Goal: Task Accomplishment & Management: Manage account settings

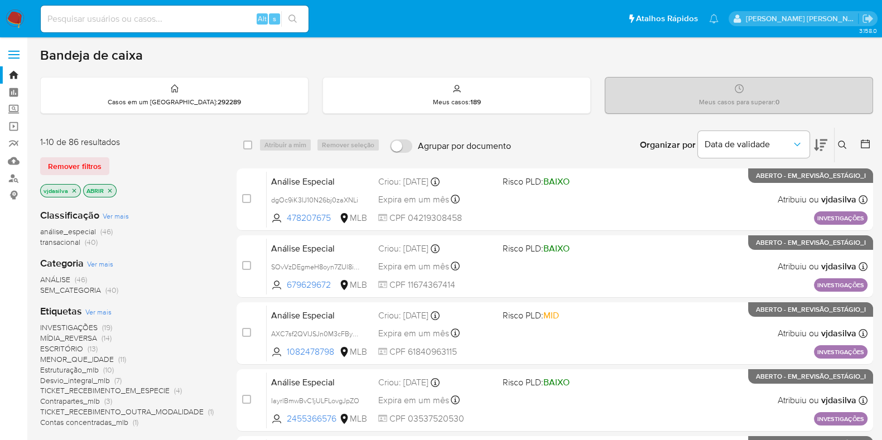
click at [148, 21] on input at bounding box center [175, 19] width 268 height 15
paste input "l4Cd0ee7wwpz5OdvCICVRcVT"
type input "l4Cd0ee7wwpz5OdvCICVRcVT"
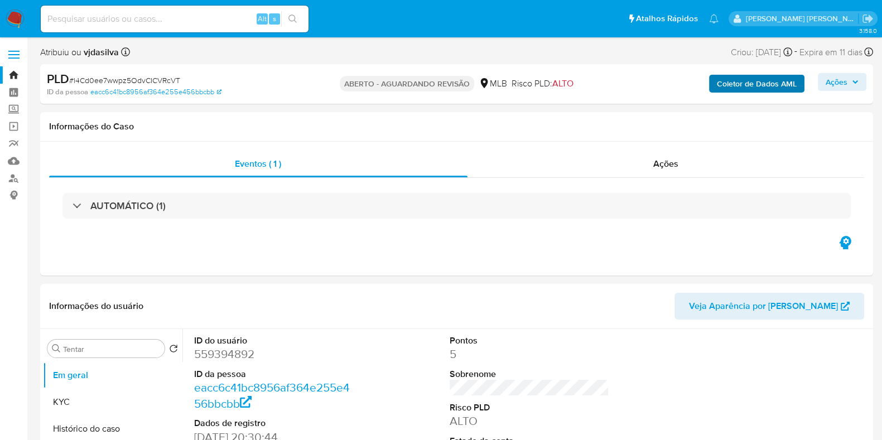
select select "10"
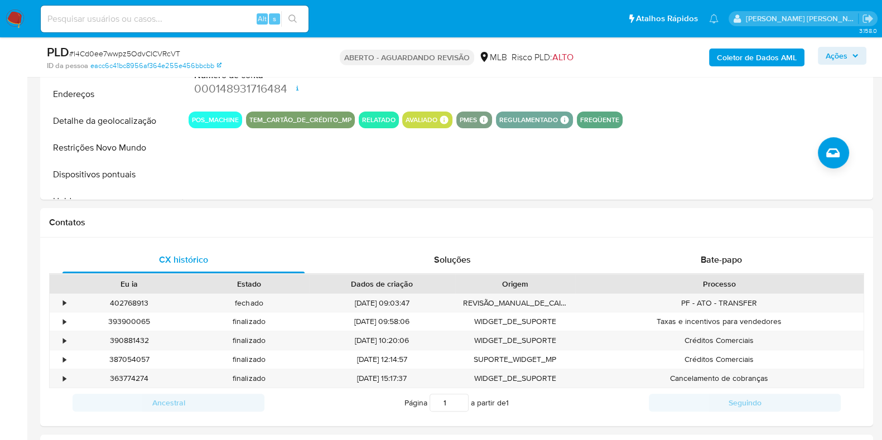
scroll to position [378, 0]
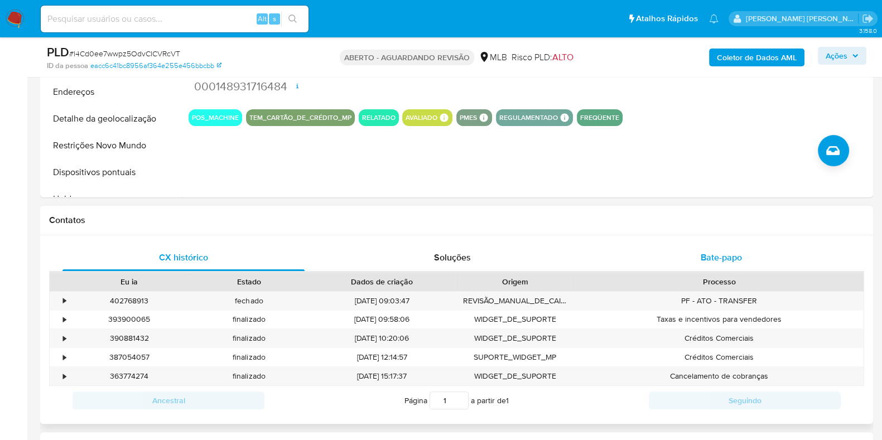
click at [719, 255] on font "Bate-papo" at bounding box center [721, 257] width 41 height 13
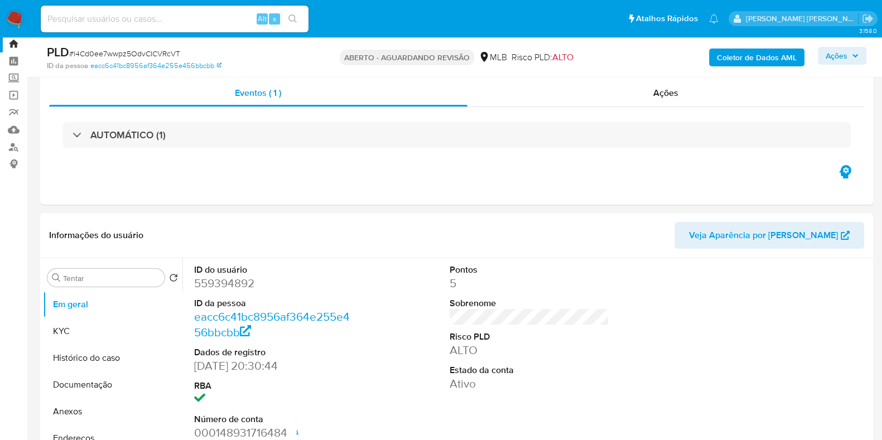
scroll to position [0, 0]
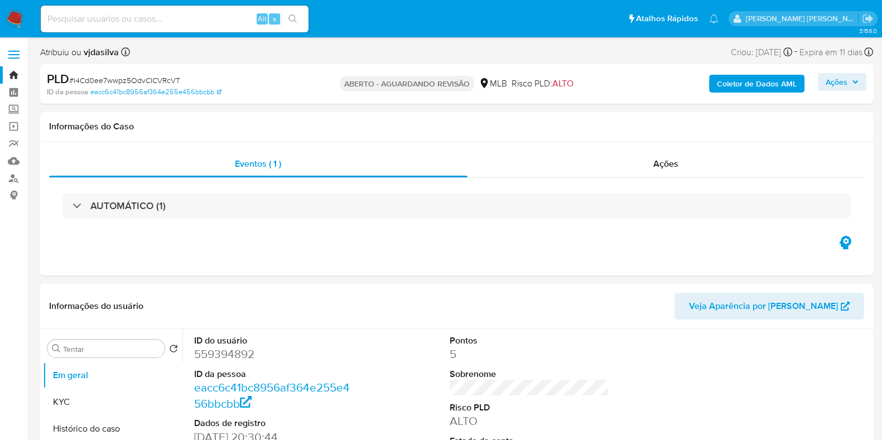
click at [11, 69] on link "Bandeja" at bounding box center [66, 74] width 133 height 17
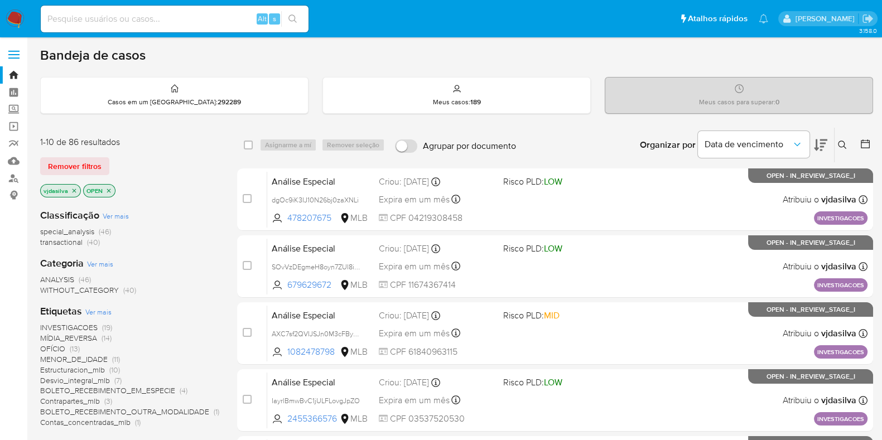
click at [839, 143] on icon at bounding box center [842, 145] width 9 height 9
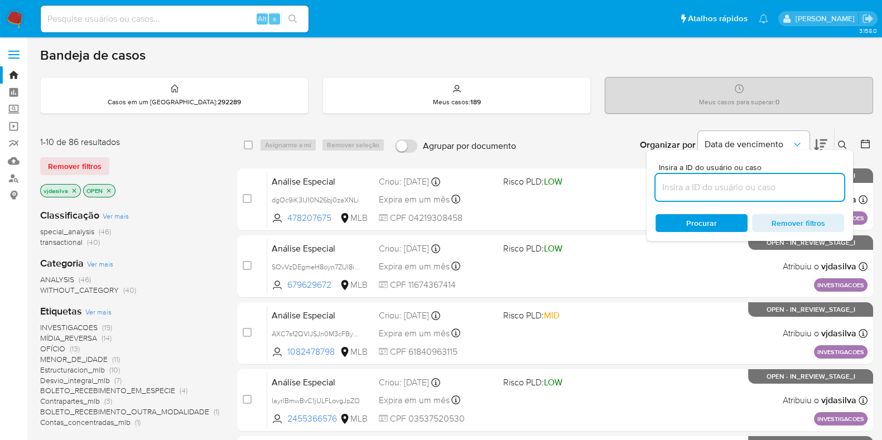
click at [683, 193] on input at bounding box center [750, 187] width 189 height 15
type input "l4Cd0ee7wwpz5OdvCICVRcVT"
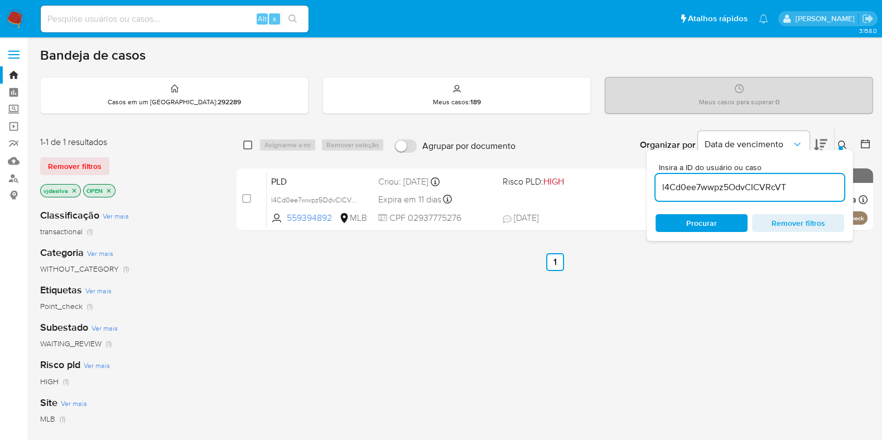
click at [248, 145] on input "checkbox" at bounding box center [247, 145] width 9 height 9
checkbox input "true"
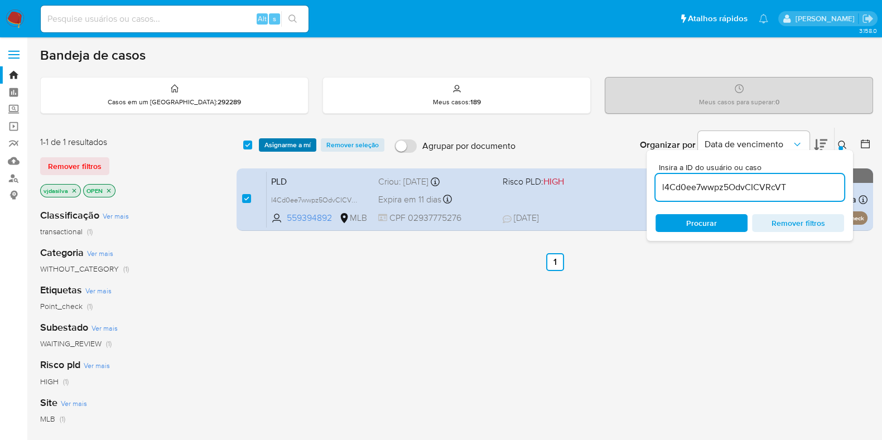
click at [281, 144] on span "Asignarme a mí" at bounding box center [288, 145] width 46 height 11
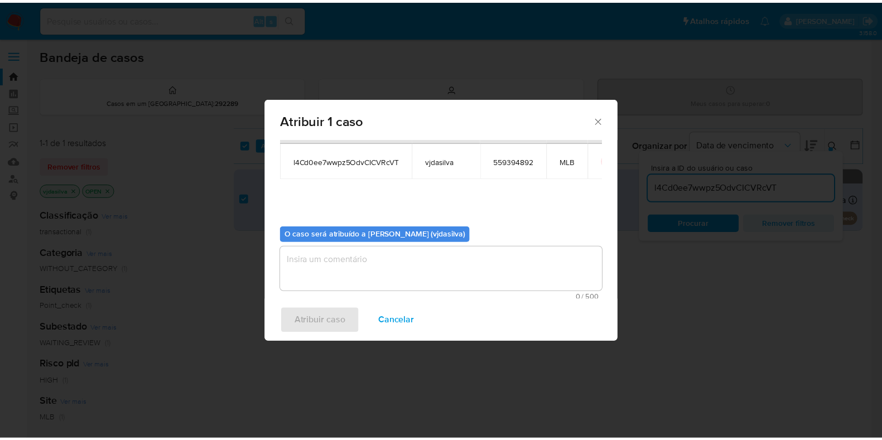
scroll to position [57, 0]
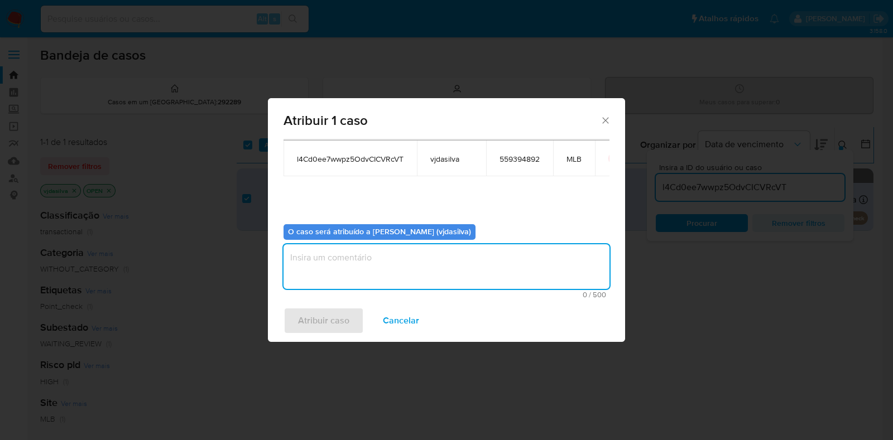
click at [463, 249] on textarea "assign-modal" at bounding box center [447, 266] width 326 height 45
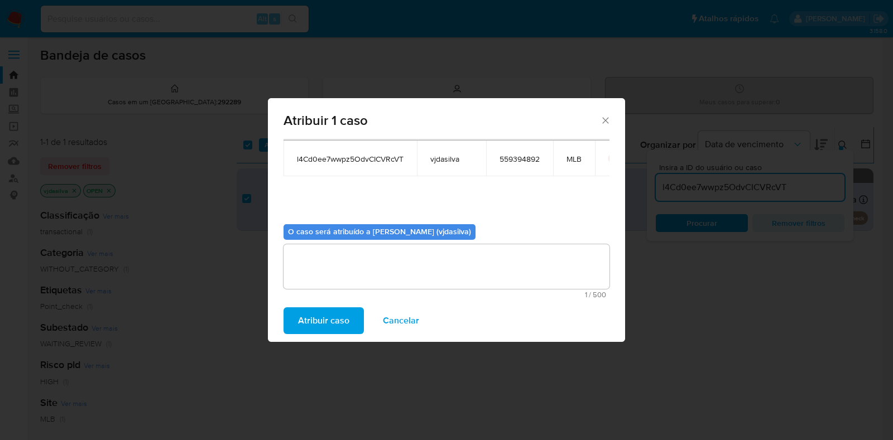
click at [326, 324] on span "Atribuir caso" at bounding box center [323, 321] width 51 height 25
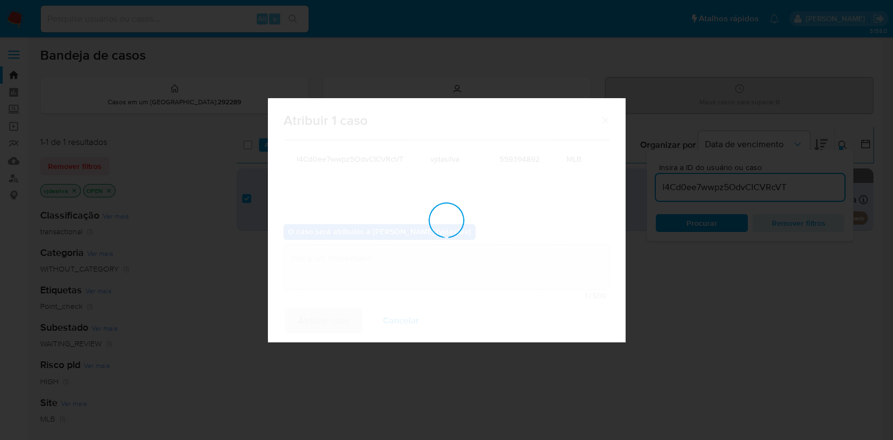
checkbox input "false"
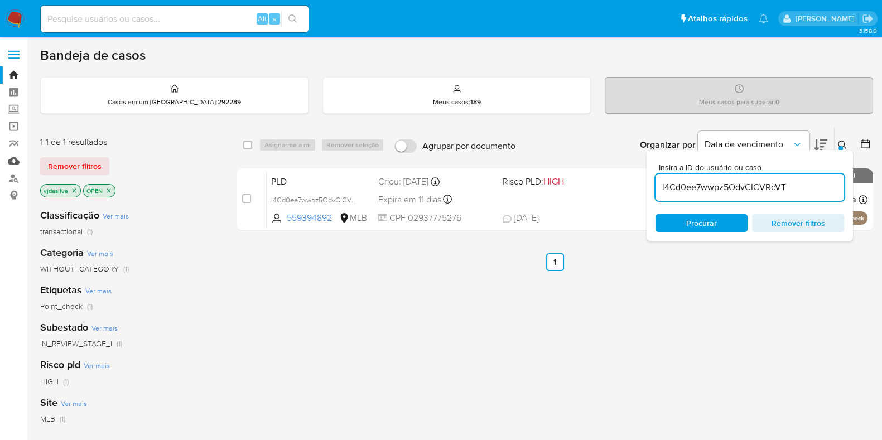
click at [16, 160] on link "Mulan" at bounding box center [66, 160] width 133 height 17
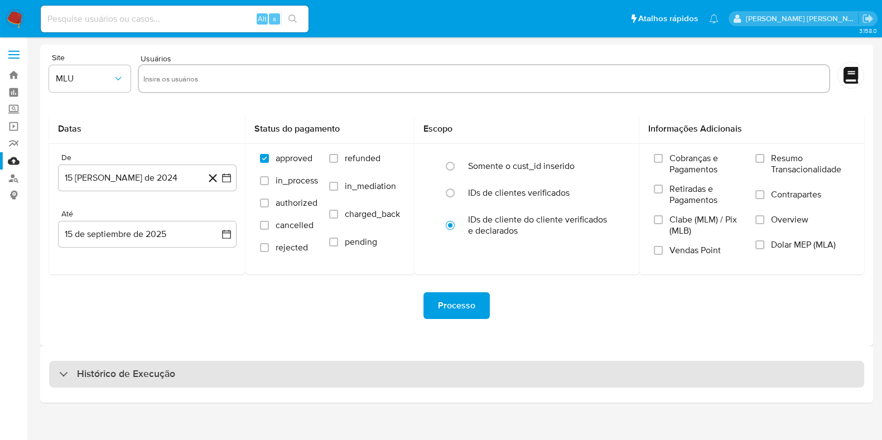
click at [567, 379] on div "Histórico de Execução" at bounding box center [456, 374] width 815 height 27
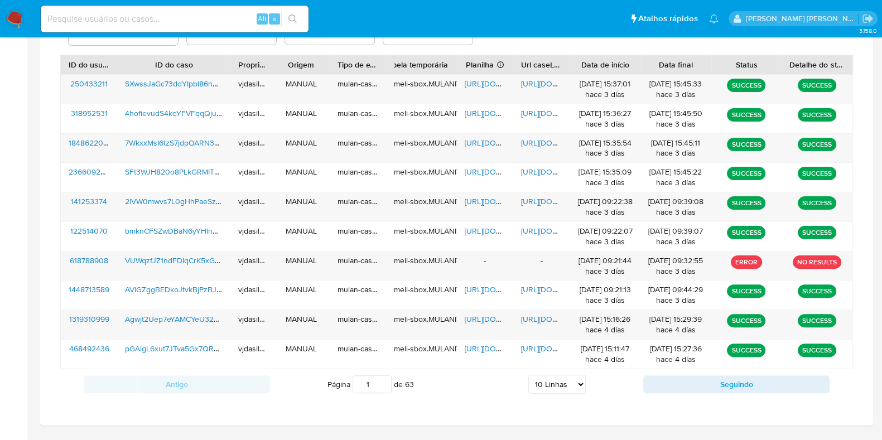
scroll to position [429, 0]
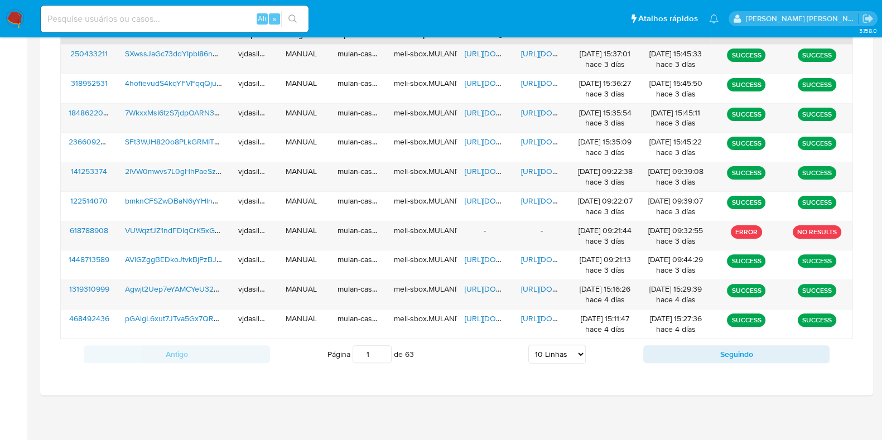
click at [555, 355] on select "5 Linhas 10 Linhas 20 Linhas 25 Linhas 50 Linhas 100 Linhas" at bounding box center [557, 354] width 57 height 19
select select "50"
click at [529, 345] on select "5 Linhas 10 Linhas 20 Linhas 25 Linhas 50 Linhas 100 Linhas" at bounding box center [557, 354] width 57 height 19
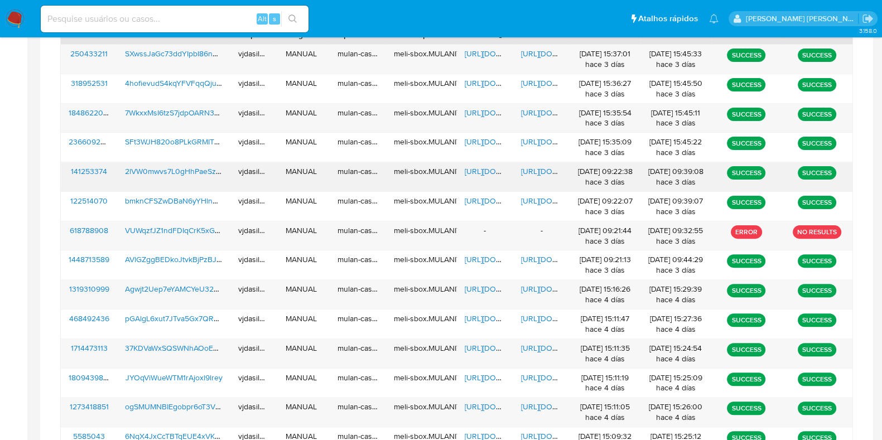
scroll to position [428, 0]
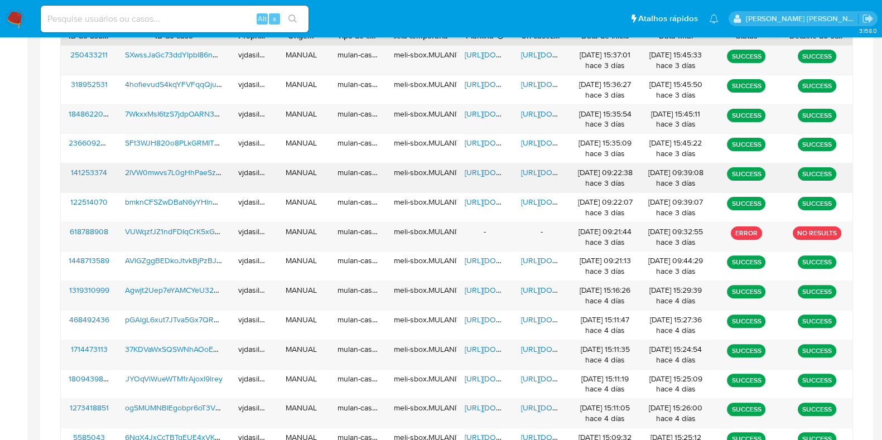
click at [536, 170] on span "[URL][DOMAIN_NAME]" at bounding box center [559, 172] width 77 height 11
click at [200, 171] on span "2lVW0mwvs7L0gHhPaeSzpyZ9" at bounding box center [179, 172] width 108 height 11
click at [491, 167] on span "https://docs.google.com/spreadsheets/d/1PttMmCLWL3vpktUqSjsR4KiRzvZgktwnFcs38q_…" at bounding box center [503, 172] width 77 height 11
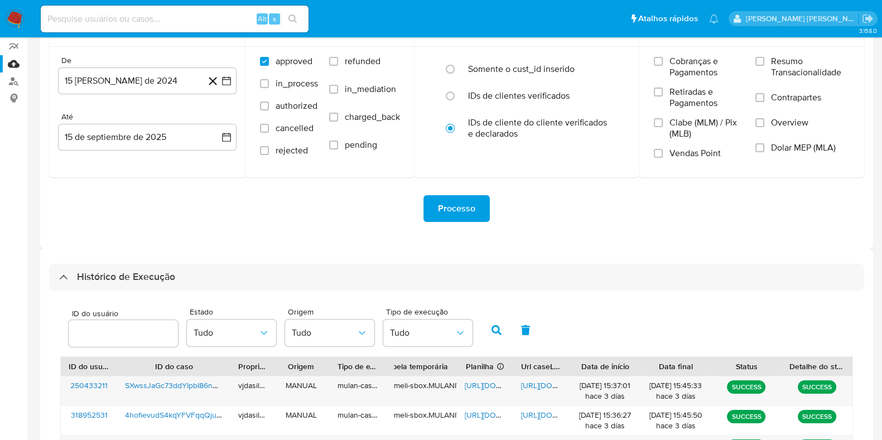
scroll to position [0, 0]
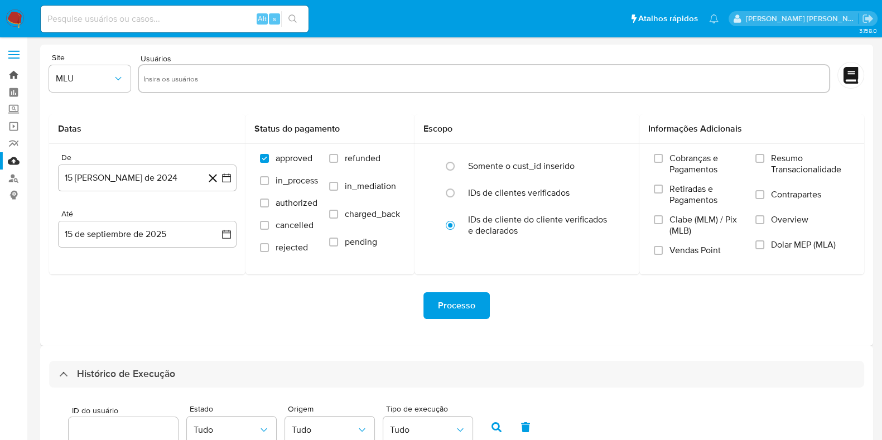
click at [13, 76] on link "Bandeja" at bounding box center [66, 74] width 133 height 17
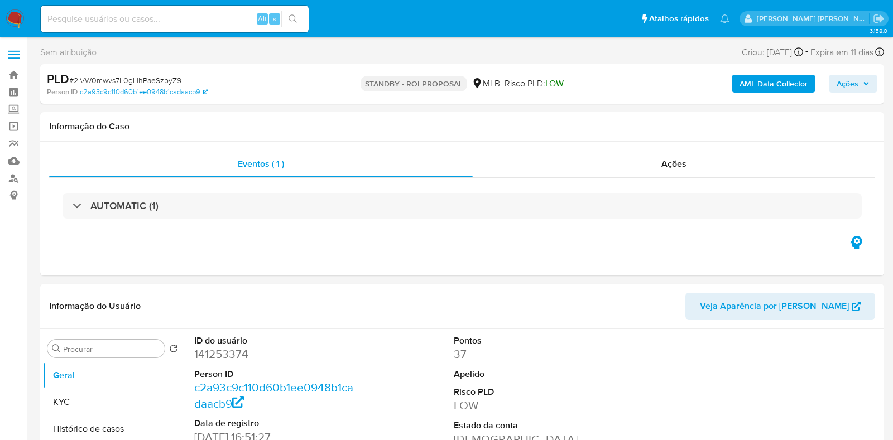
select select "10"
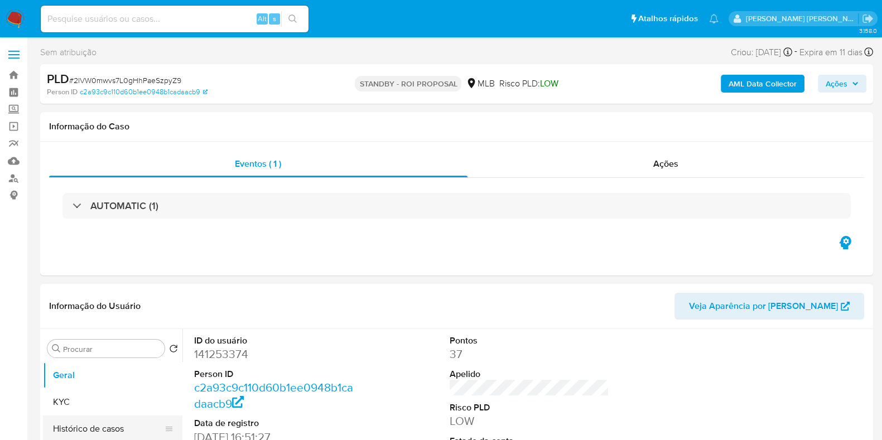
click at [109, 421] on button "Histórico de casos" at bounding box center [108, 429] width 131 height 27
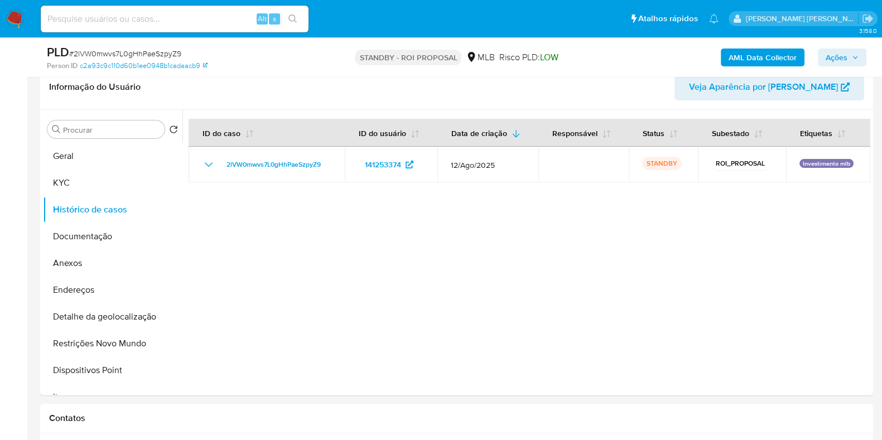
scroll to position [182, 0]
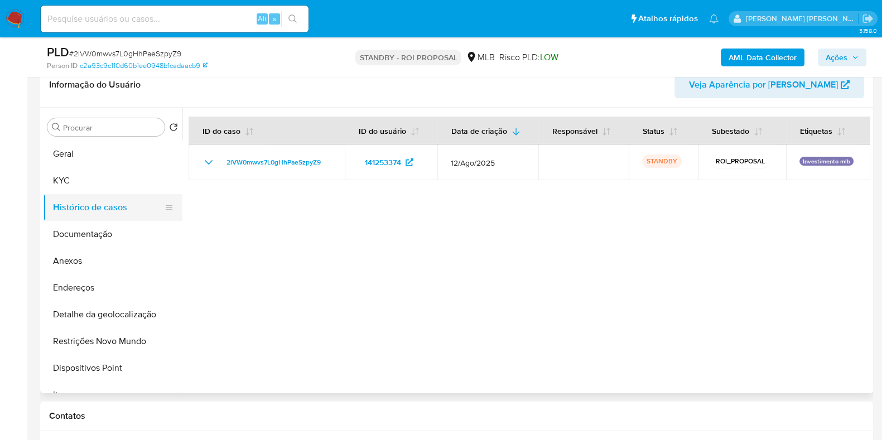
click at [127, 204] on button "Histórico de casos" at bounding box center [108, 207] width 131 height 27
click at [124, 268] on button "Anexos" at bounding box center [108, 261] width 131 height 27
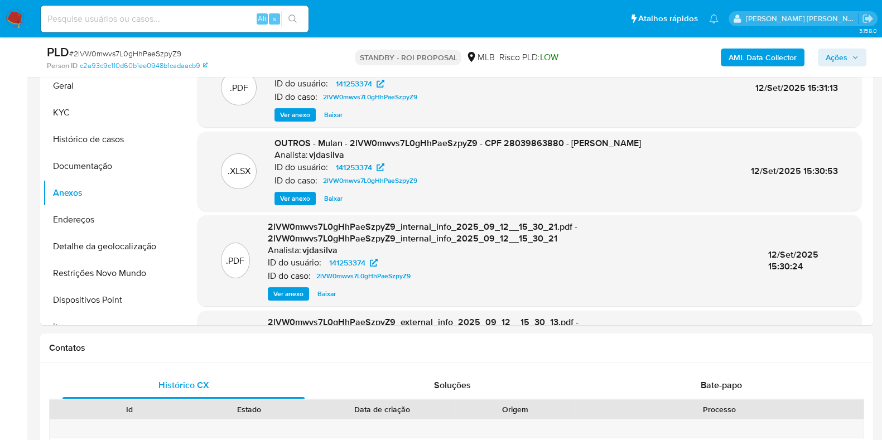
scroll to position [270, 0]
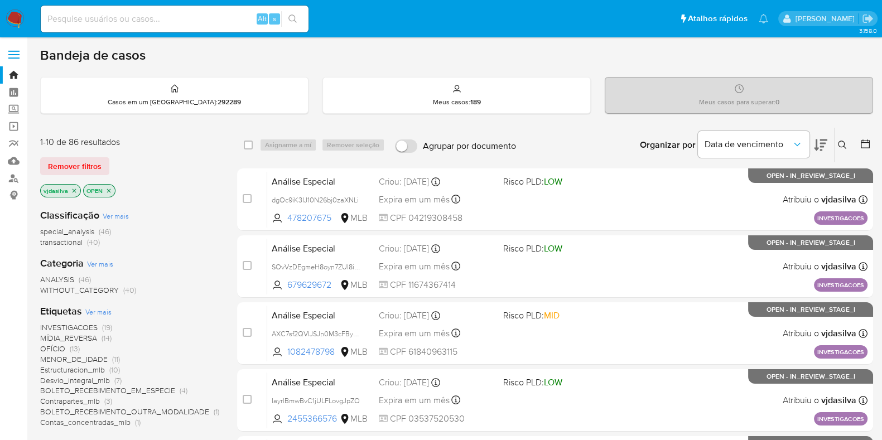
click at [845, 142] on icon at bounding box center [842, 145] width 9 height 9
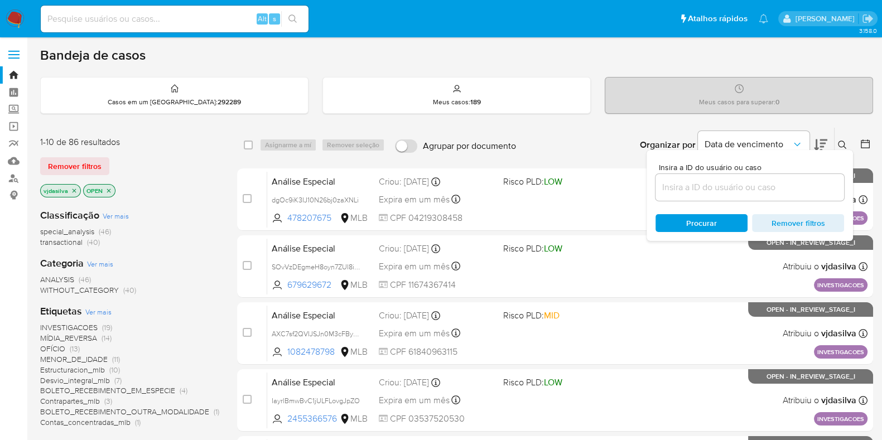
click at [700, 185] on input at bounding box center [750, 187] width 189 height 15
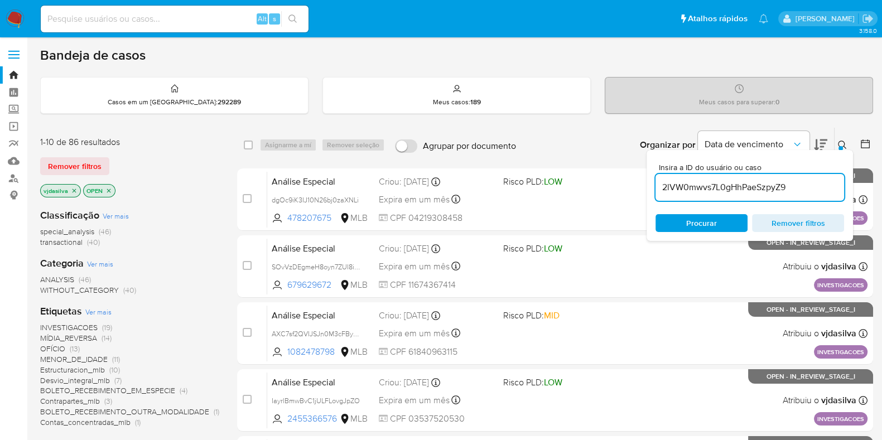
type input "2lVW0mwvs7L0gHhPaeSzpyZ9"
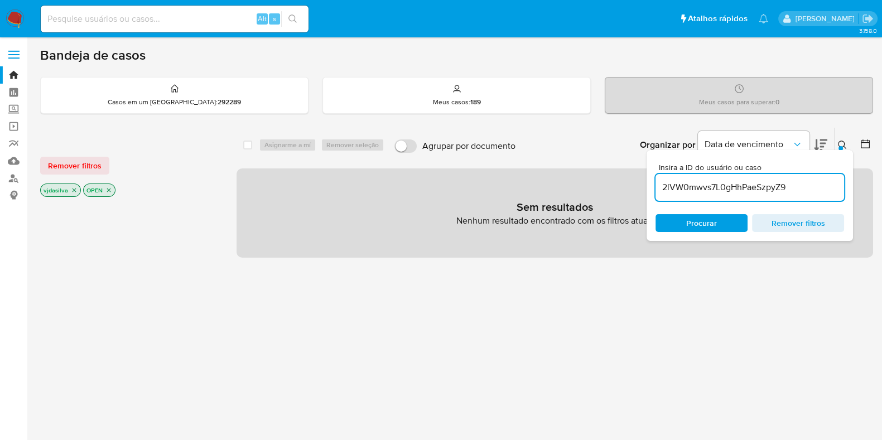
click at [676, 215] on span "Procurar" at bounding box center [702, 223] width 76 height 16
click at [109, 191] on icon "close-filter" at bounding box center [108, 190] width 7 height 7
click at [715, 225] on span "Procurar" at bounding box center [701, 223] width 31 height 18
click at [75, 189] on icon "close-filter" at bounding box center [74, 190] width 7 height 7
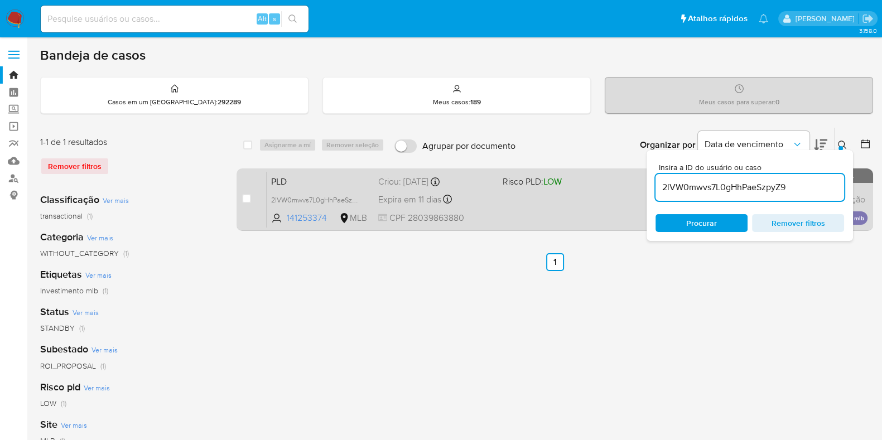
click at [256, 194] on div "case-item-checkbox Incapaz de atribuir o caso" at bounding box center [254, 199] width 25 height 56
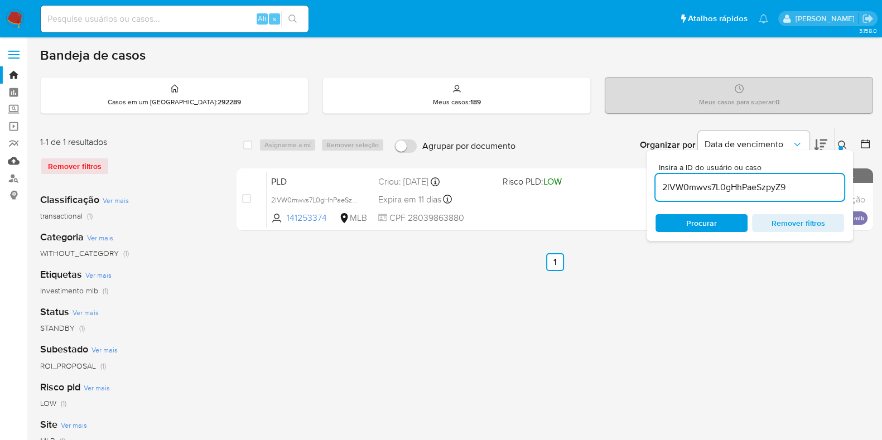
click at [18, 162] on link "Mulan" at bounding box center [66, 160] width 133 height 17
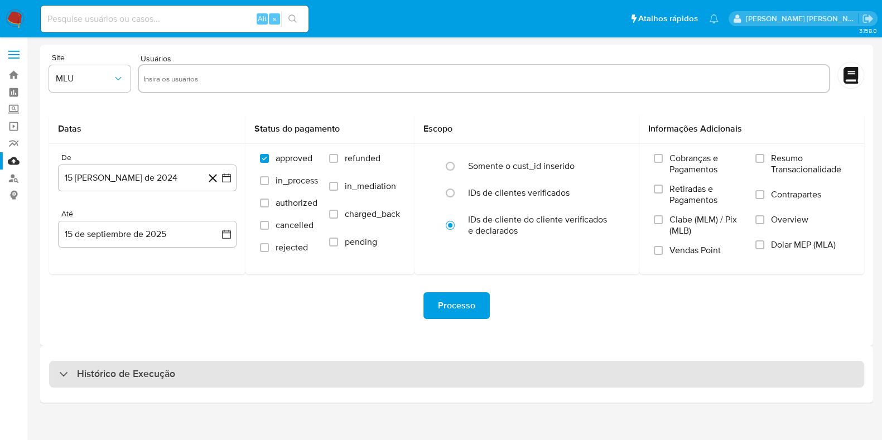
click at [213, 373] on div "Histórico de Execução" at bounding box center [456, 374] width 815 height 27
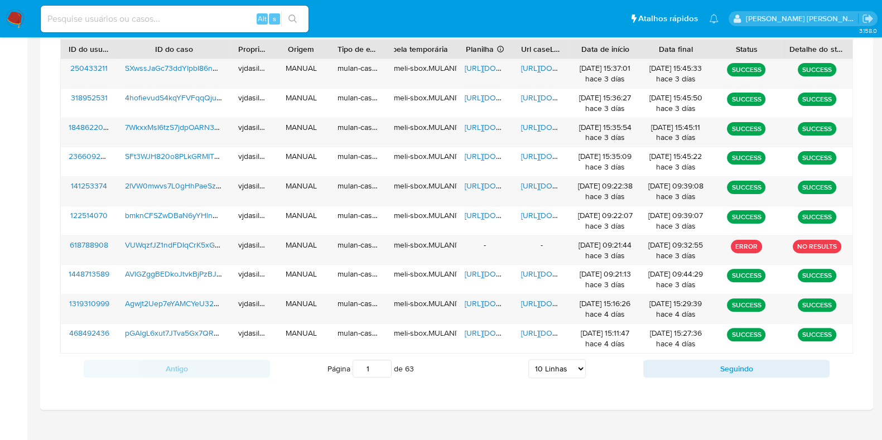
scroll to position [429, 0]
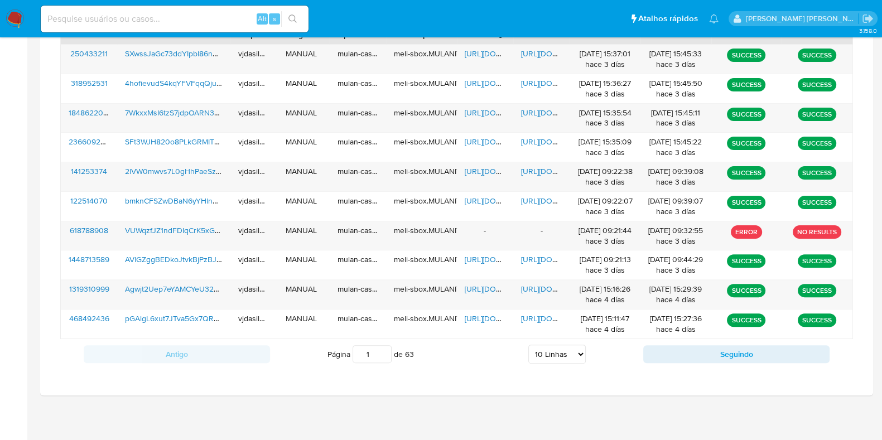
click at [562, 354] on select "5 Linhas 10 Linhas 20 Linhas 25 Linhas 50 Linhas 100 Linhas" at bounding box center [557, 354] width 57 height 19
select select "50"
click at [529, 345] on select "5 Linhas 10 Linhas 20 Linhas 25 Linhas 50 Linhas 100 Linhas" at bounding box center [557, 354] width 57 height 19
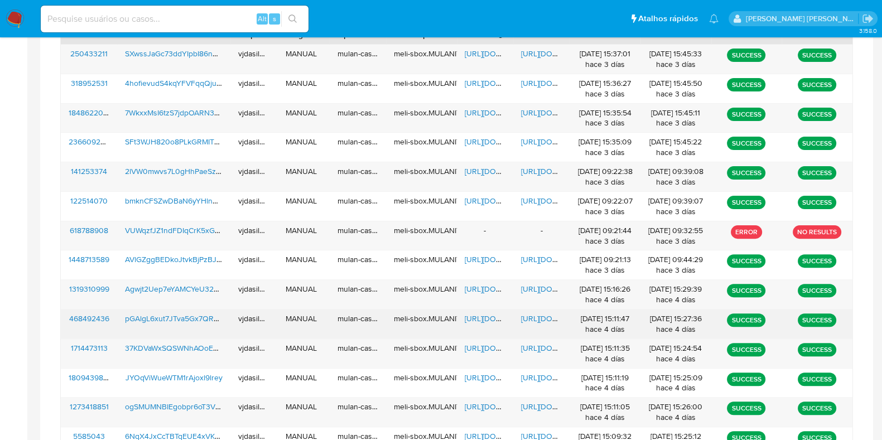
scroll to position [819, 0]
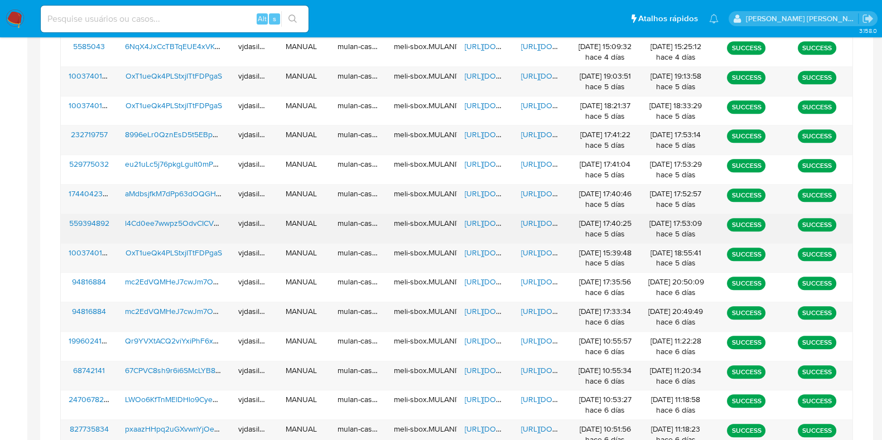
click at [530, 220] on span "https://docs.google.com/document/d/10KeogVS-rD1C8WuxK8sDUwIPG5EDQOu4y2KWVHecF5Y…" at bounding box center [559, 223] width 77 height 11
click at [196, 218] on span "l4Cd0ee7wwpz5OdvCICVRcVT" at bounding box center [178, 223] width 107 height 11
click at [473, 224] on span "[URL][DOMAIN_NAME]" at bounding box center [503, 223] width 77 height 11
click at [199, 221] on span "l4Cd0ee7wwpz5OdvCICVRcVT" at bounding box center [178, 223] width 107 height 11
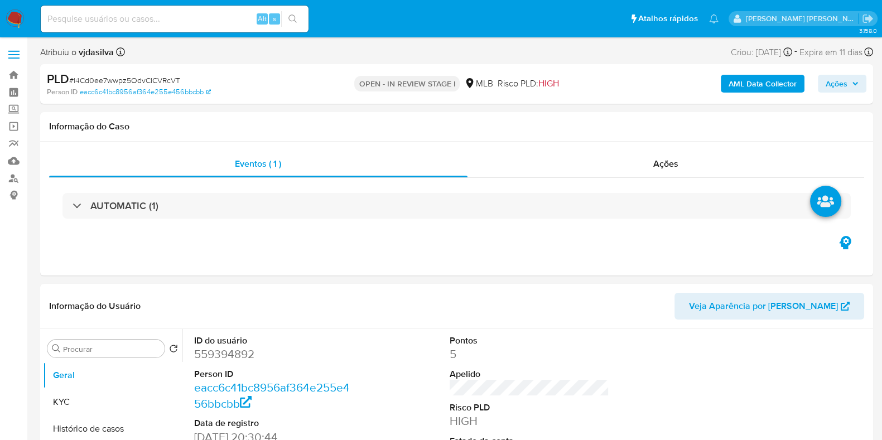
select select "10"
click at [116, 434] on button "Histórico de casos" at bounding box center [108, 429] width 131 height 27
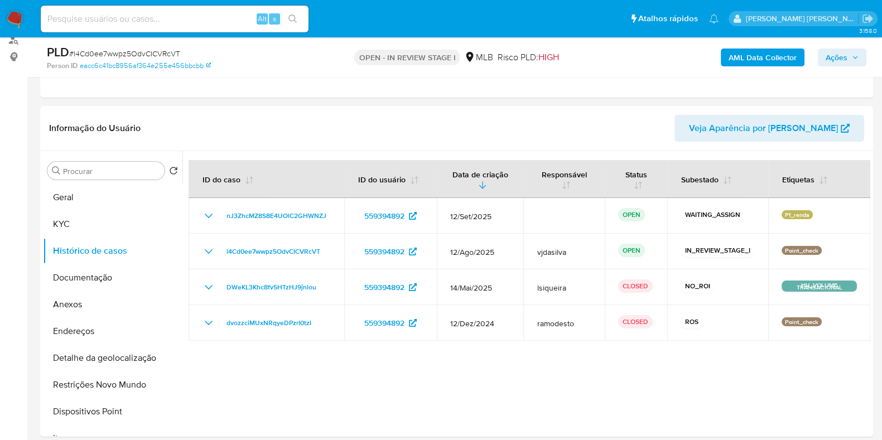
scroll to position [141, 0]
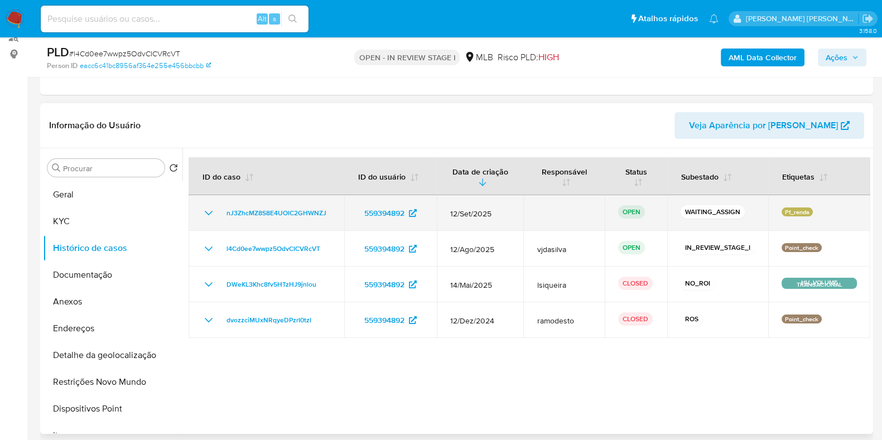
drag, startPoint x: 332, startPoint y: 214, endPoint x: 220, endPoint y: 216, distance: 111.6
click at [220, 216] on td "nJ3ZhcMZ8S8E4UOlC2GHWNZJ" at bounding box center [267, 213] width 156 height 36
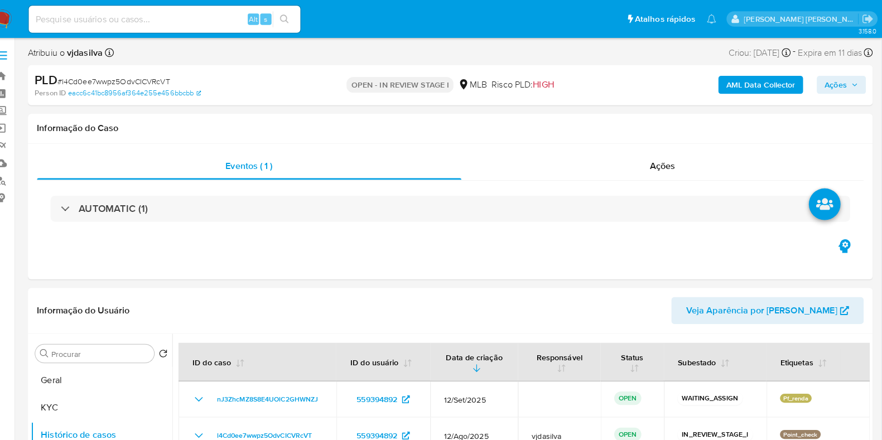
scroll to position [0, 0]
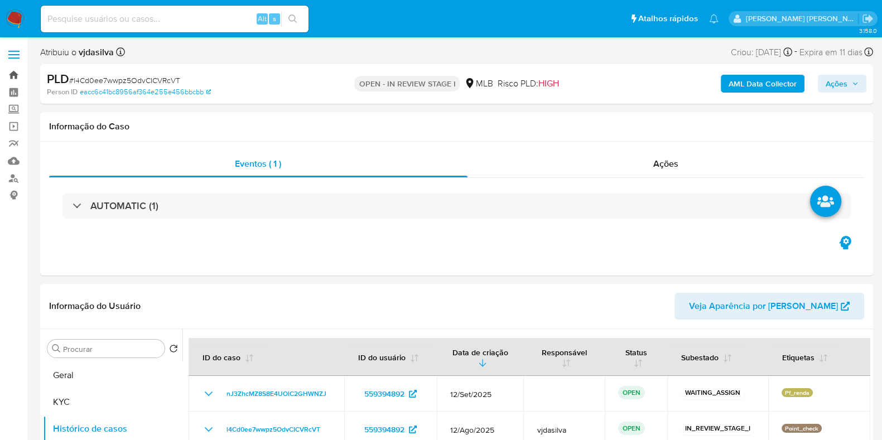
click at [11, 80] on link "Bandeja" at bounding box center [66, 74] width 133 height 17
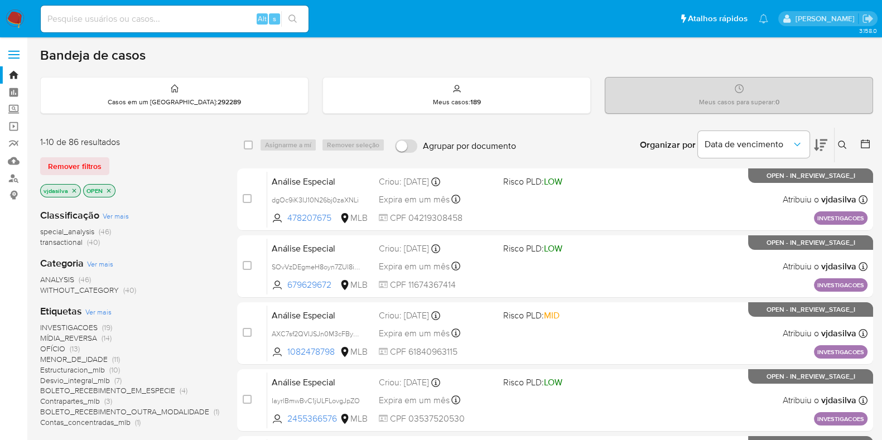
click at [73, 191] on icon "close-filter" at bounding box center [74, 191] width 7 height 7
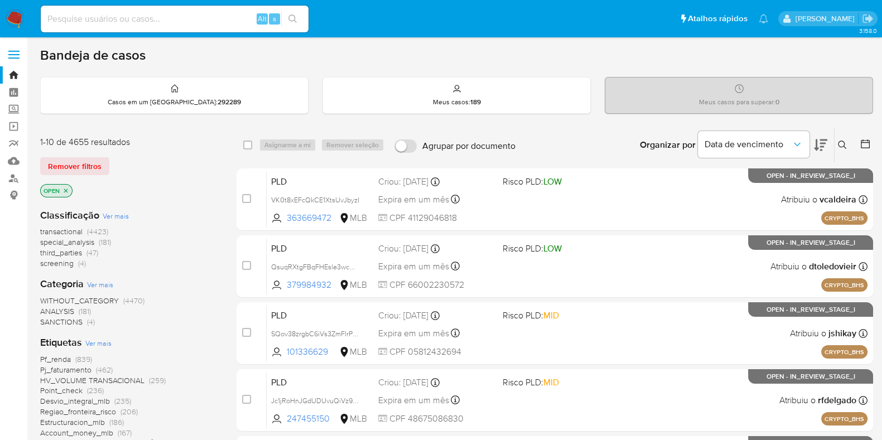
click at [842, 138] on button at bounding box center [844, 144] width 18 height 13
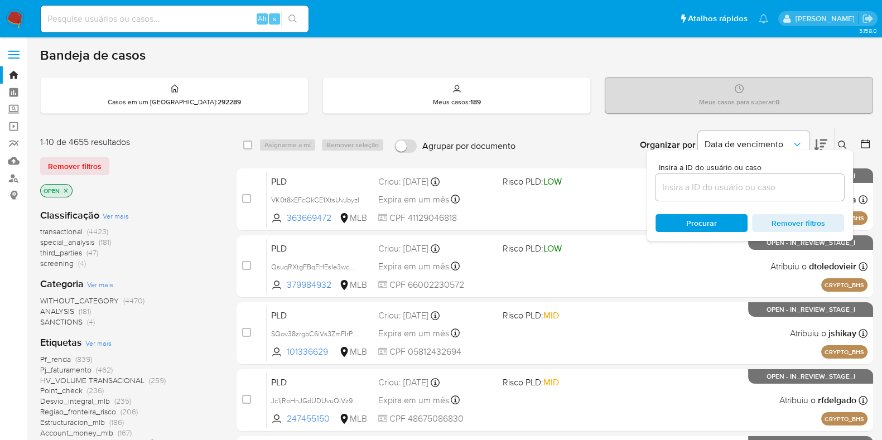
click at [690, 186] on input at bounding box center [750, 187] width 189 height 15
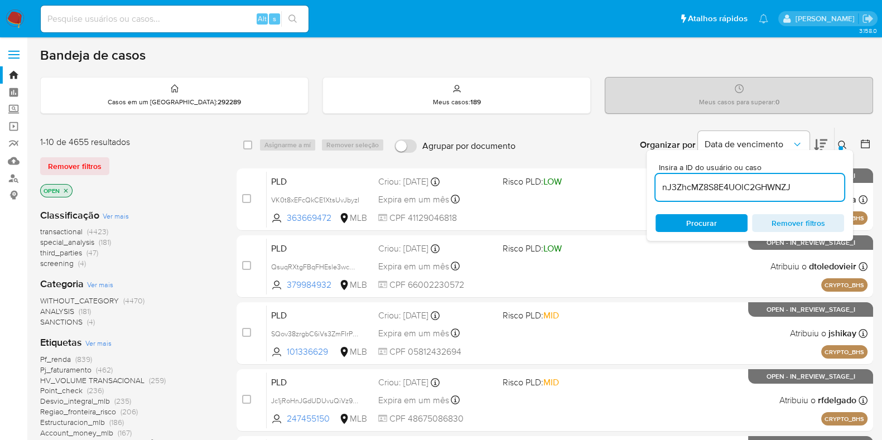
type input "nJ3ZhcMZ8S8E4UOlC2GHWNZJ"
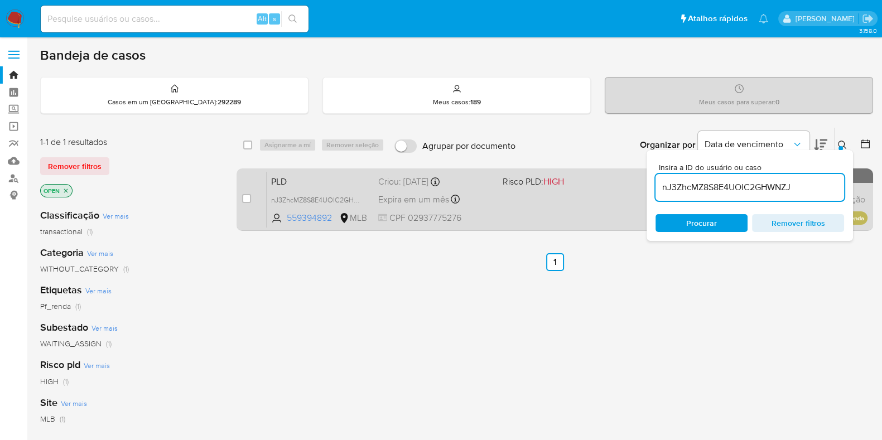
click at [251, 198] on div "case-item-checkbox Incapaz de atribuir o caso" at bounding box center [254, 199] width 25 height 56
click at [251, 199] on input "checkbox" at bounding box center [246, 198] width 9 height 9
checkbox input "true"
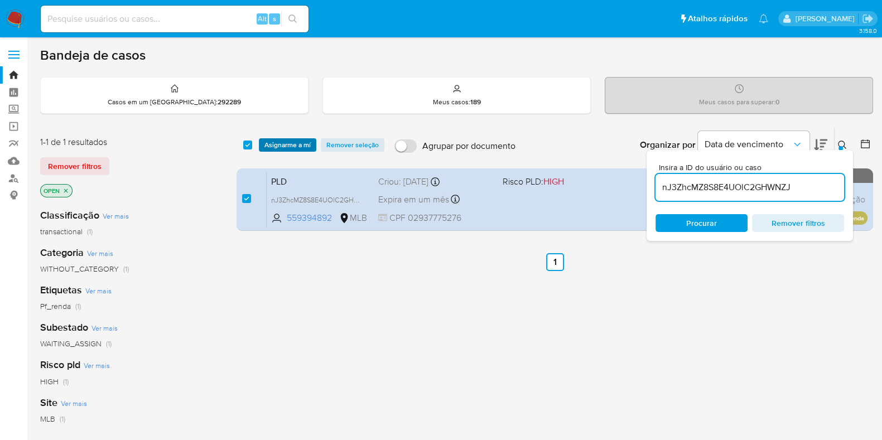
click at [283, 140] on span "Asignarme a mí" at bounding box center [288, 145] width 46 height 11
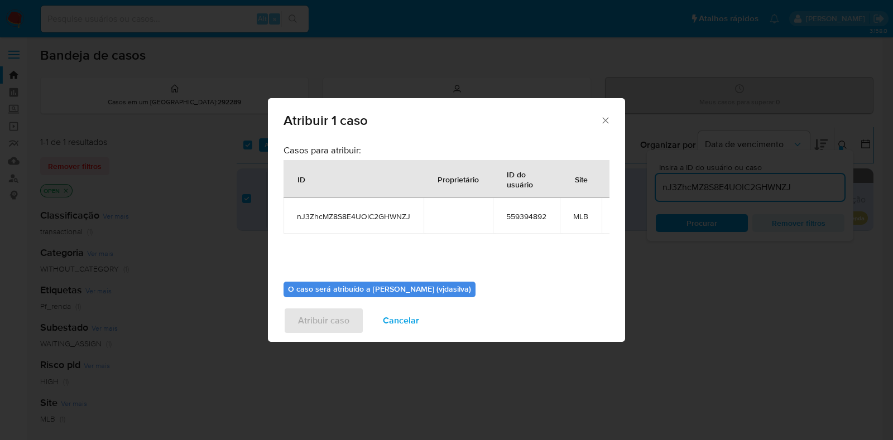
scroll to position [68, 0]
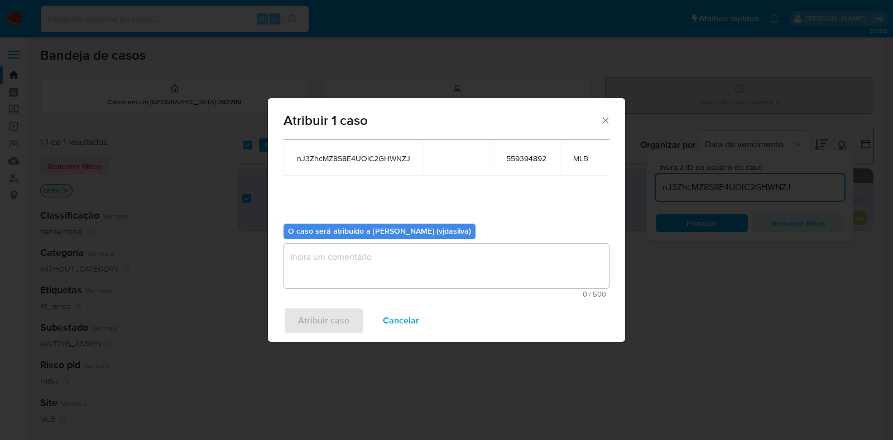
click at [422, 248] on textarea "assign-modal" at bounding box center [447, 266] width 326 height 45
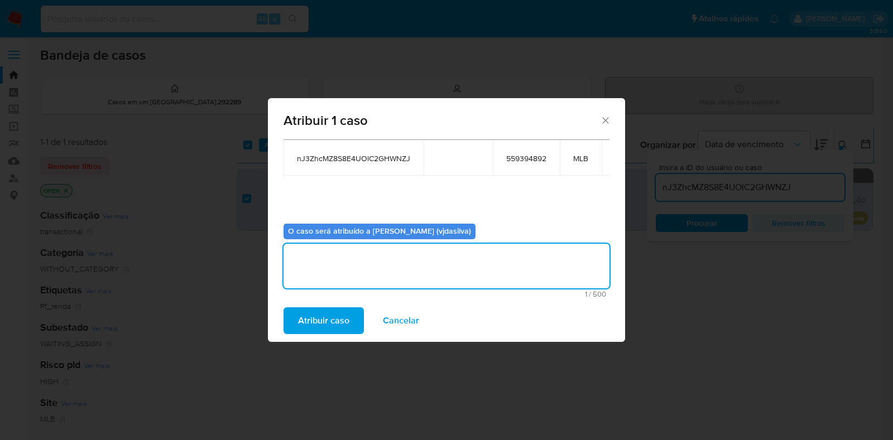
click at [316, 314] on span "Atribuir caso" at bounding box center [323, 321] width 51 height 25
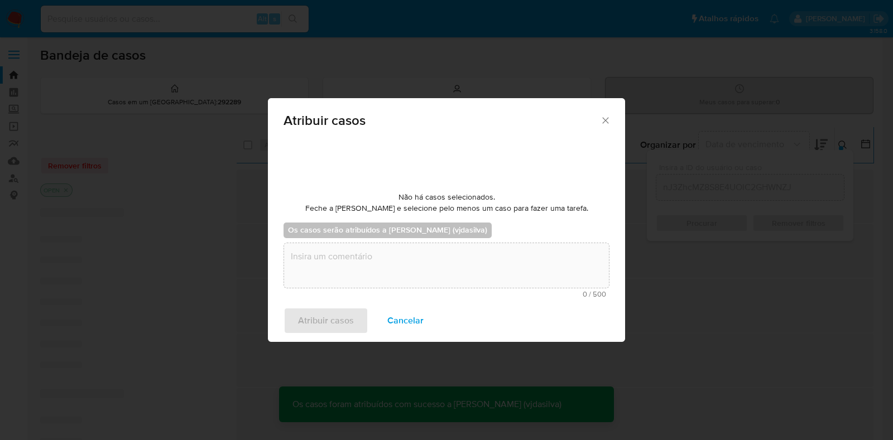
checkbox input "false"
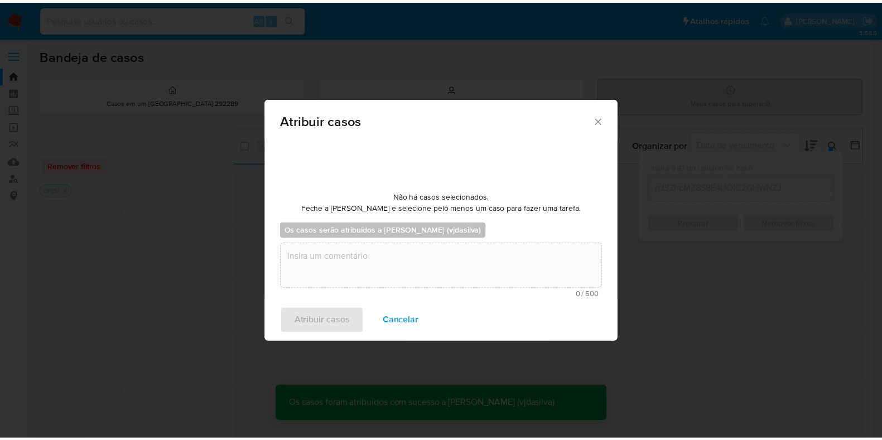
scroll to position [66, 0]
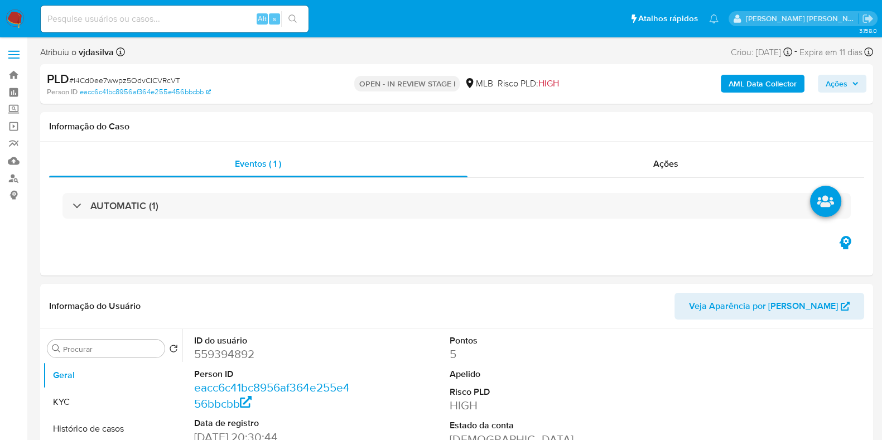
select select "10"
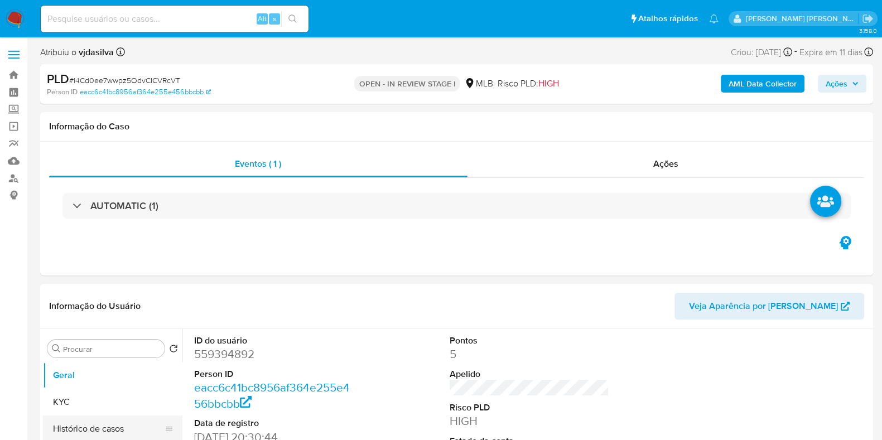
click at [133, 421] on button "Histórico de casos" at bounding box center [108, 429] width 131 height 27
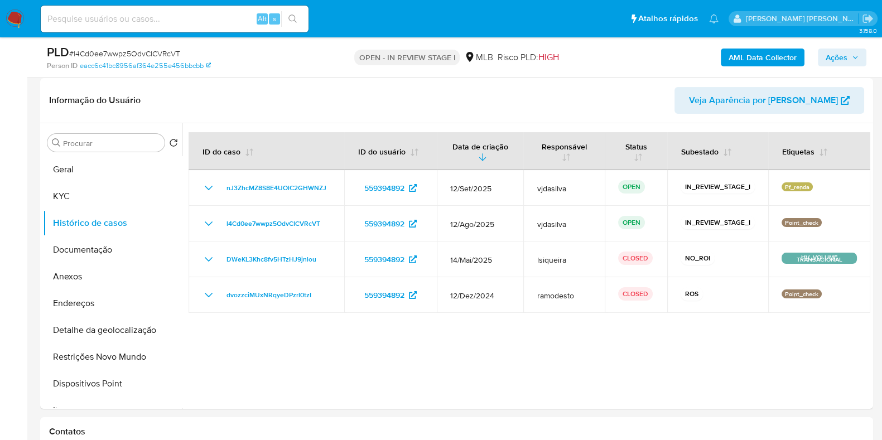
scroll to position [169, 0]
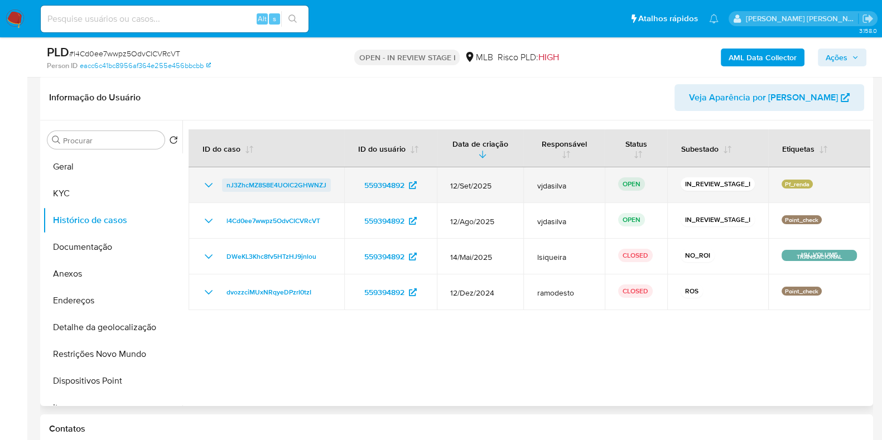
drag, startPoint x: 330, startPoint y: 186, endPoint x: 223, endPoint y: 185, distance: 106.6
click at [223, 185] on td "nJ3ZhcMZ8S8E4UOlC2GHWNZJ" at bounding box center [267, 185] width 156 height 36
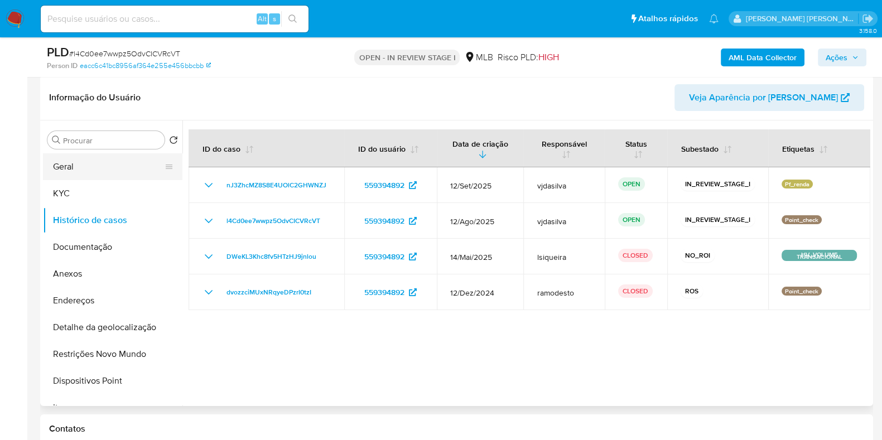
click at [110, 162] on button "Geral" at bounding box center [108, 166] width 131 height 27
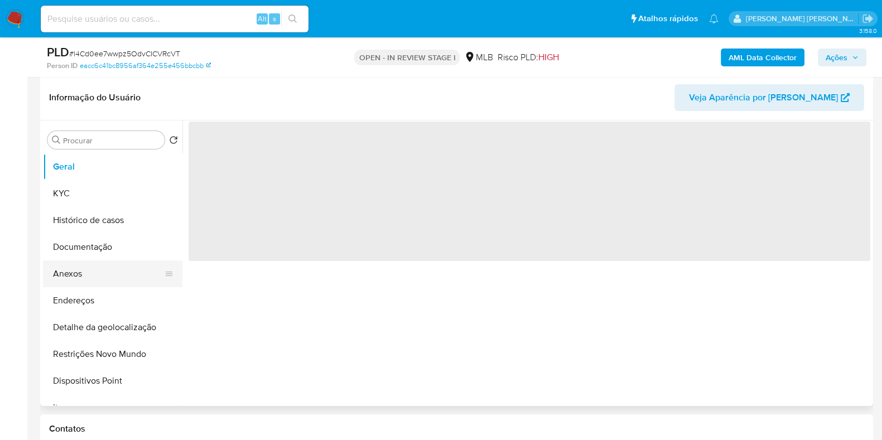
click at [117, 280] on button "Anexos" at bounding box center [108, 274] width 131 height 27
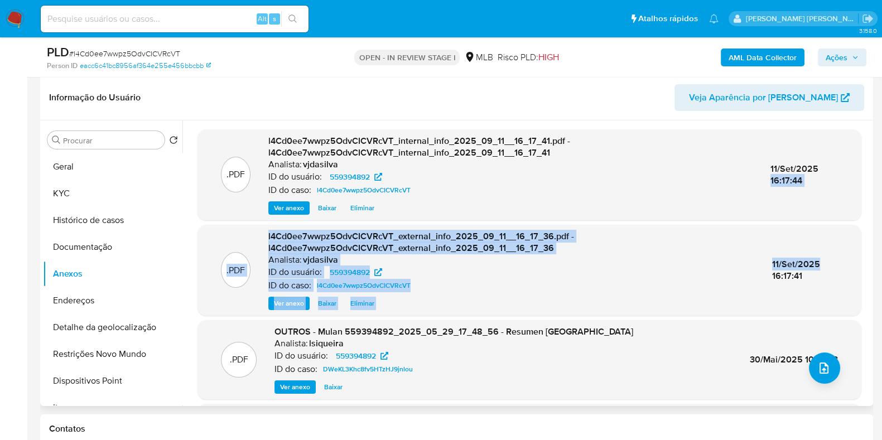
drag, startPoint x: 871, startPoint y: 155, endPoint x: 873, endPoint y: 224, distance: 68.7
click at [873, 224] on div "Procurar Retornar ao pedido padrão [PERSON_NAME] Histórico de casos Documentaçã…" at bounding box center [456, 264] width 833 height 286
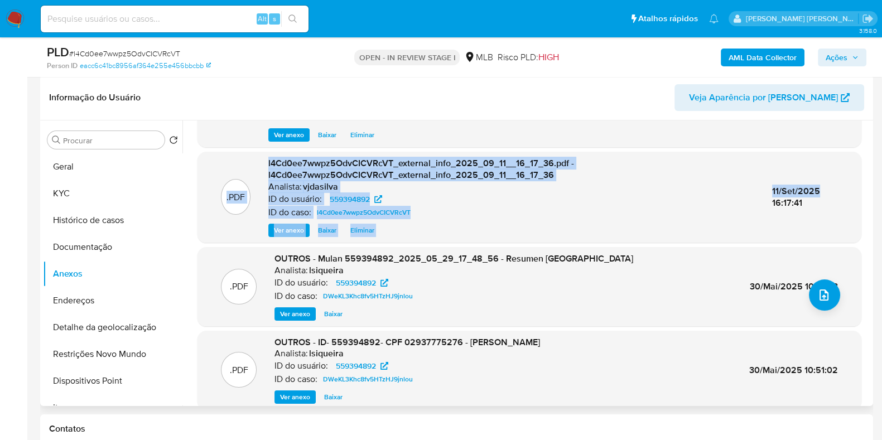
scroll to position [118, 0]
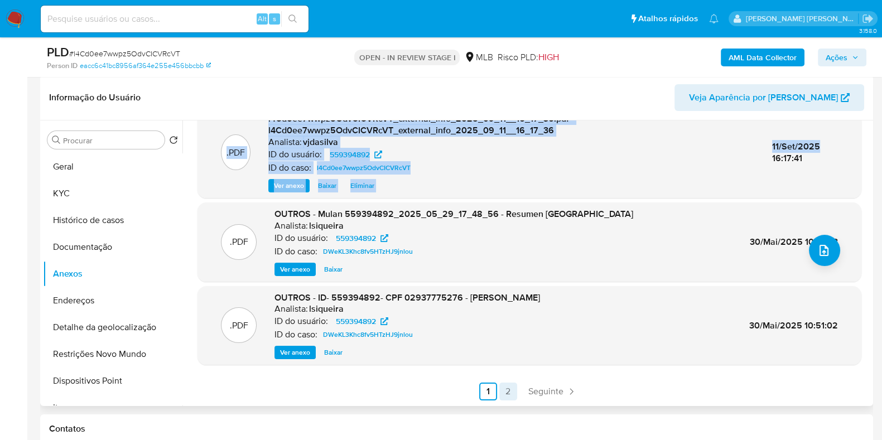
click at [509, 391] on link "2" at bounding box center [509, 392] width 18 height 18
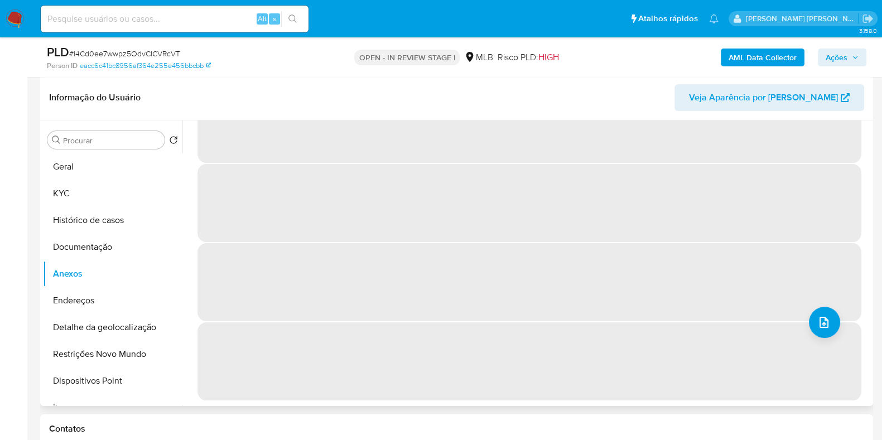
scroll to position [0, 0]
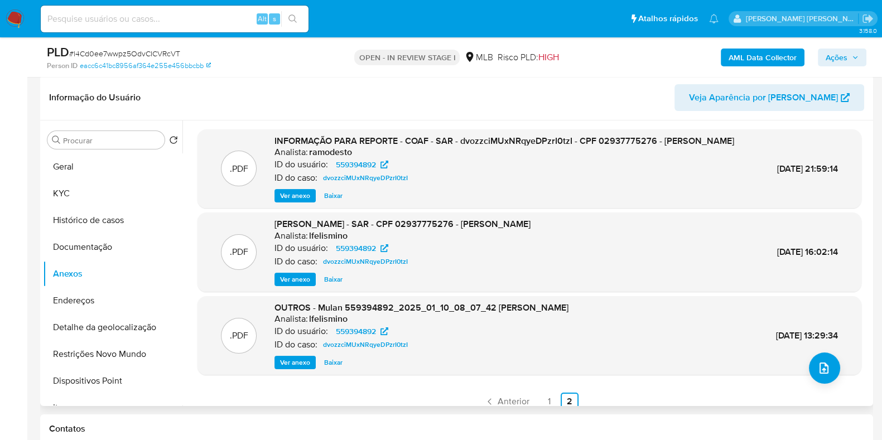
click at [294, 201] on span "Ver anexo" at bounding box center [295, 195] width 30 height 11
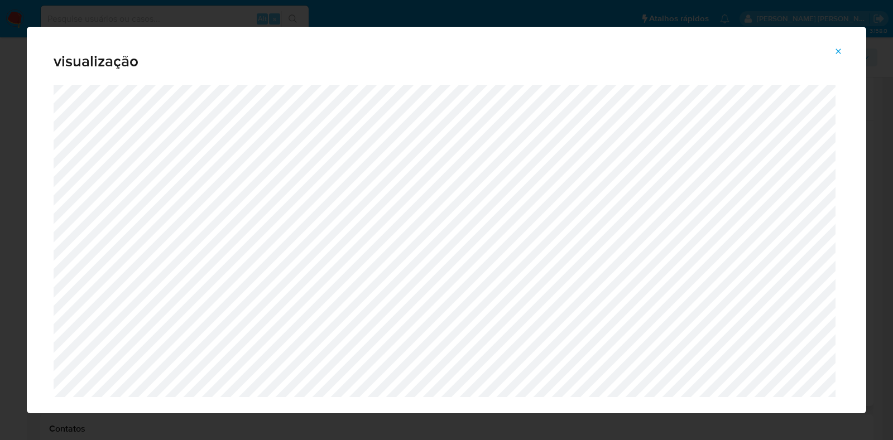
click at [838, 49] on icon "Attachment preview" at bounding box center [838, 51] width 9 height 9
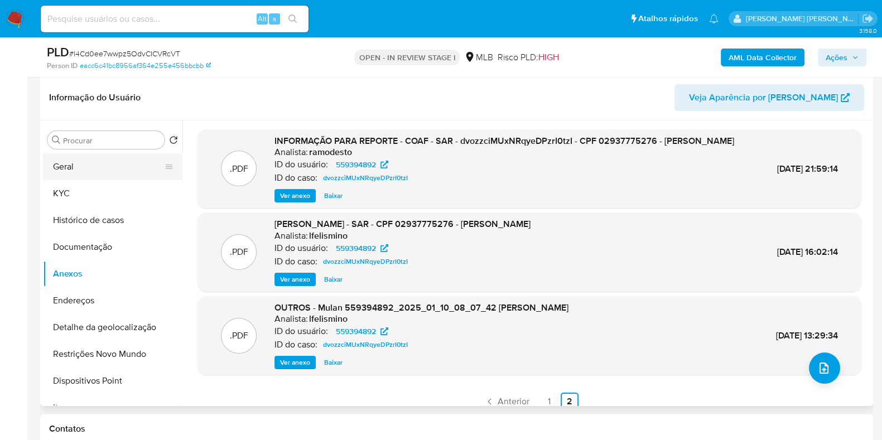
click at [80, 164] on button "Geral" at bounding box center [108, 166] width 131 height 27
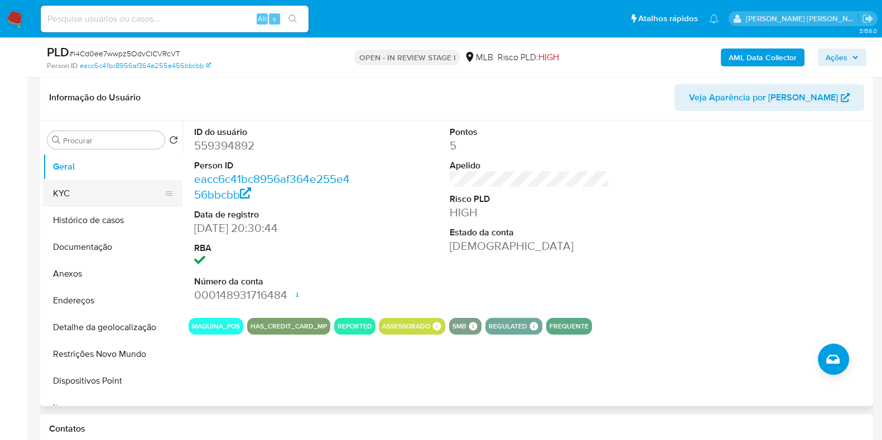
click at [122, 188] on button "KYC" at bounding box center [108, 193] width 131 height 27
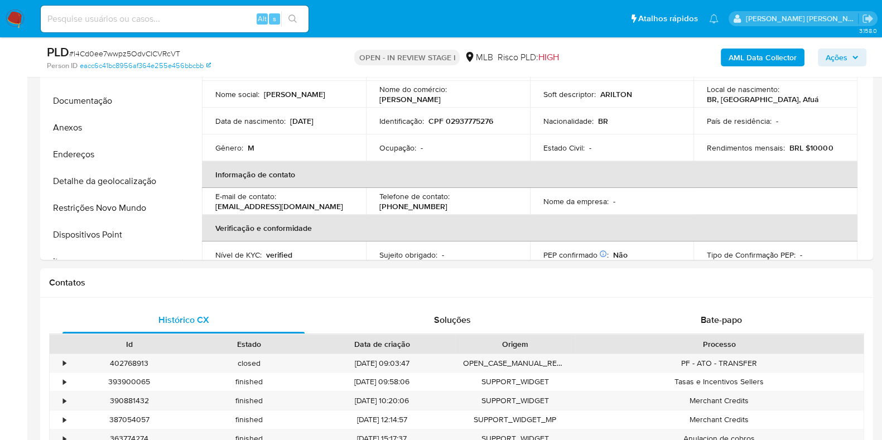
scroll to position [313, 0]
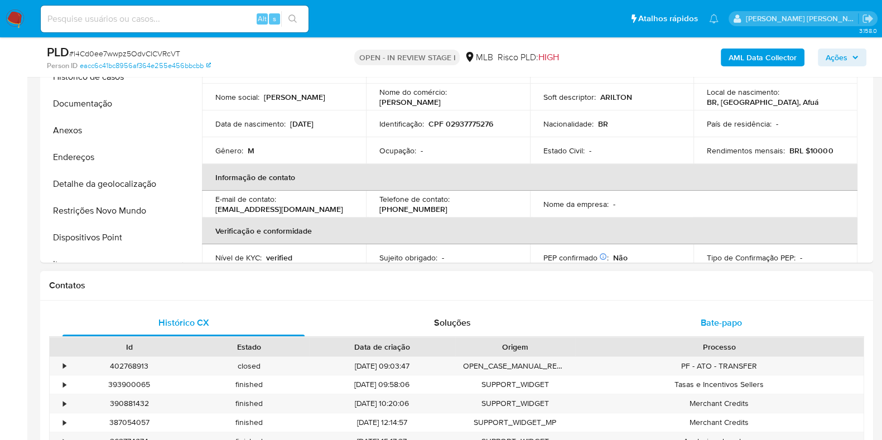
click at [719, 321] on span "Bate-papo" at bounding box center [721, 322] width 41 height 13
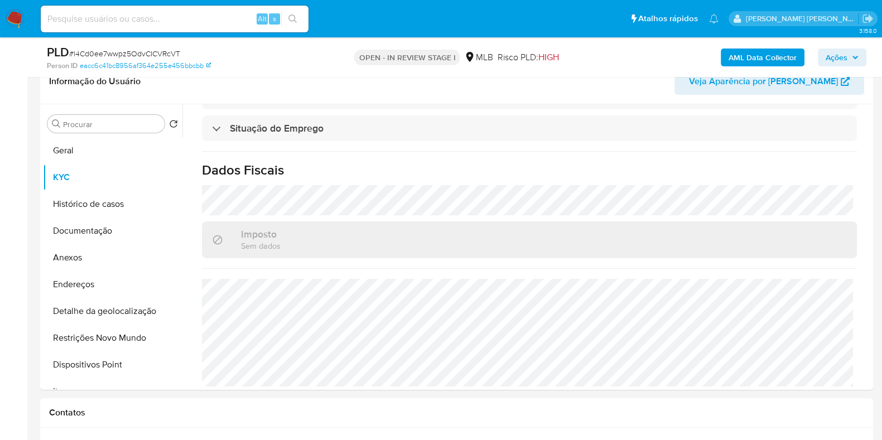
scroll to position [485, 0]
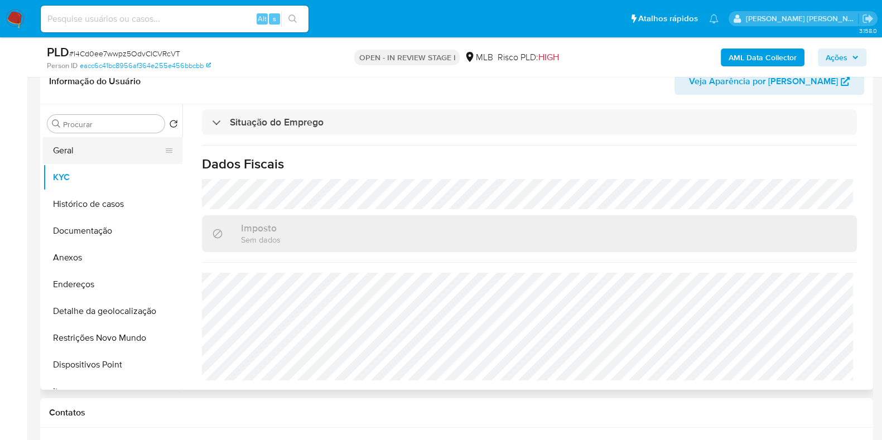
click at [84, 158] on button "Geral" at bounding box center [108, 150] width 131 height 27
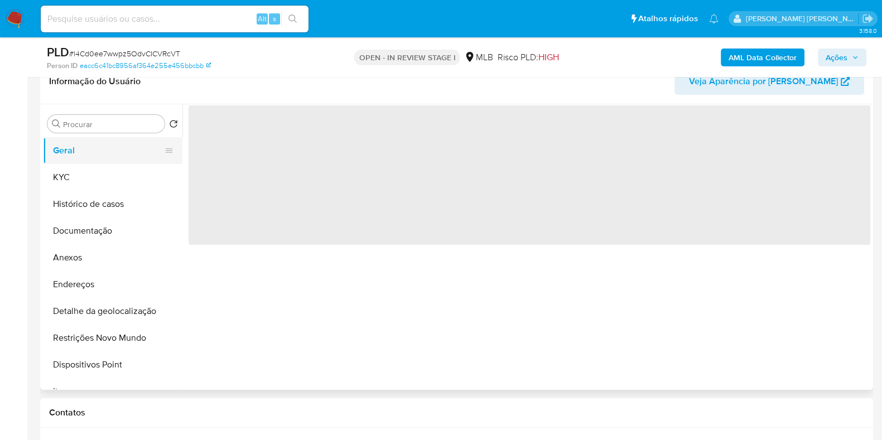
scroll to position [0, 0]
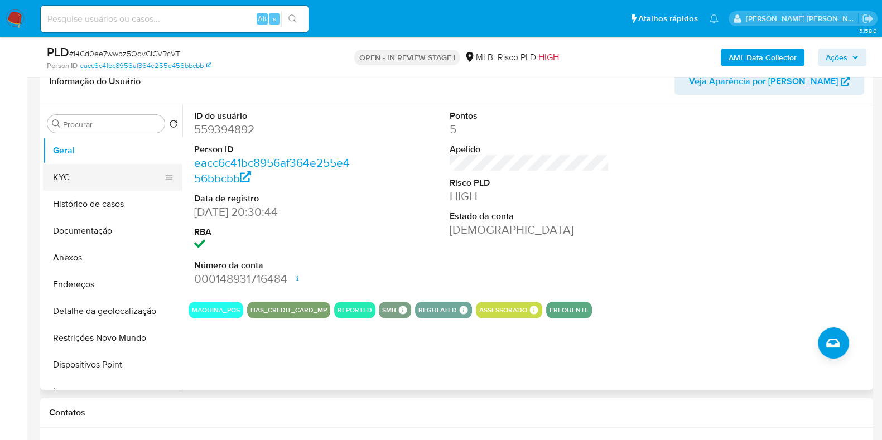
click at [87, 179] on button "KYC" at bounding box center [108, 177] width 131 height 27
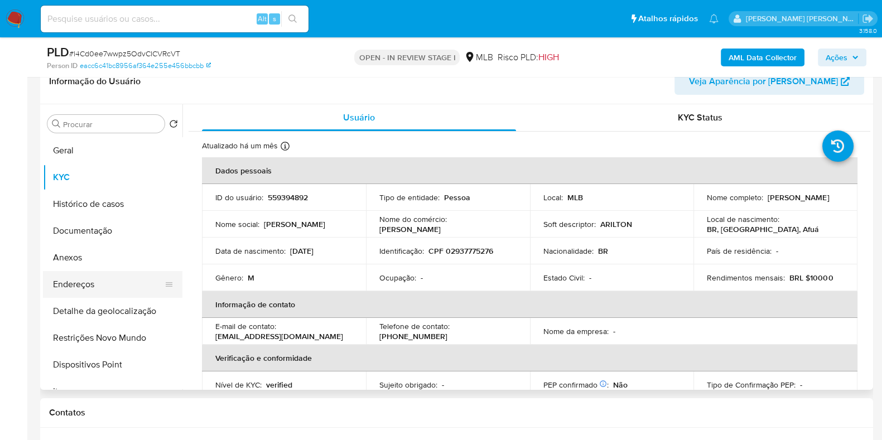
click at [99, 285] on button "Endereços" at bounding box center [108, 284] width 131 height 27
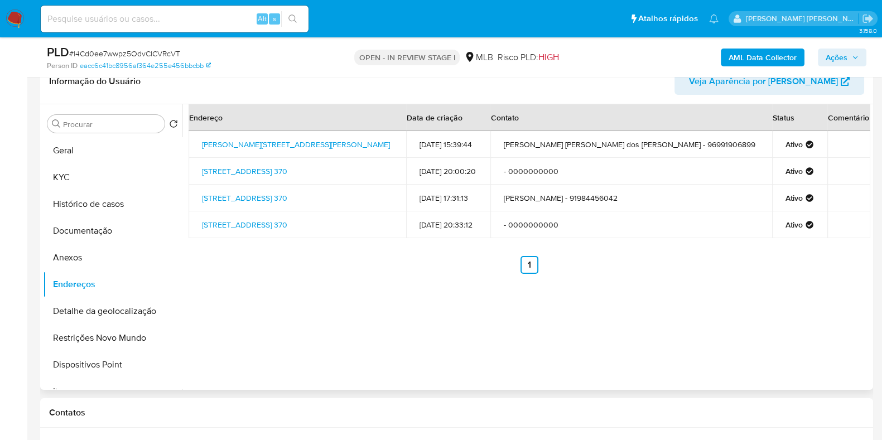
scroll to position [3, 0]
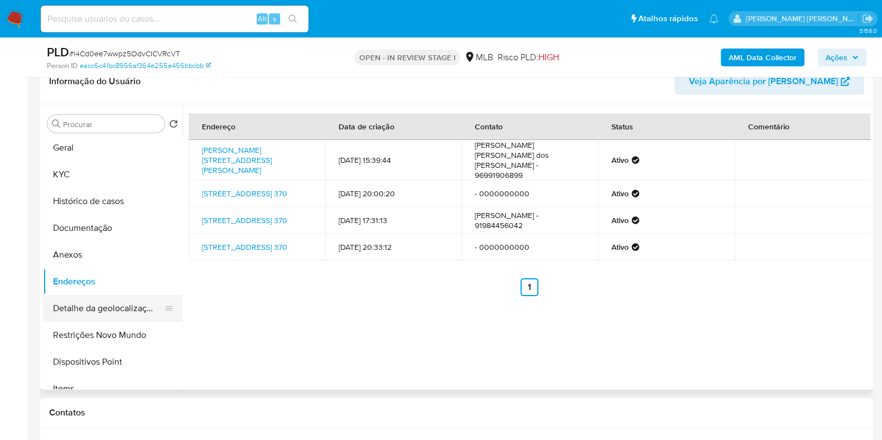
click at [135, 301] on button "Detalhe da geolocalização" at bounding box center [108, 308] width 131 height 27
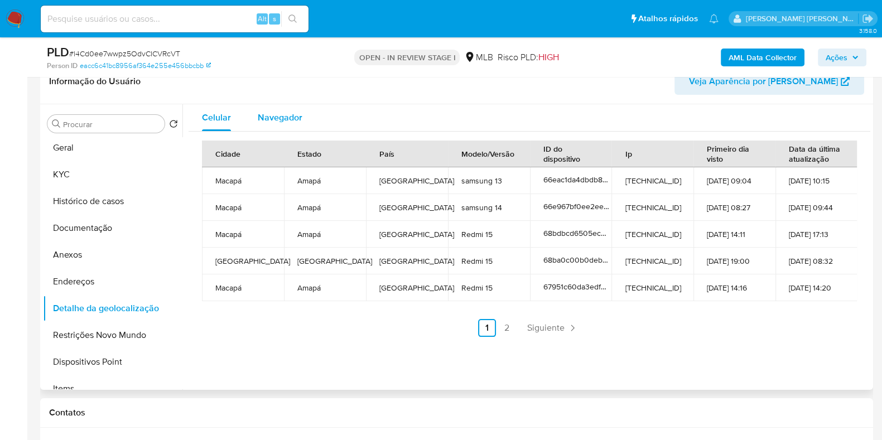
click at [293, 108] on div "Navegador" at bounding box center [280, 117] width 45 height 27
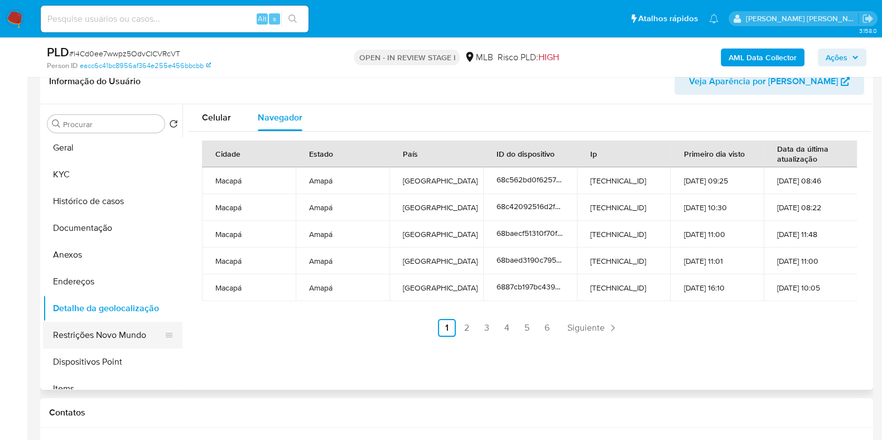
click at [104, 328] on button "Restrições Novo Mundo" at bounding box center [108, 335] width 131 height 27
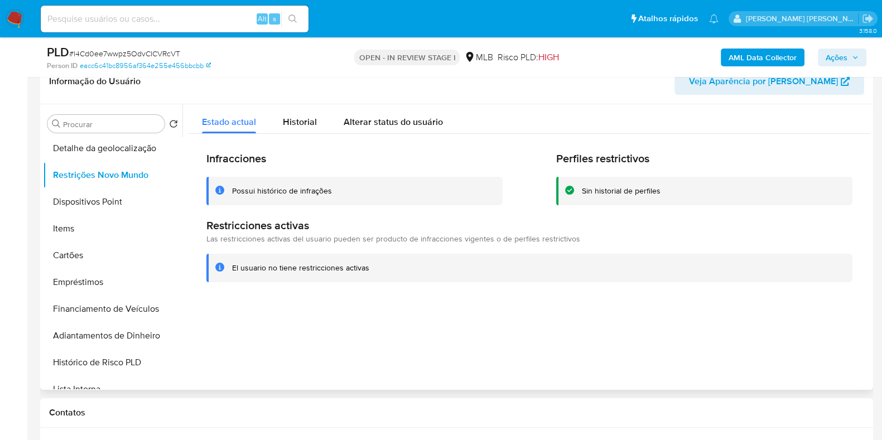
scroll to position [166, 0]
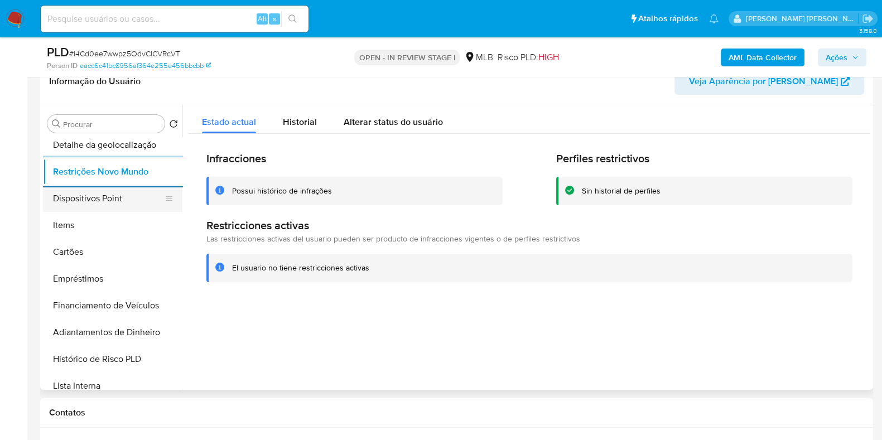
click at [97, 205] on button "Dispositivos Point" at bounding box center [108, 198] width 131 height 27
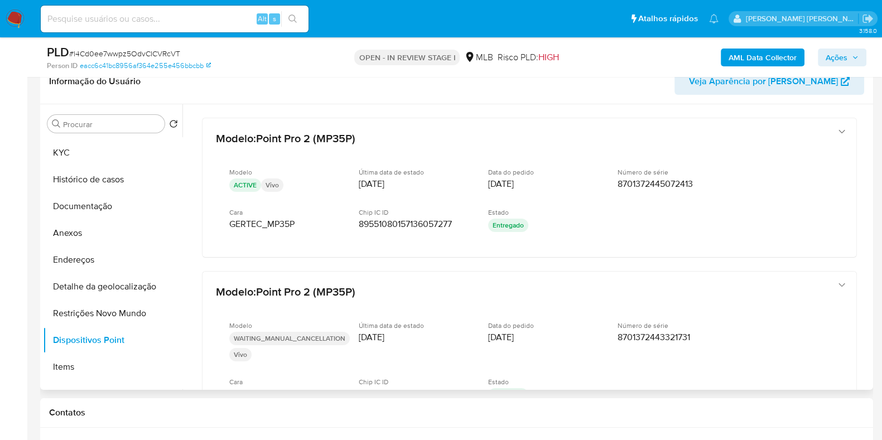
scroll to position [0, 0]
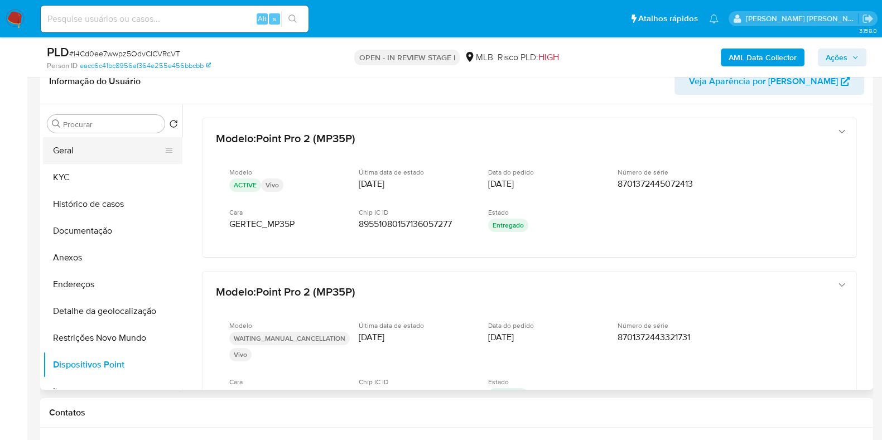
click at [139, 148] on button "Geral" at bounding box center [108, 150] width 131 height 27
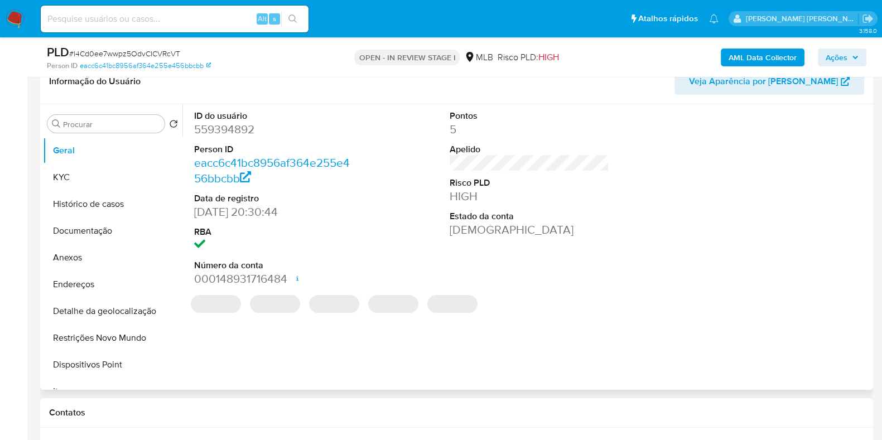
click at [247, 132] on dd "559394892" at bounding box center [274, 130] width 160 height 16
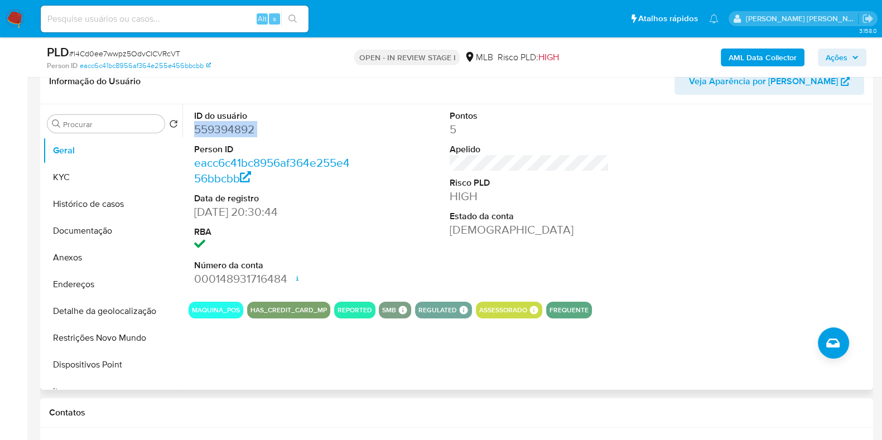
click at [247, 132] on dd "559394892" at bounding box center [274, 130] width 160 height 16
copy dd "559394892"
click at [127, 171] on button "KYC" at bounding box center [108, 177] width 131 height 27
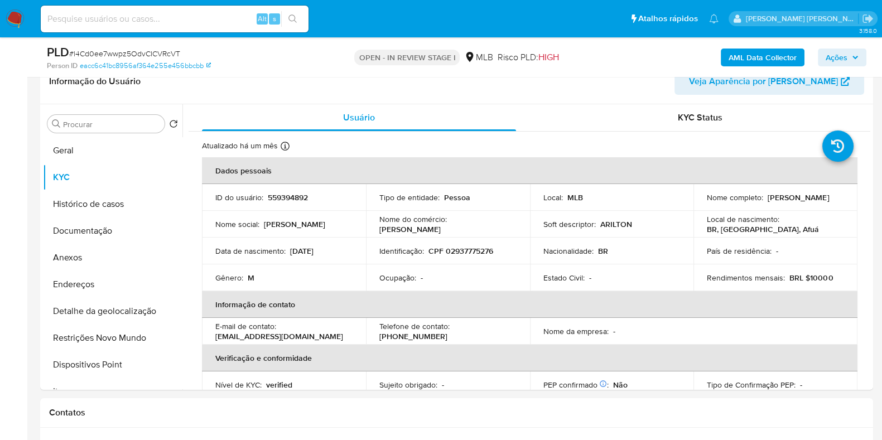
drag, startPoint x: 866, startPoint y: 152, endPoint x: 882, endPoint y: 217, distance: 67.4
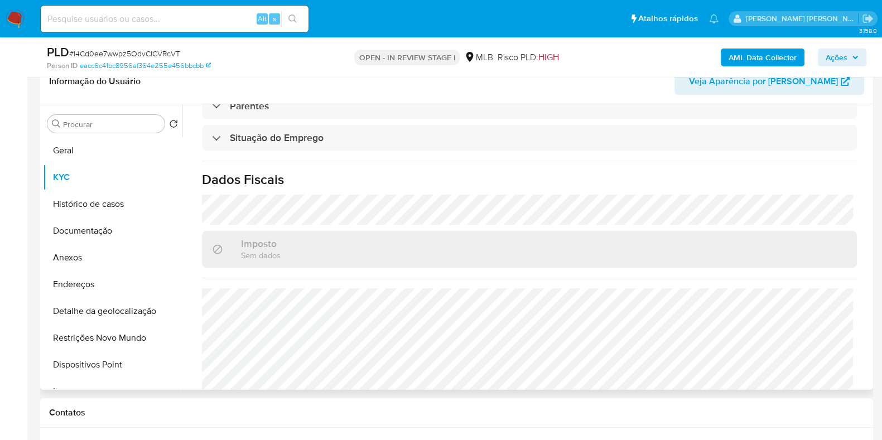
scroll to position [485, 0]
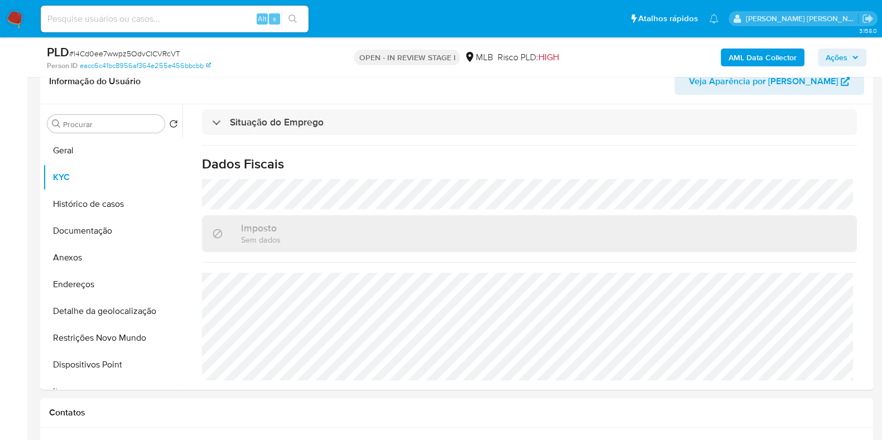
click at [771, 53] on b "AML Data Collector" at bounding box center [763, 58] width 68 height 18
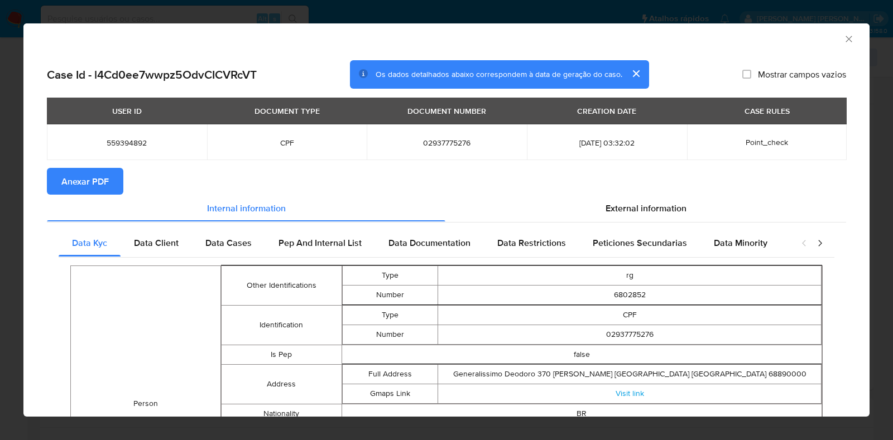
click at [92, 177] on span "Anexar PDF" at bounding box center [84, 181] width 47 height 25
click at [843, 40] on icon "Fechar a janela" at bounding box center [848, 38] width 11 height 11
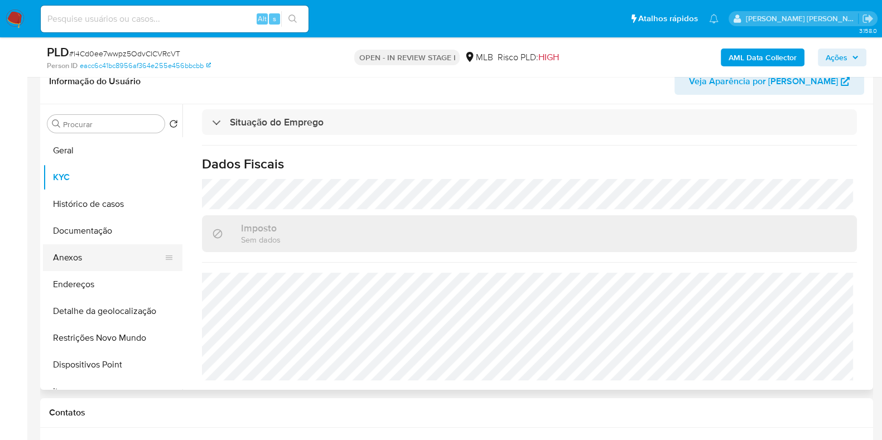
click at [121, 260] on button "Anexos" at bounding box center [108, 257] width 131 height 27
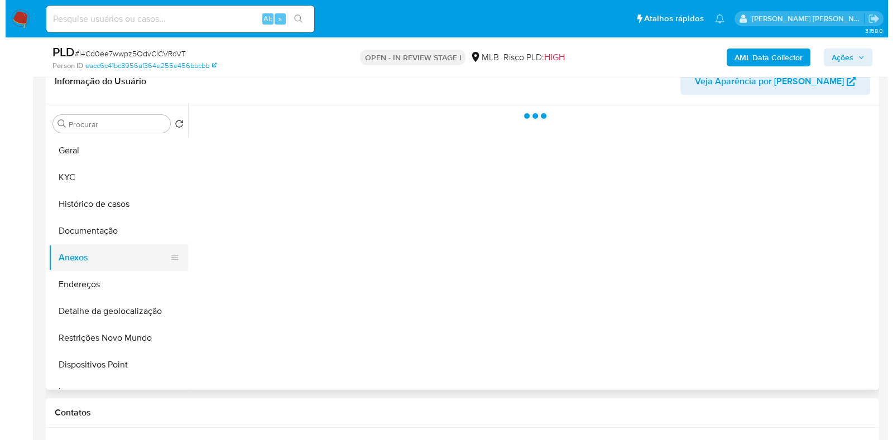
scroll to position [0, 0]
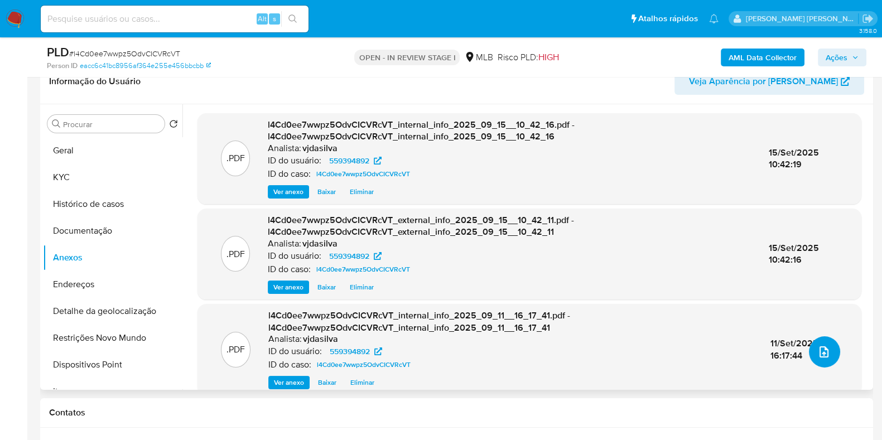
click at [818, 347] on icon "upload-file" at bounding box center [824, 351] width 13 height 13
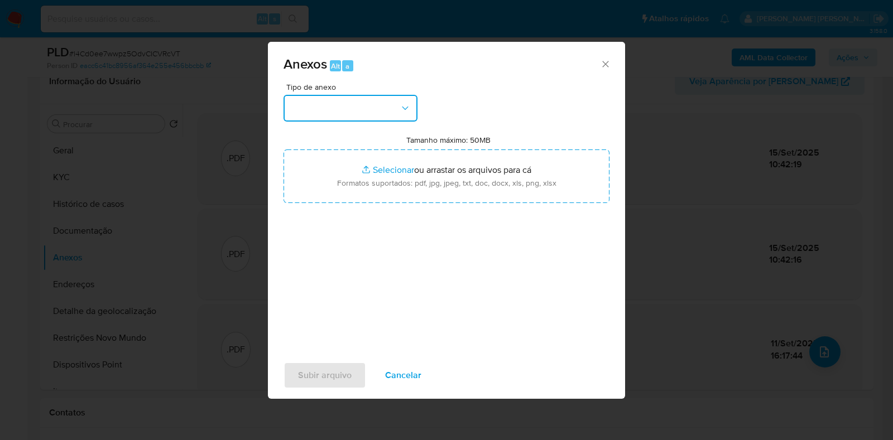
click at [404, 99] on button "button" at bounding box center [351, 108] width 134 height 27
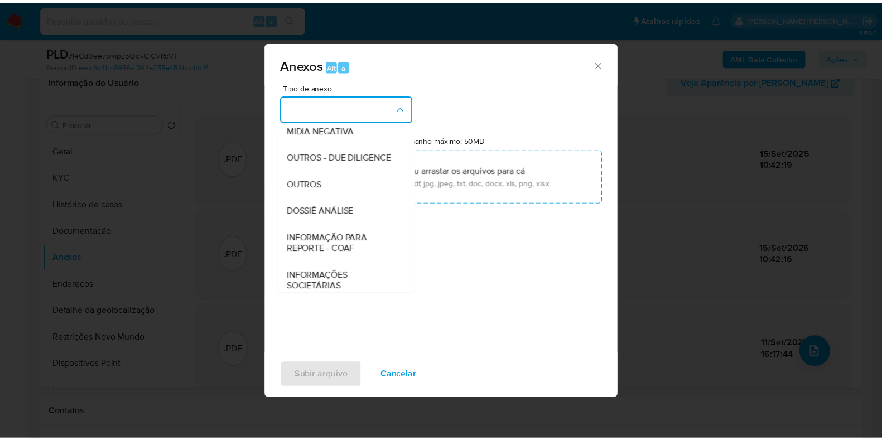
scroll to position [172, 0]
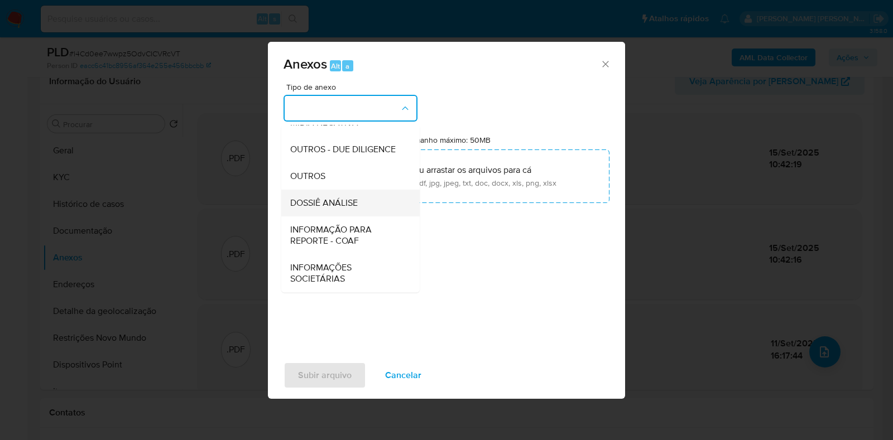
click at [375, 207] on div "DOSSIÊ ANÁLISE" at bounding box center [347, 203] width 114 height 27
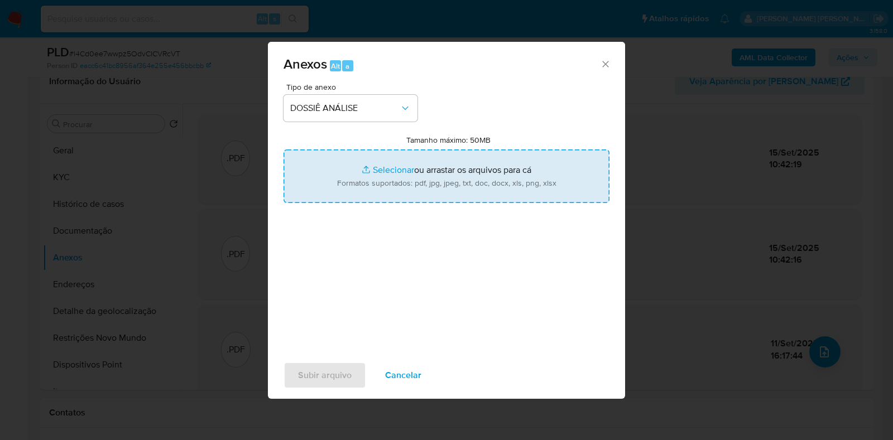
type input "C:\fakepath\Mulan - l4Cd0ee7wwpz5OdvCICVRcVT - CPF 02937775276 - ARILTON SANTOS…"
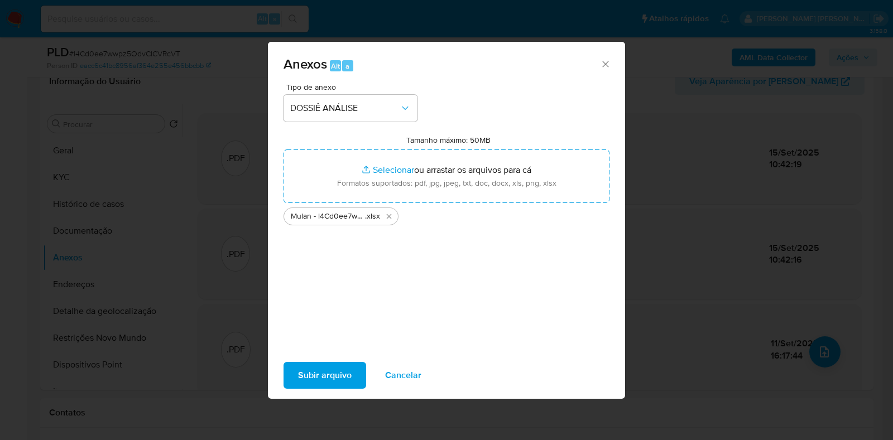
click at [329, 378] on span "Subir arquivo" at bounding box center [325, 375] width 54 height 25
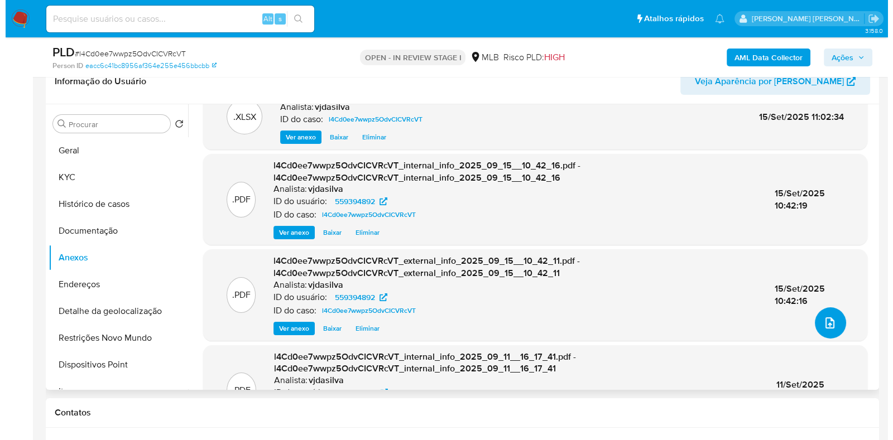
scroll to position [33, 0]
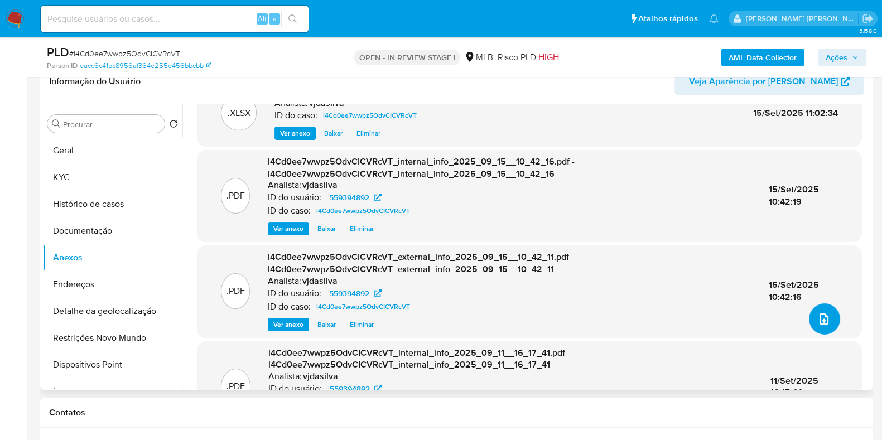
click at [818, 316] on icon "upload-file" at bounding box center [824, 319] width 13 height 13
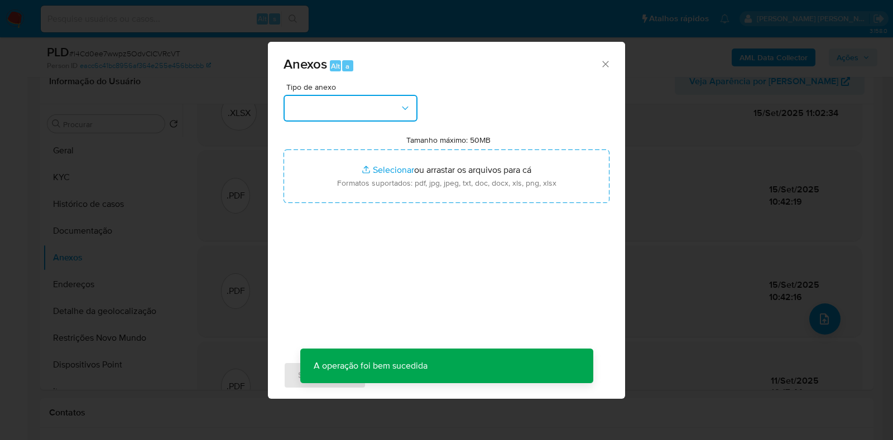
click at [402, 105] on icon "button" at bounding box center [405, 108] width 11 height 11
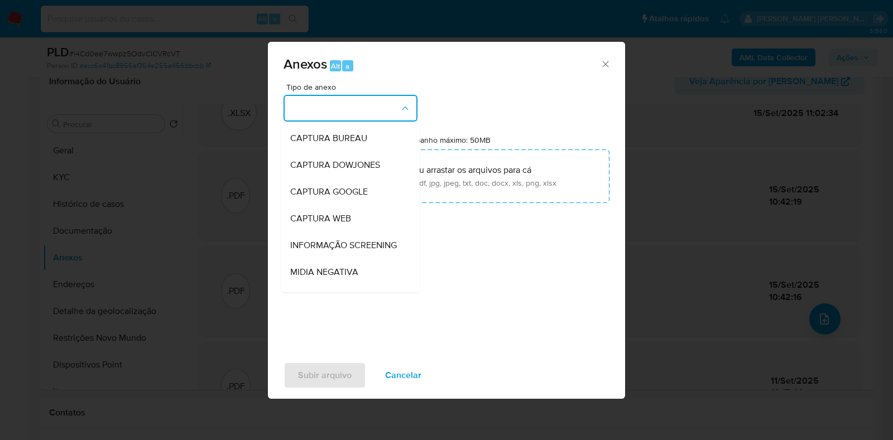
scroll to position [172, 0]
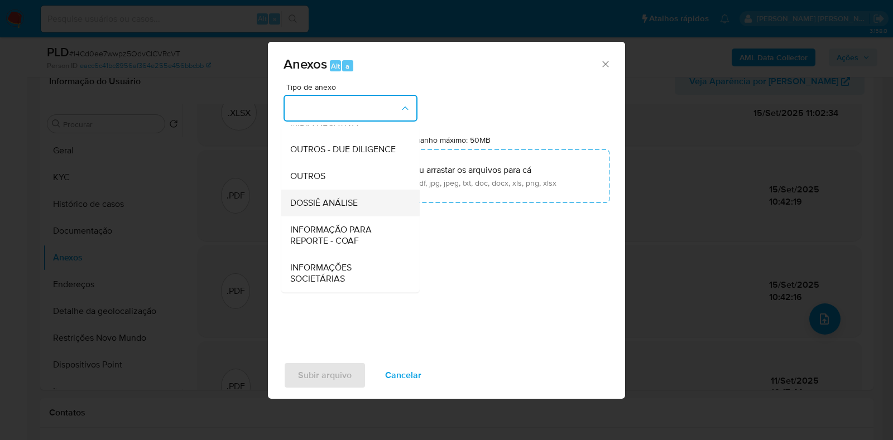
click at [368, 209] on div "DOSSIÊ ANÁLISE" at bounding box center [347, 203] width 114 height 27
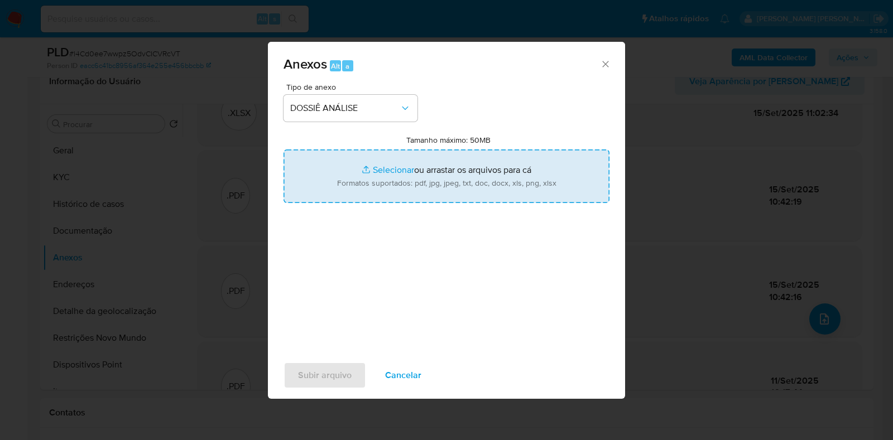
type input "C:\fakepath\2° SAR - XXXX - CPF 02937775276 - ARILTON SANTOS DA SILVA.pdf"
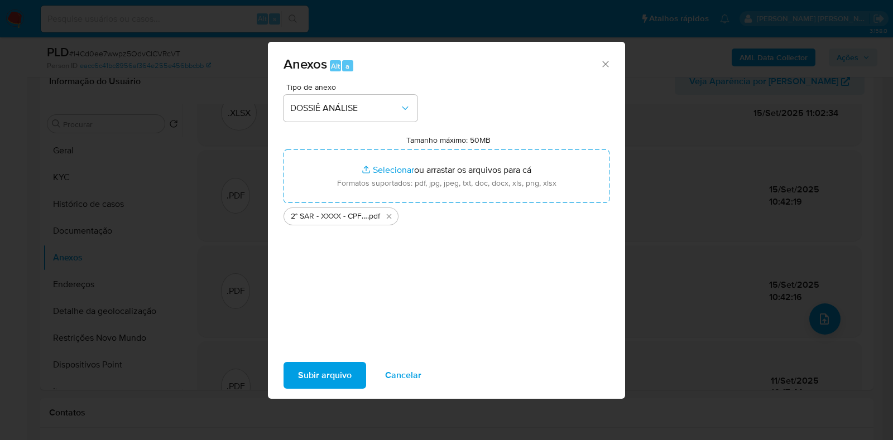
click at [324, 364] on span "Subir arquivo" at bounding box center [325, 375] width 54 height 25
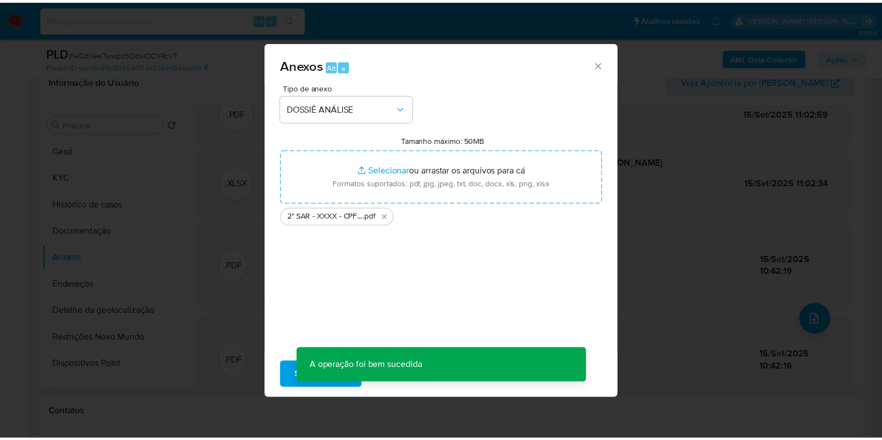
scroll to position [92, 0]
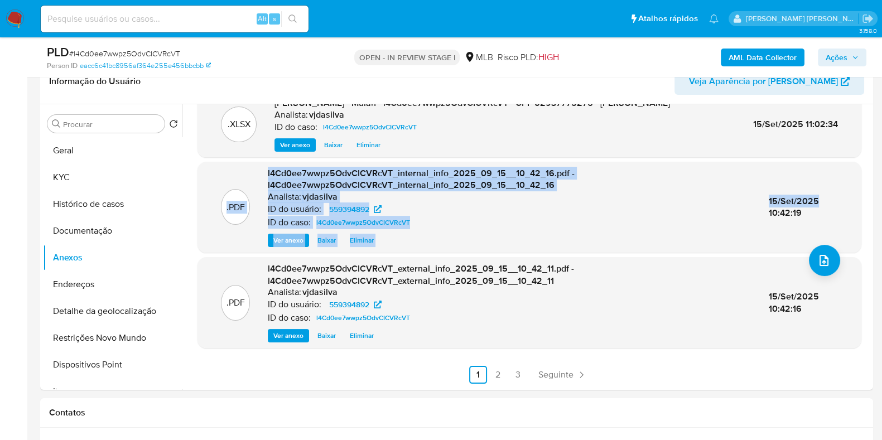
drag, startPoint x: 873, startPoint y: 202, endPoint x: 878, endPoint y: 148, distance: 54.4
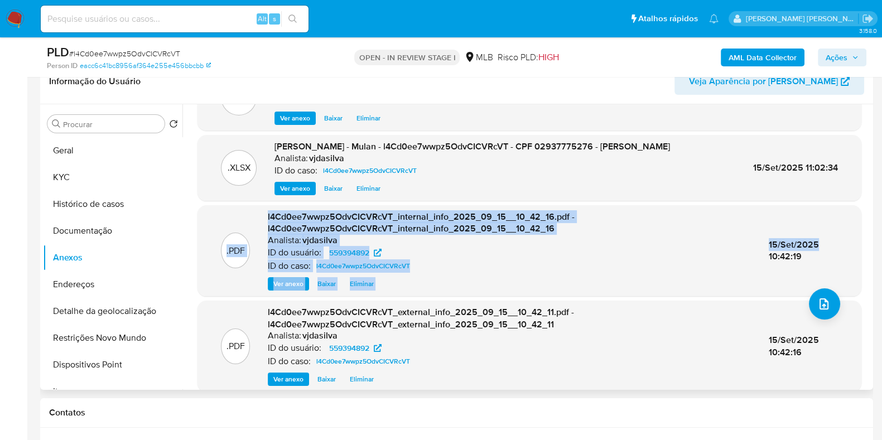
scroll to position [49, 0]
click at [847, 201] on div ".PDF DOSSIÊ ANÁLISE - 2° SAR - XXXX - CPF 02937775276 - ARILTON SANTOS DA SILVA…" at bounding box center [530, 246] width 664 height 363
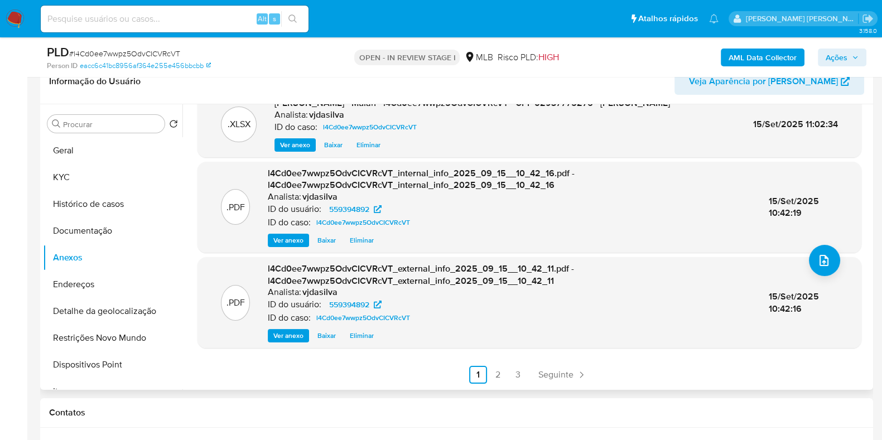
scroll to position [0, 0]
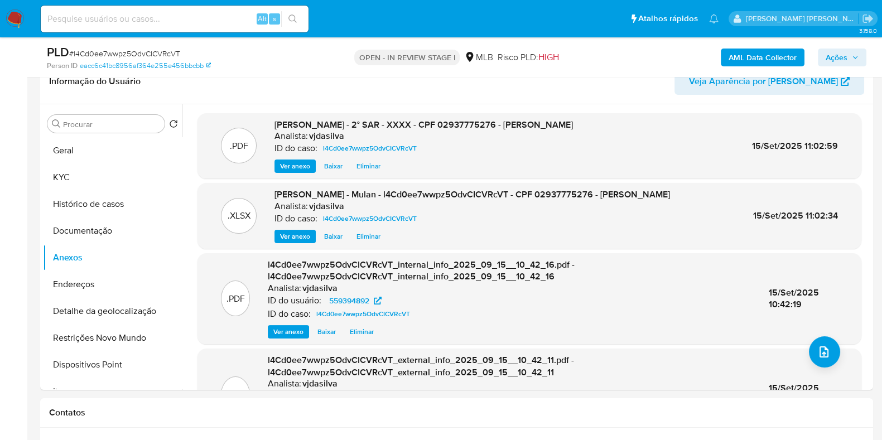
click at [850, 45] on div "AML Data Collector Ações" at bounding box center [732, 57] width 270 height 26
click at [843, 52] on span "Ações" at bounding box center [837, 58] width 22 height 18
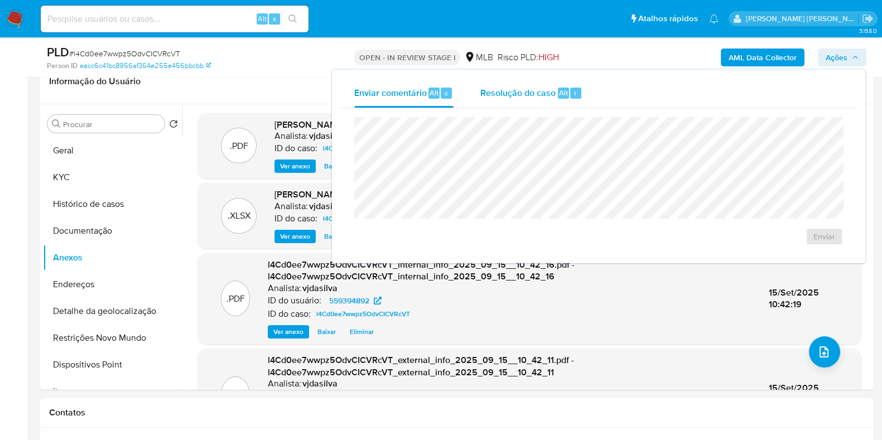
click at [528, 93] on span "Resolução do caso" at bounding box center [518, 92] width 75 height 13
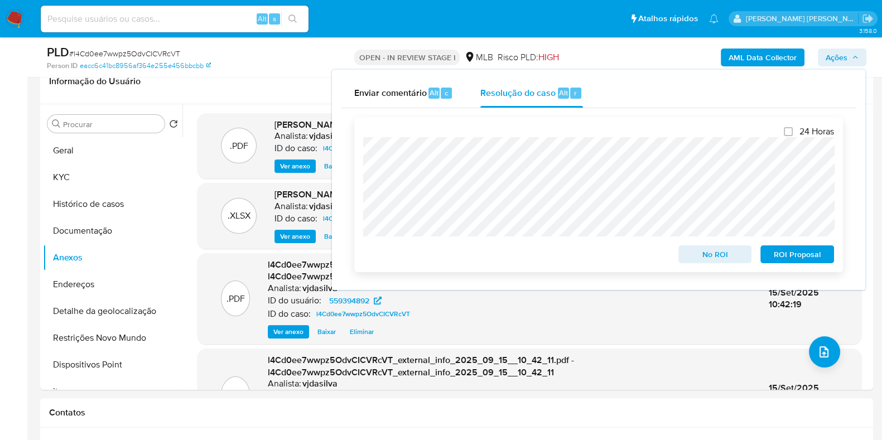
click at [782, 260] on span "ROI Proposal" at bounding box center [798, 255] width 58 height 16
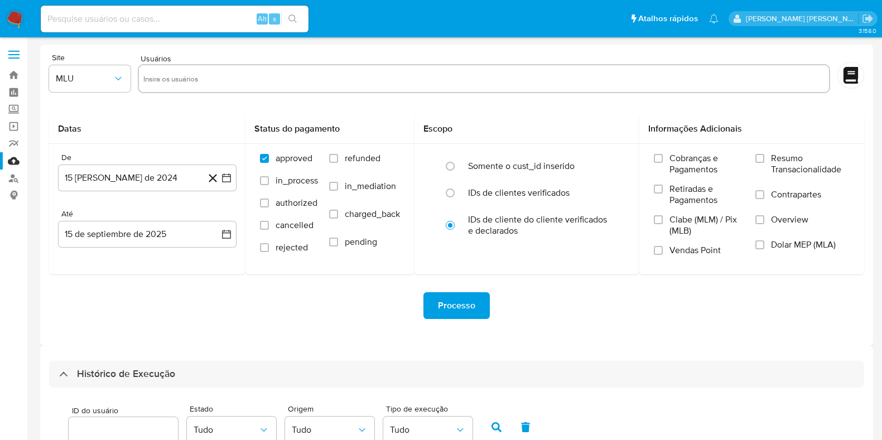
select select "50"
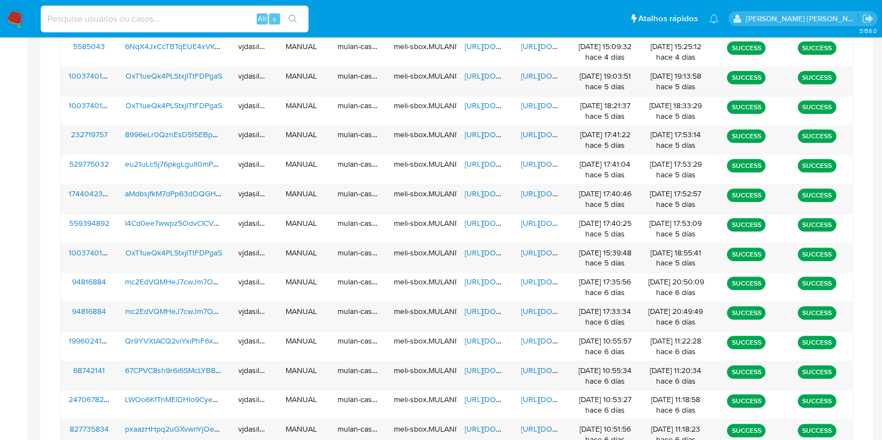
click at [69, 14] on input at bounding box center [175, 19] width 268 height 15
paste input "830587545"
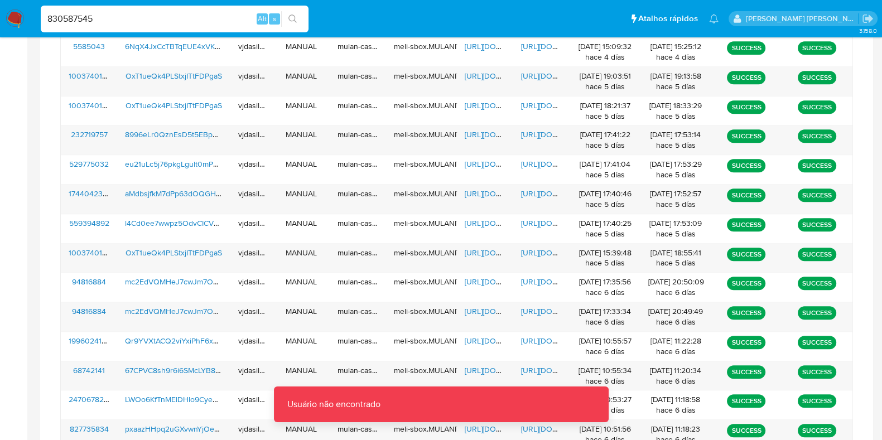
click at [104, 15] on input "830587545" at bounding box center [175, 19] width 268 height 15
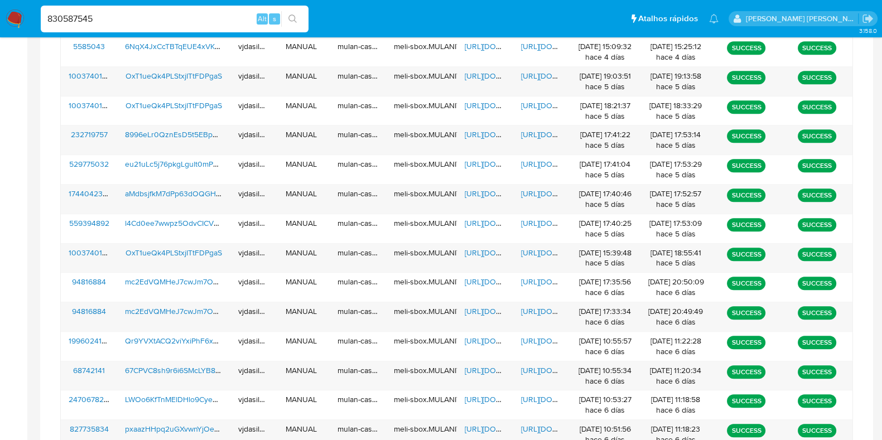
type input "830587545"
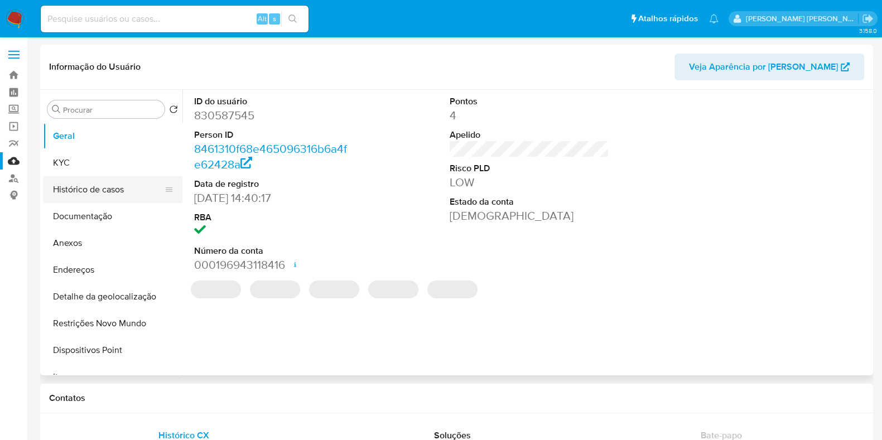
select select "10"
click at [120, 188] on button "Histórico de casos" at bounding box center [108, 189] width 131 height 27
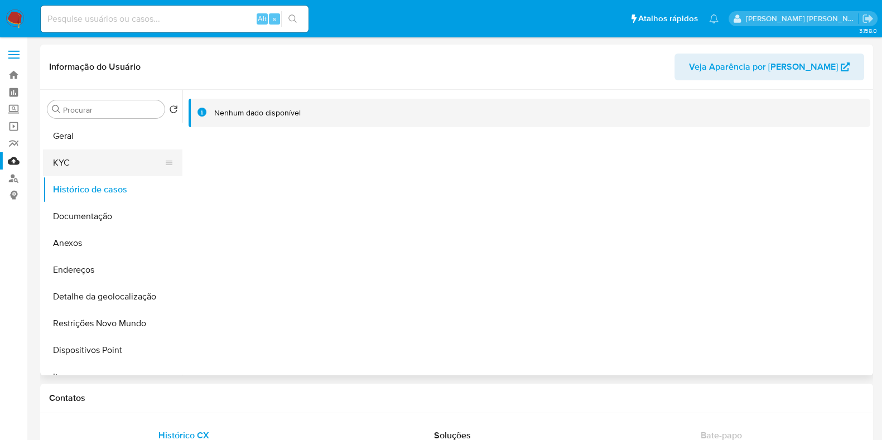
click at [114, 169] on button "KYC" at bounding box center [108, 163] width 131 height 27
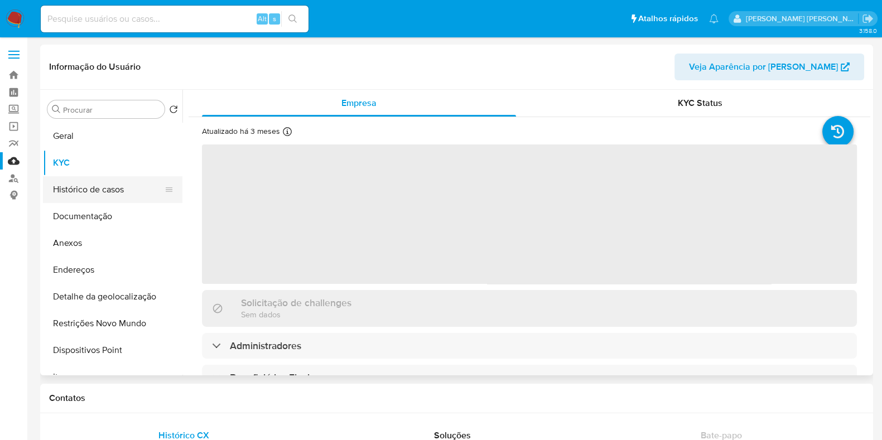
click at [123, 195] on button "Histórico de casos" at bounding box center [108, 189] width 131 height 27
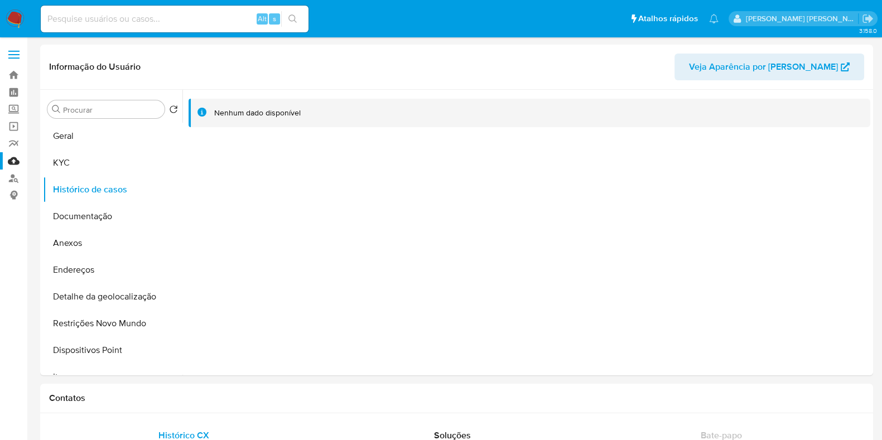
click at [190, 20] on input at bounding box center [175, 19] width 268 height 15
paste input "830300289"
type input "830300289"
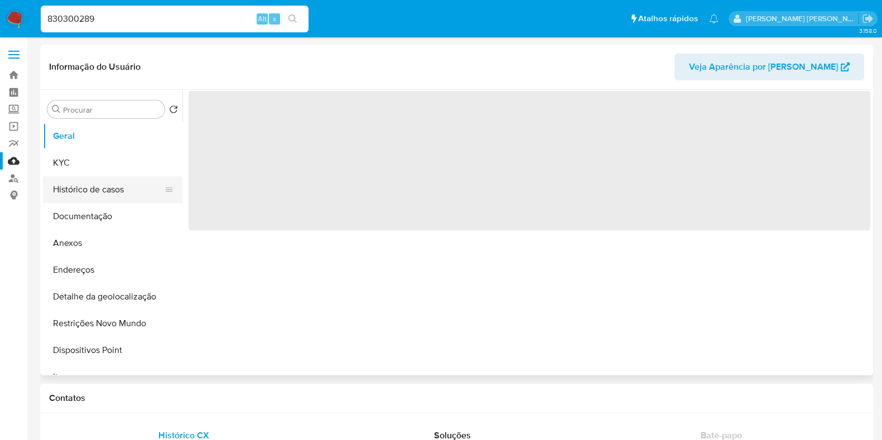
click at [115, 188] on button "Histórico de casos" at bounding box center [108, 189] width 131 height 27
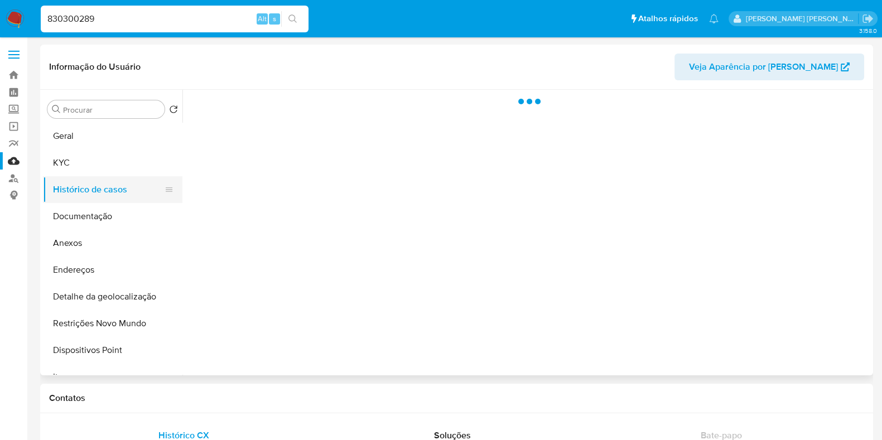
select select "10"
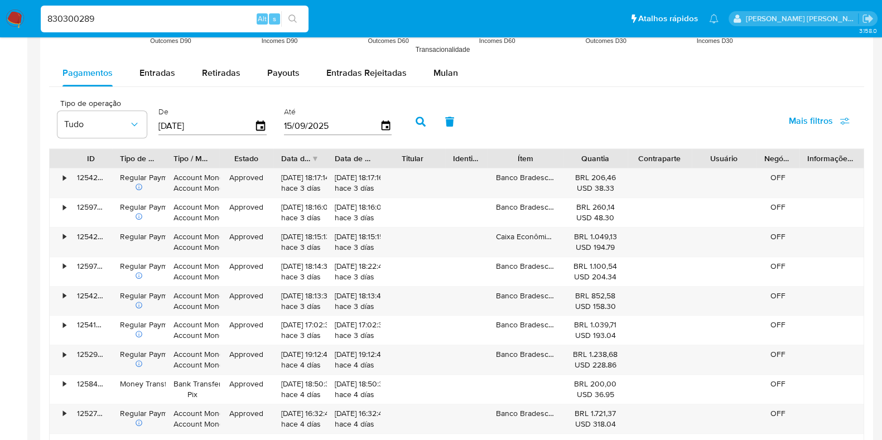
scroll to position [900, 0]
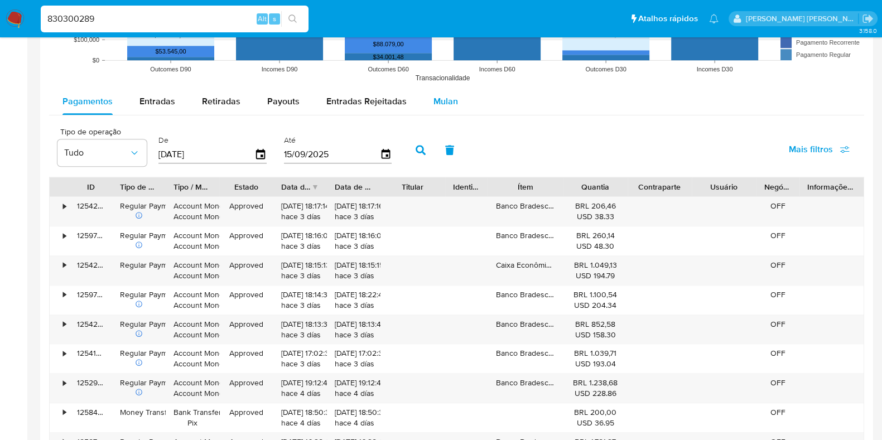
click at [434, 97] on span "Mulan" at bounding box center [446, 101] width 25 height 13
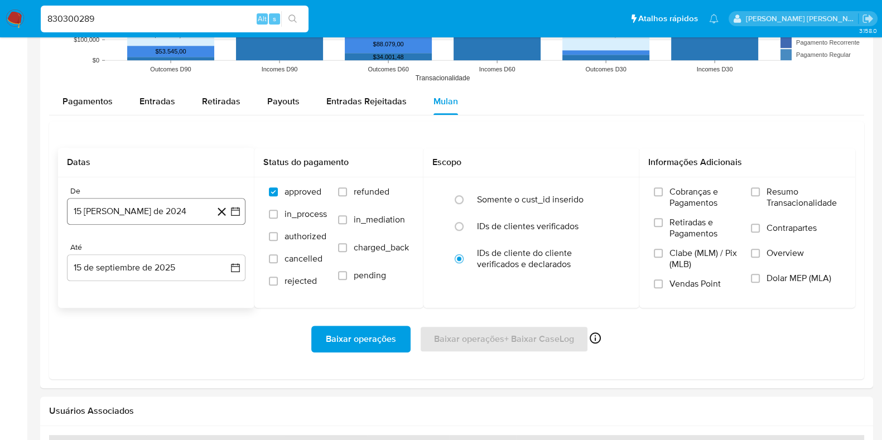
click at [180, 204] on button "15 [PERSON_NAME] de 2024" at bounding box center [156, 211] width 179 height 27
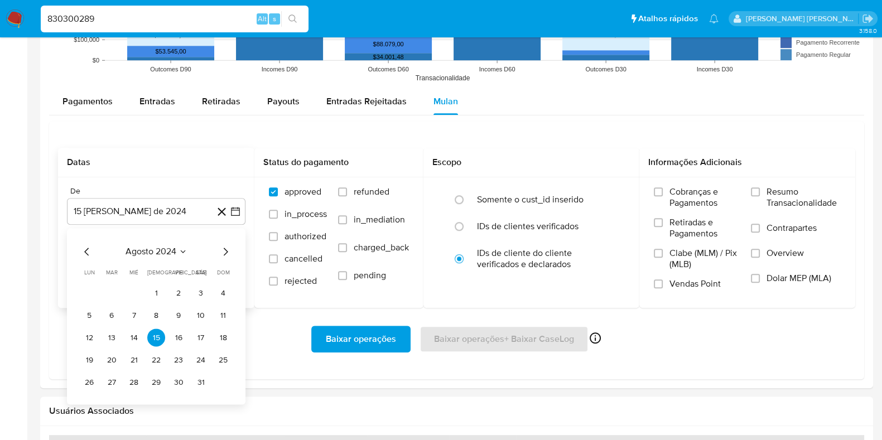
click at [169, 252] on span "agosto 2024" at bounding box center [151, 252] width 51 height 11
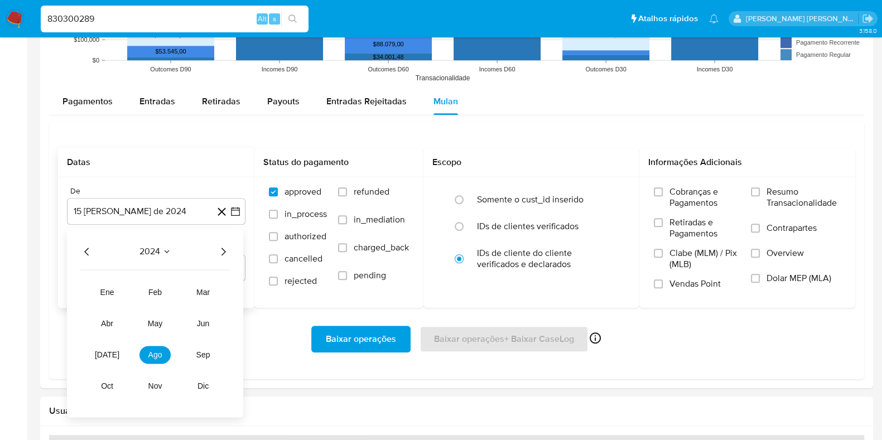
click at [233, 255] on div "2024 2024 ene feb mar abr may jun [DATE] ago sep oct nov dic" at bounding box center [155, 323] width 176 height 189
click at [223, 252] on icon "Año siguiente" at bounding box center [223, 252] width 13 height 13
click at [153, 356] on span "ago" at bounding box center [155, 355] width 14 height 9
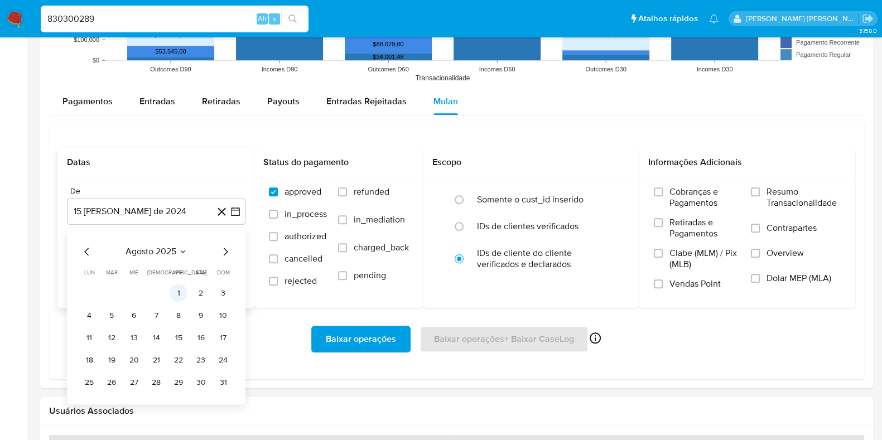
click at [180, 296] on button "1" at bounding box center [179, 294] width 18 height 18
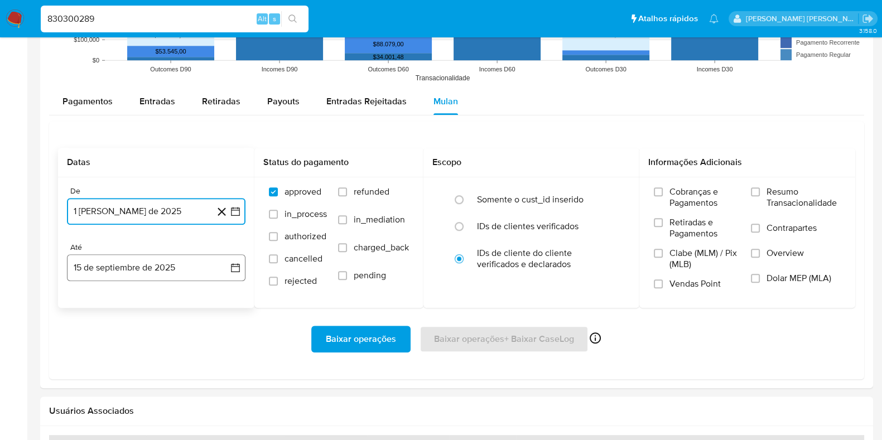
click at [180, 266] on button "15 de septiembre de 2025" at bounding box center [156, 268] width 179 height 27
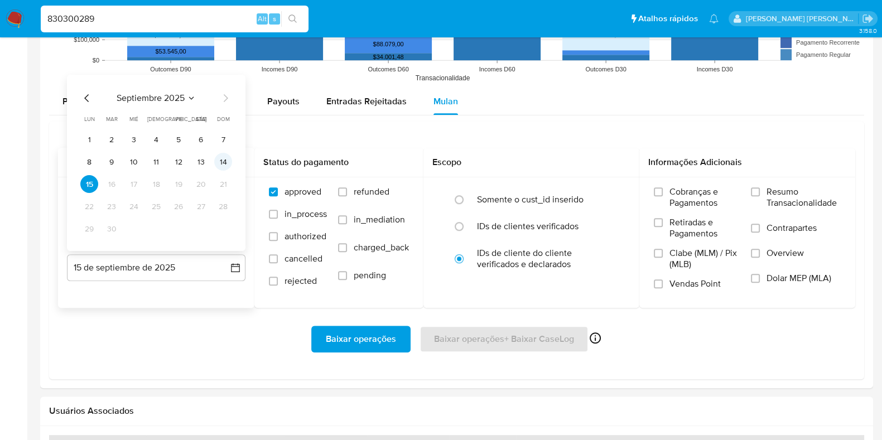
click at [218, 169] on button "14" at bounding box center [223, 162] width 18 height 18
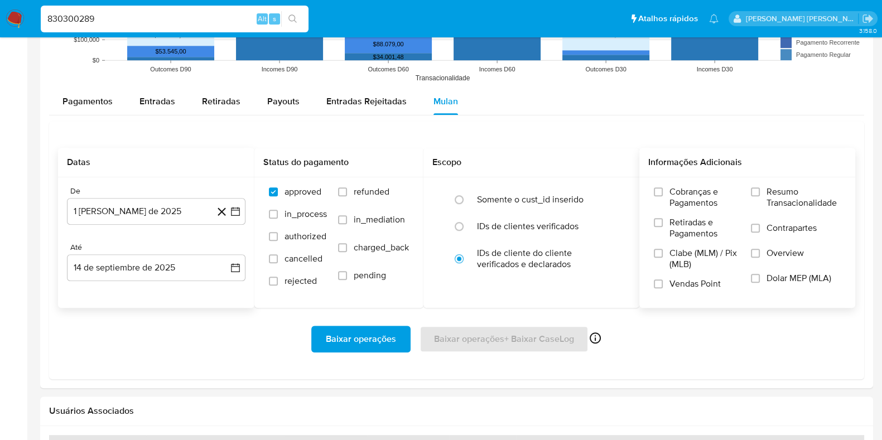
click at [772, 194] on span "Resumo Transacionalidade" at bounding box center [804, 197] width 74 height 22
click at [760, 194] on input "Resumo Transacionalidade" at bounding box center [755, 192] width 9 height 9
click at [770, 225] on span "Contrapartes" at bounding box center [792, 228] width 50 height 11
click at [760, 225] on input "Contrapartes" at bounding box center [755, 228] width 9 height 9
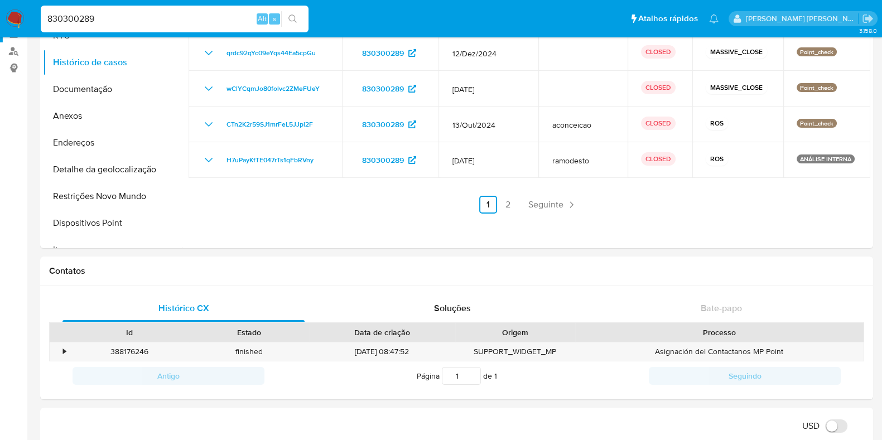
scroll to position [0, 0]
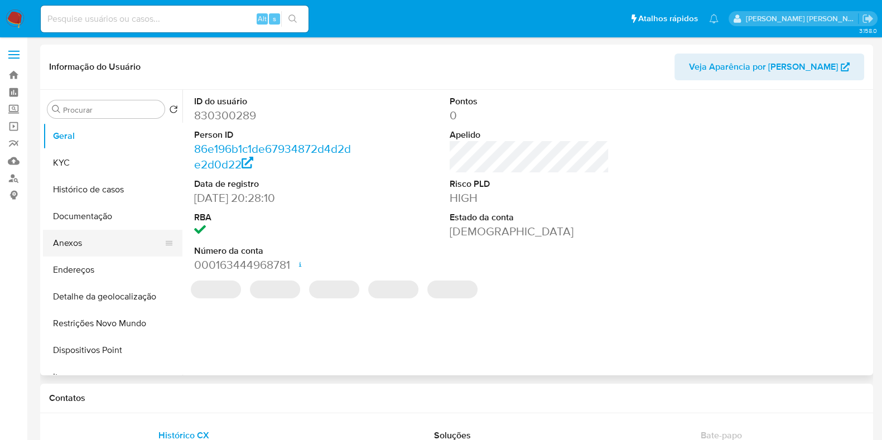
select select "10"
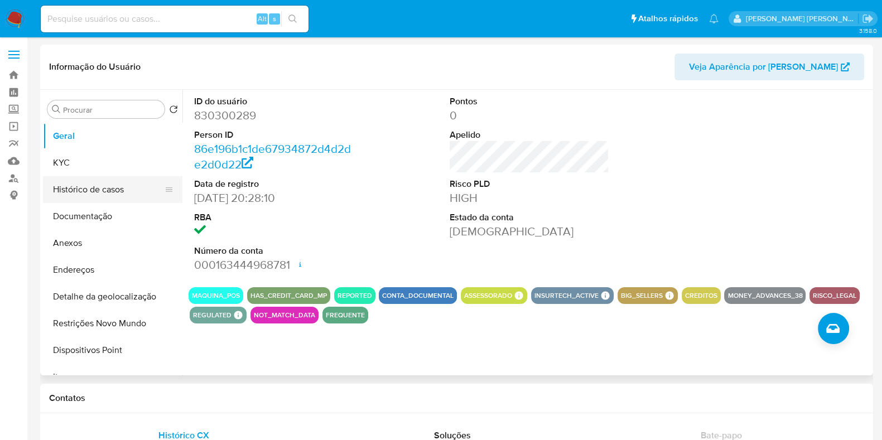
click at [127, 200] on button "Histórico de casos" at bounding box center [108, 189] width 131 height 27
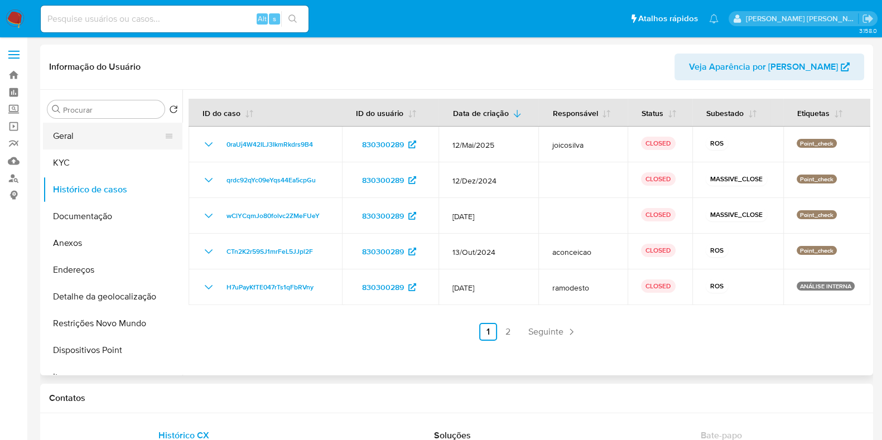
click at [123, 136] on button "Geral" at bounding box center [108, 136] width 131 height 27
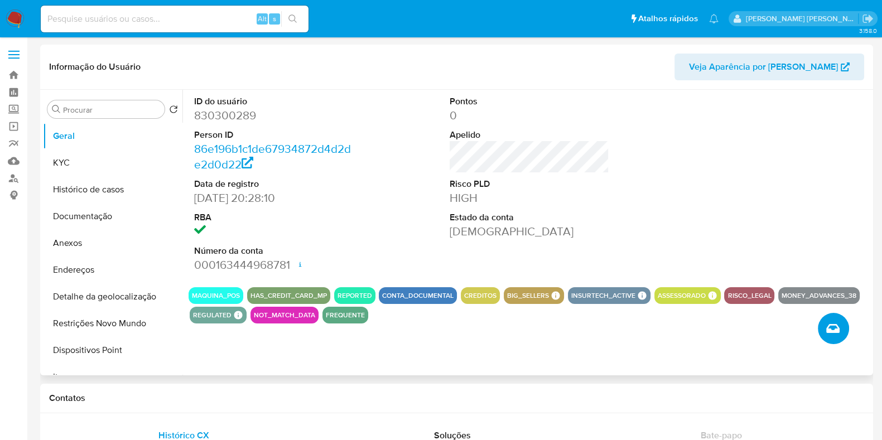
click at [835, 329] on icon "Criar caso manual" at bounding box center [833, 328] width 13 height 13
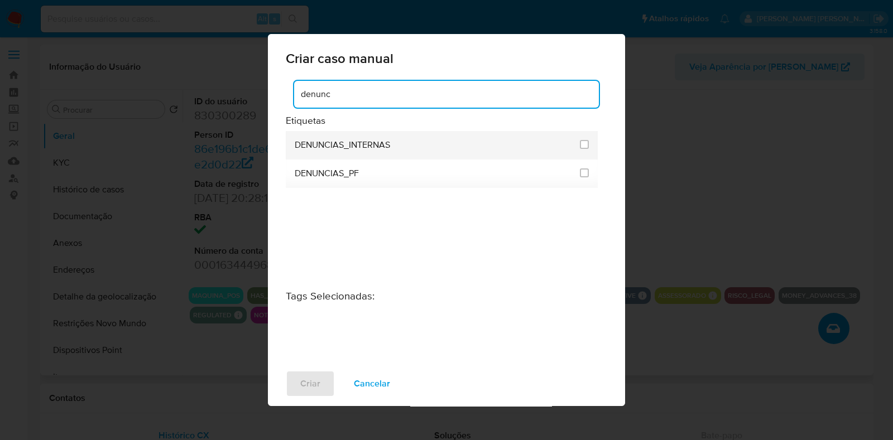
type input "denunc"
click at [579, 147] on li "DENUNCIAS_INTERNAS" at bounding box center [442, 145] width 312 height 28
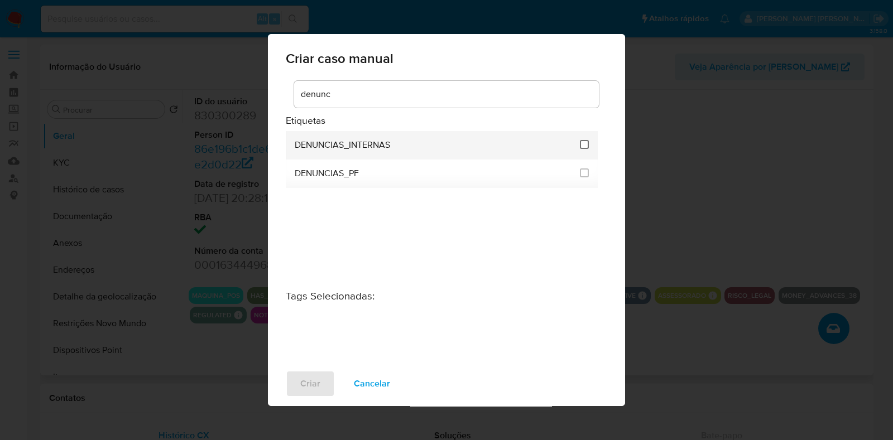
click at [586, 146] on input "1967" at bounding box center [584, 144] width 9 height 9
checkbox input "true"
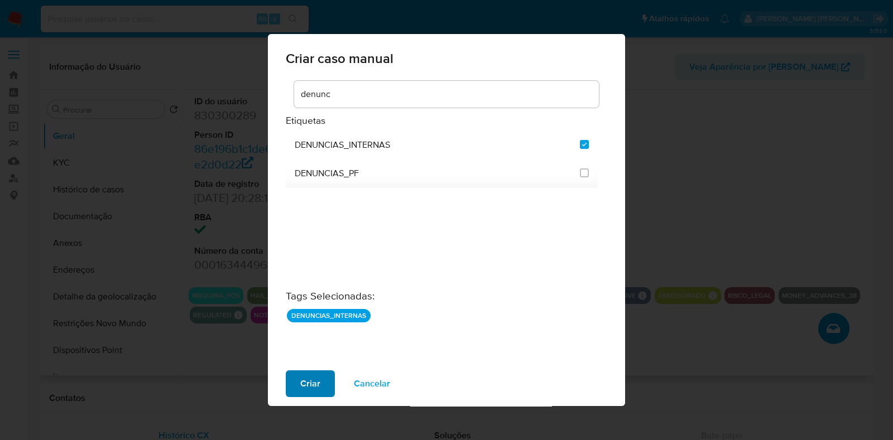
click at [305, 383] on span "Criar" at bounding box center [310, 384] width 20 height 25
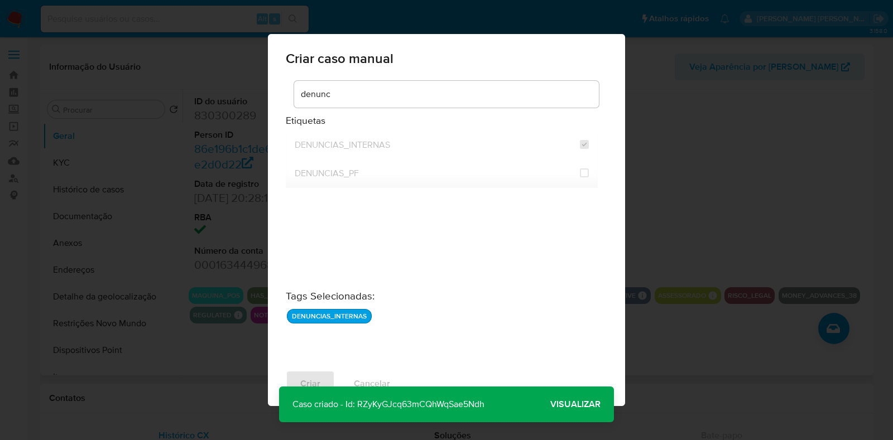
click at [566, 405] on span "Visualizar" at bounding box center [575, 405] width 50 height 0
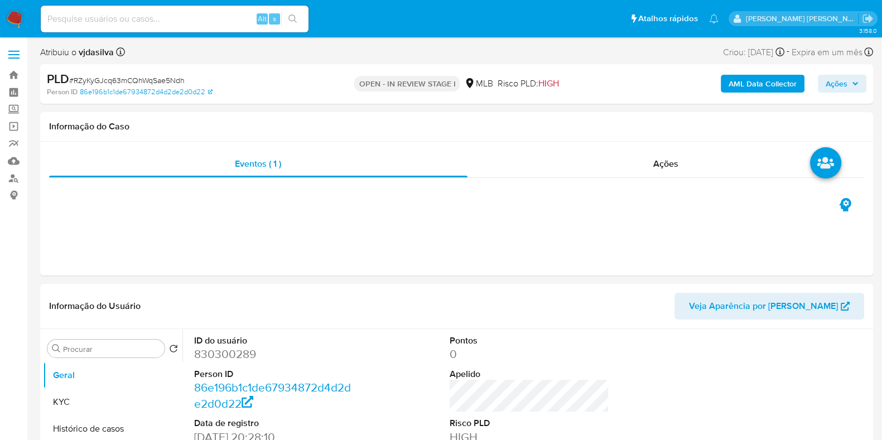
select select "10"
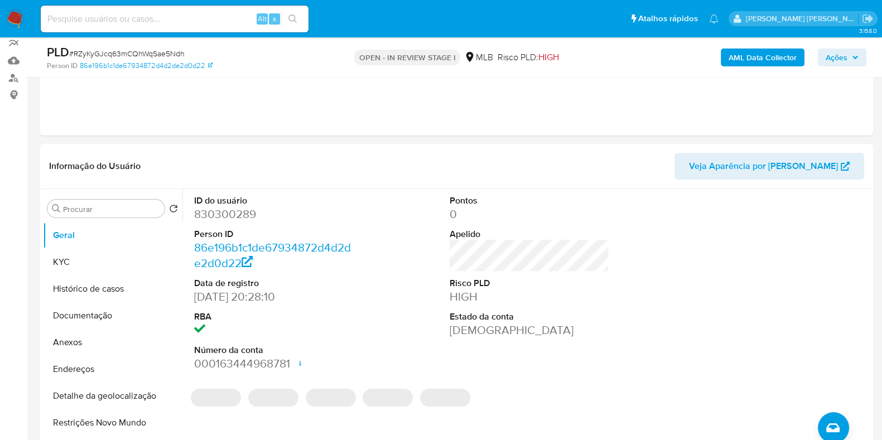
scroll to position [160, 0]
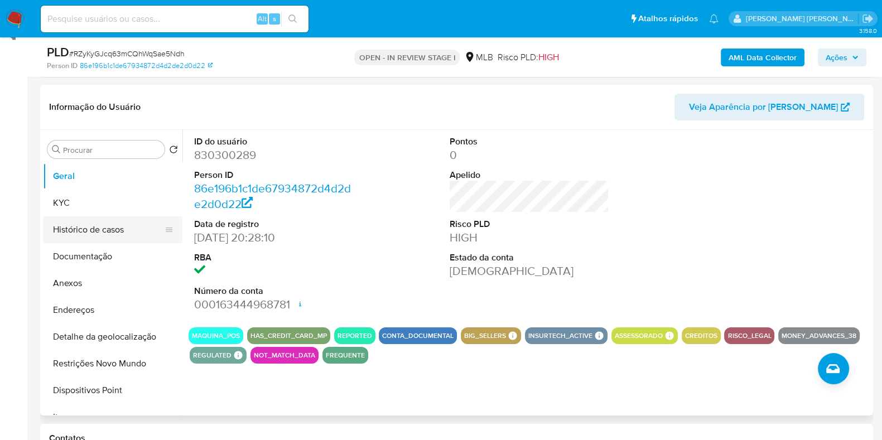
click at [114, 232] on button "Histórico de casos" at bounding box center [108, 230] width 131 height 27
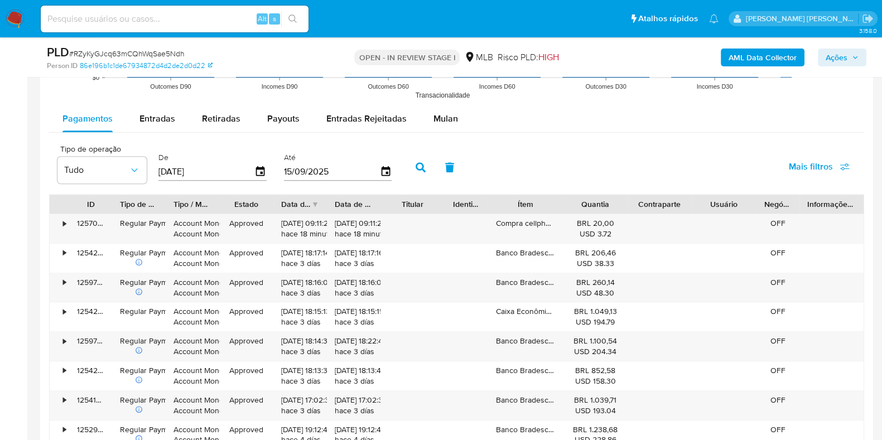
scroll to position [1106, 0]
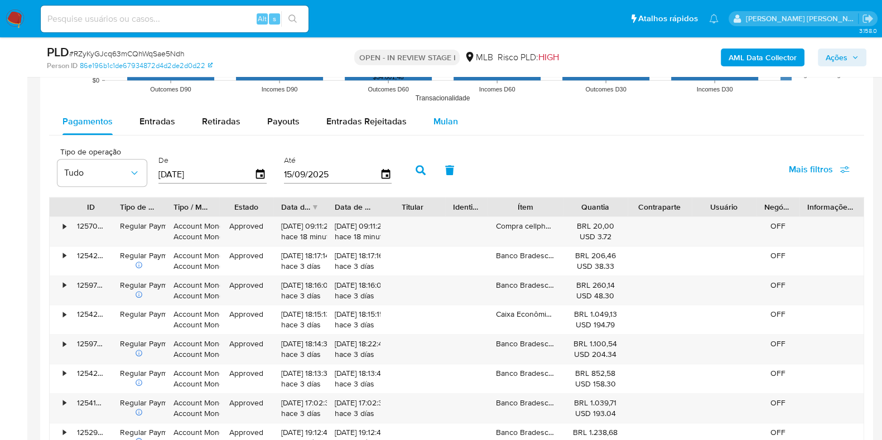
click at [434, 116] on span "Mulan" at bounding box center [446, 121] width 25 height 13
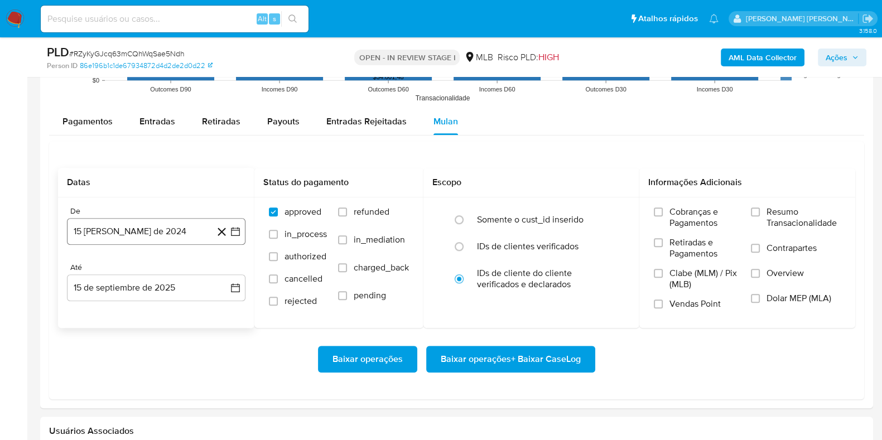
click at [156, 224] on button "15 [PERSON_NAME] de 2024" at bounding box center [156, 231] width 179 height 27
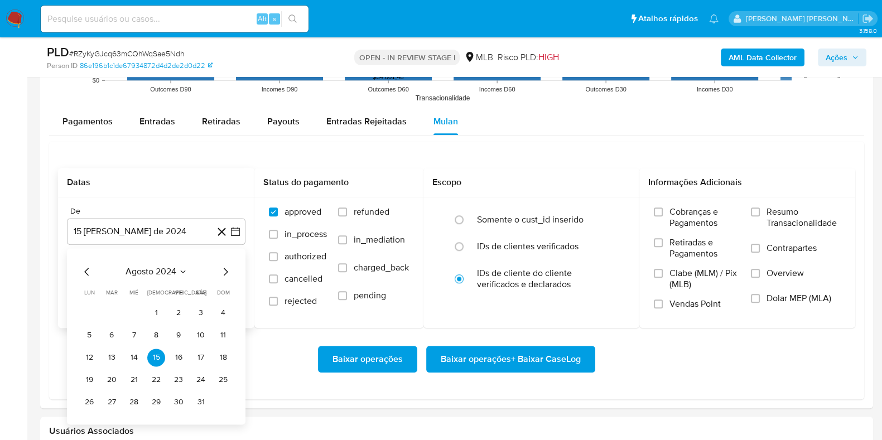
click at [159, 269] on span "agosto 2024" at bounding box center [151, 271] width 51 height 11
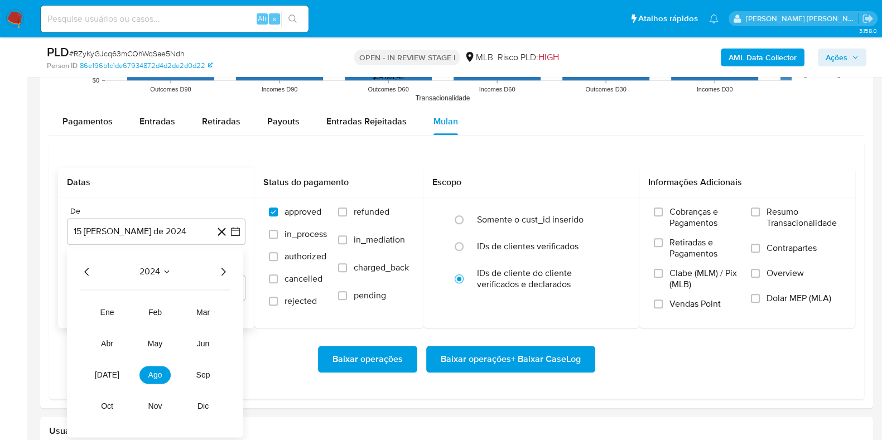
click at [220, 274] on icon "Año siguiente" at bounding box center [223, 271] width 13 height 13
click at [153, 379] on button "ago" at bounding box center [155, 375] width 31 height 18
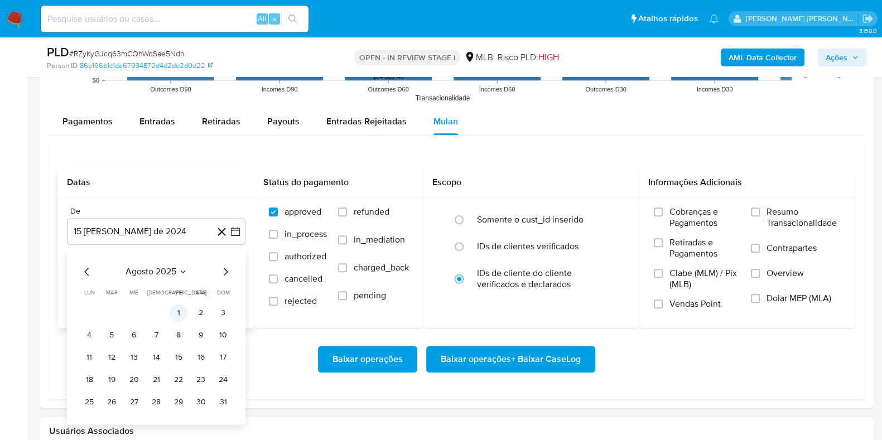
click at [180, 311] on button "1" at bounding box center [179, 313] width 18 height 18
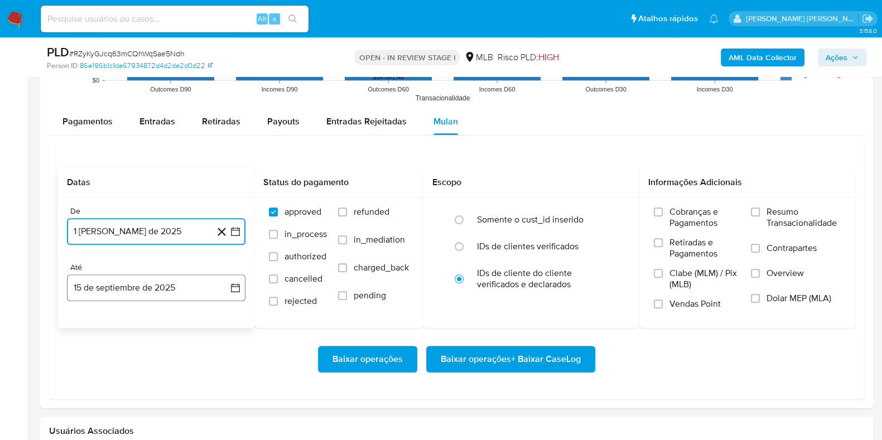
click at [176, 290] on button "15 de septiembre de 2025" at bounding box center [156, 288] width 179 height 27
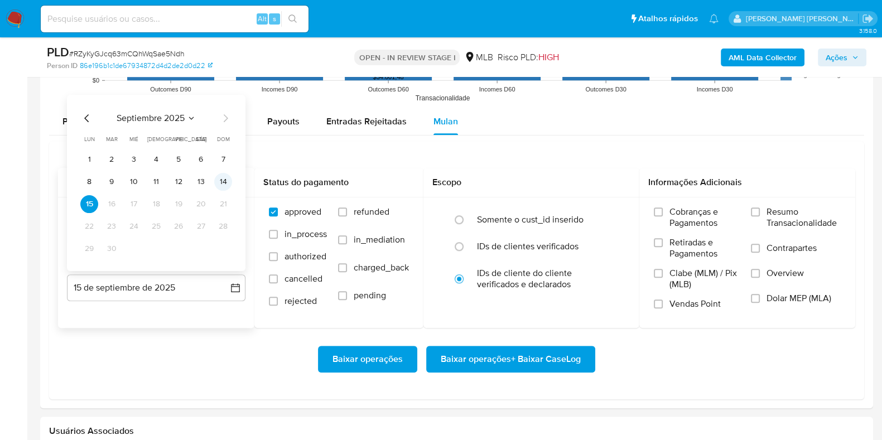
click at [220, 180] on button "14" at bounding box center [223, 182] width 18 height 18
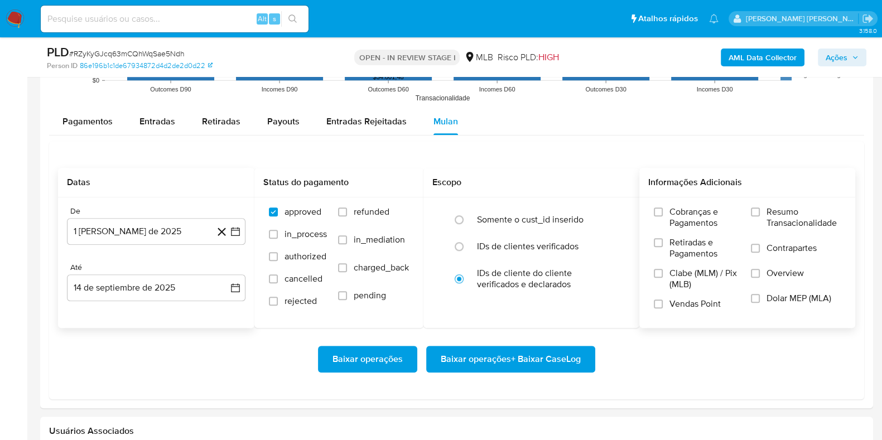
click at [777, 211] on span "Resumo Transacionalidade" at bounding box center [804, 218] width 74 height 22
click at [760, 211] on input "Resumo Transacionalidade" at bounding box center [755, 212] width 9 height 9
click at [773, 250] on span "Contrapartes" at bounding box center [792, 248] width 50 height 11
click at [760, 250] on input "Contrapartes" at bounding box center [755, 248] width 9 height 9
click at [529, 367] on span "Baixar operações + Baixar CaseLog" at bounding box center [511, 359] width 140 height 25
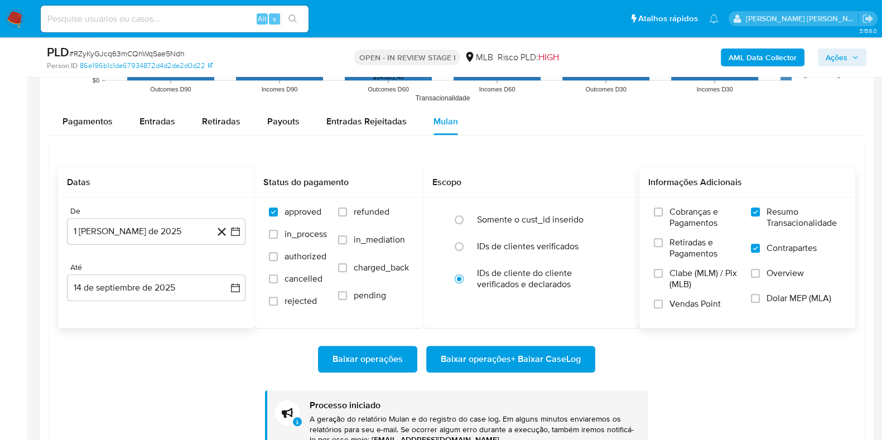
click at [200, 12] on input at bounding box center [175, 19] width 268 height 15
paste input "830587545"
type input "830587545"
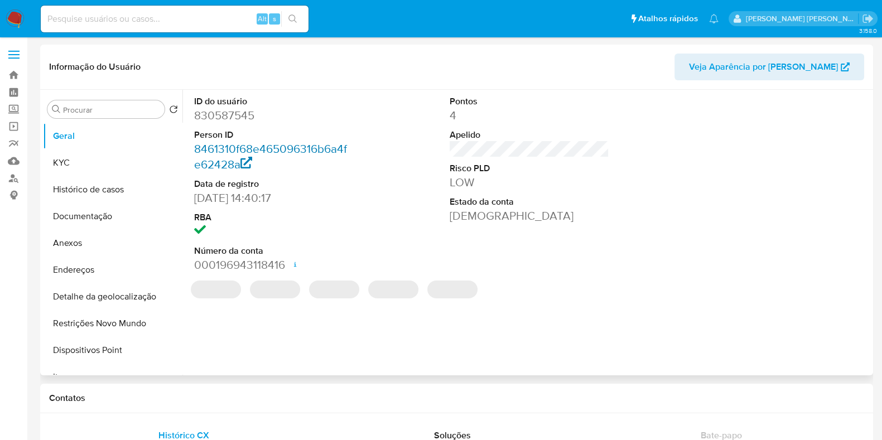
select select "10"
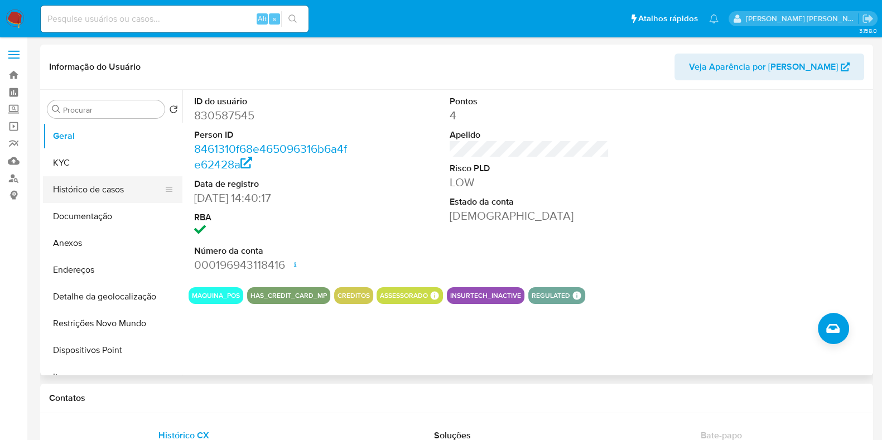
click at [118, 179] on button "Histórico de casos" at bounding box center [108, 189] width 131 height 27
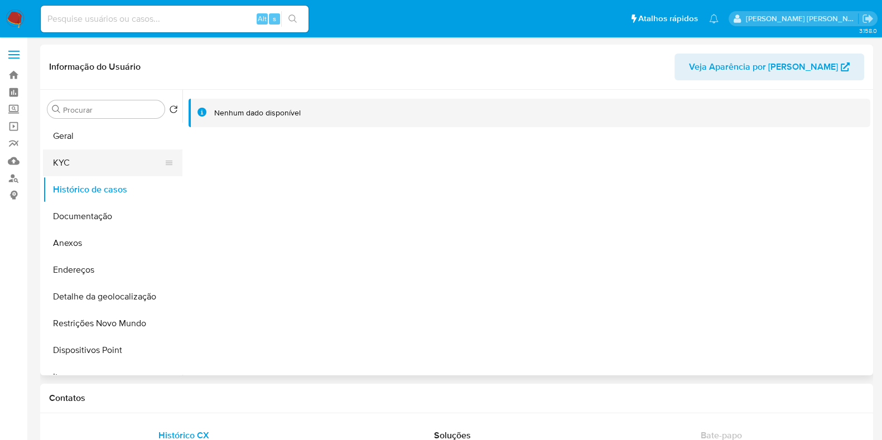
click at [111, 156] on button "KYC" at bounding box center [108, 163] width 131 height 27
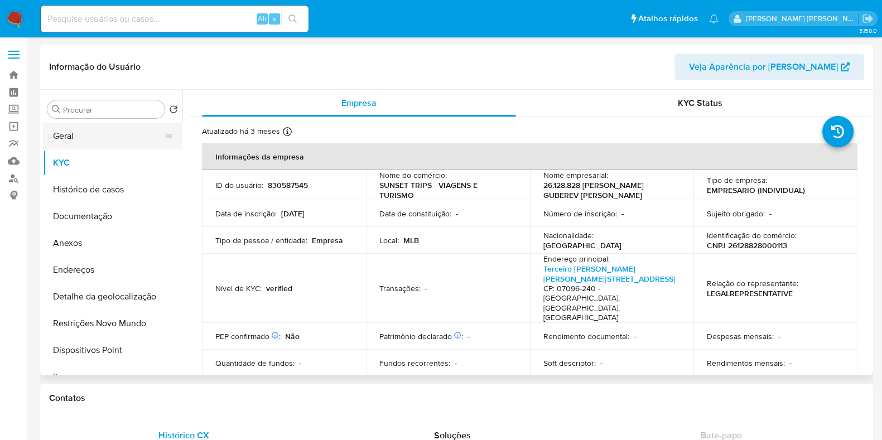
click at [93, 143] on button "Geral" at bounding box center [108, 136] width 131 height 27
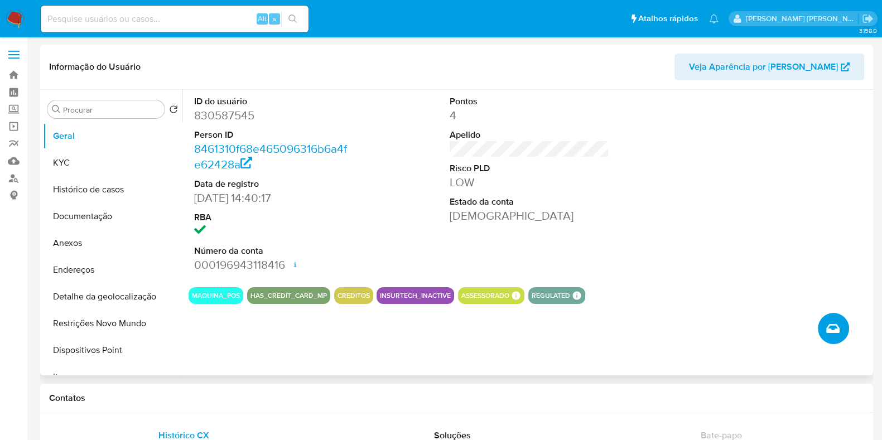
click at [837, 327] on icon "Criar caso manual" at bounding box center [833, 328] width 13 height 13
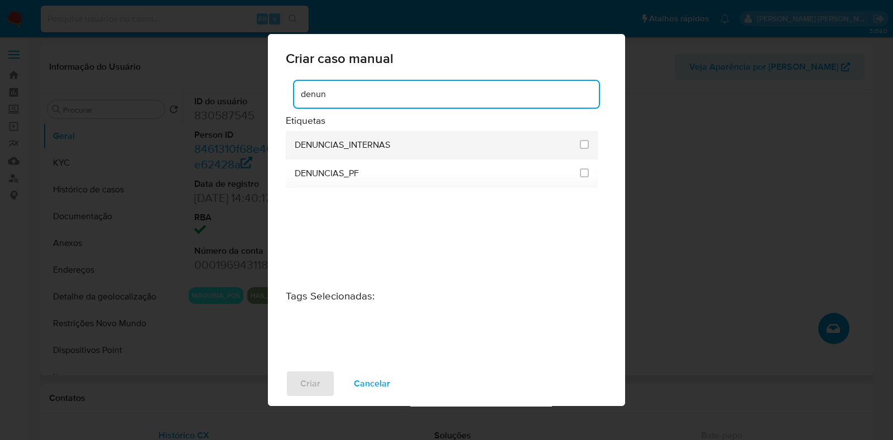
type input "denun"
click at [465, 138] on div "DENUNCIAS_INTERNAS" at bounding box center [434, 145] width 279 height 28
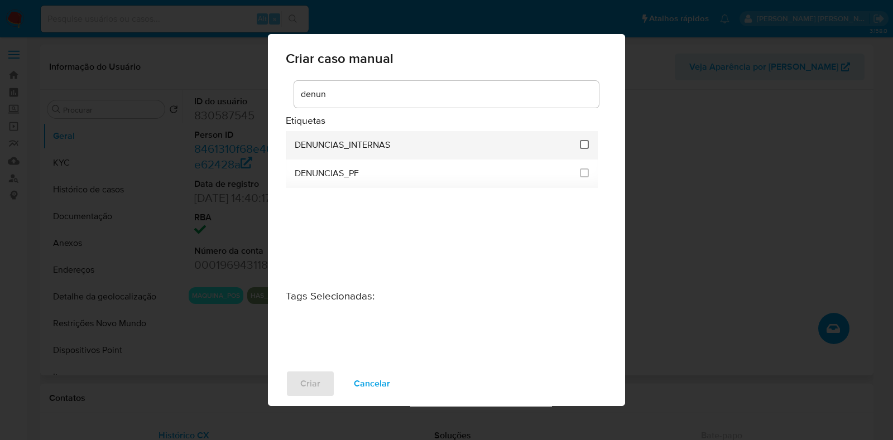
click at [583, 146] on input "1967" at bounding box center [584, 144] width 9 height 9
checkbox input "true"
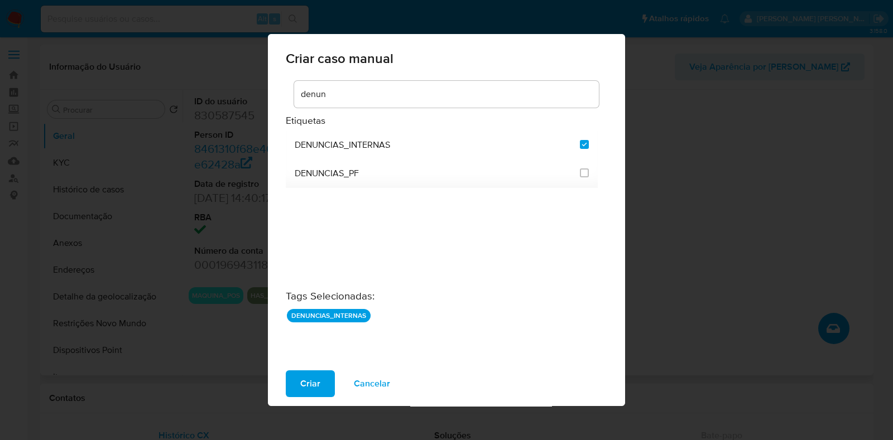
click at [352, 232] on div "DENUNCIAS_INTERNAS DENUNCIAS_PF" at bounding box center [442, 220] width 312 height 179
click at [307, 387] on span "Criar" at bounding box center [310, 384] width 20 height 25
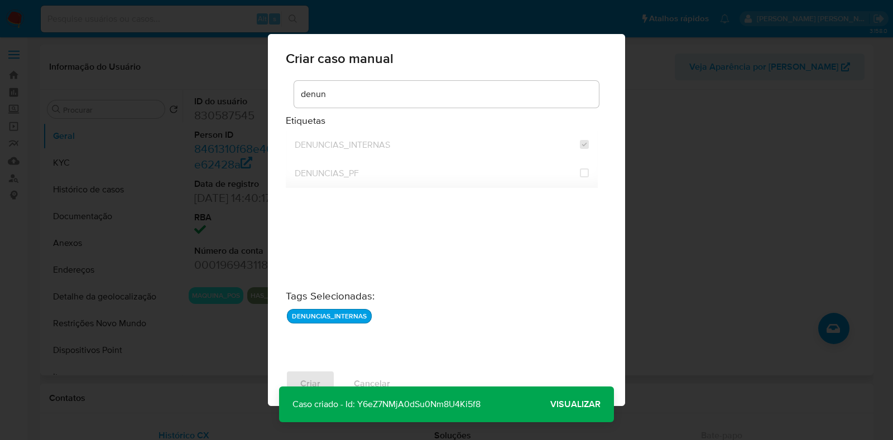
click at [569, 405] on span "Visualizar" at bounding box center [575, 405] width 50 height 0
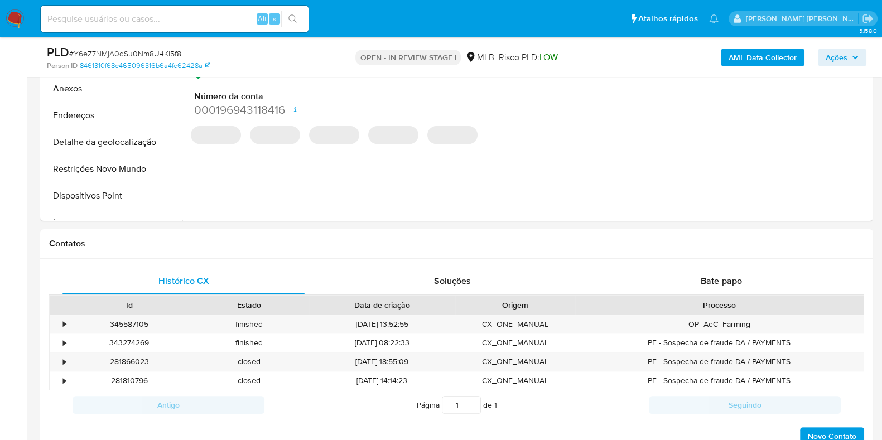
select select "10"
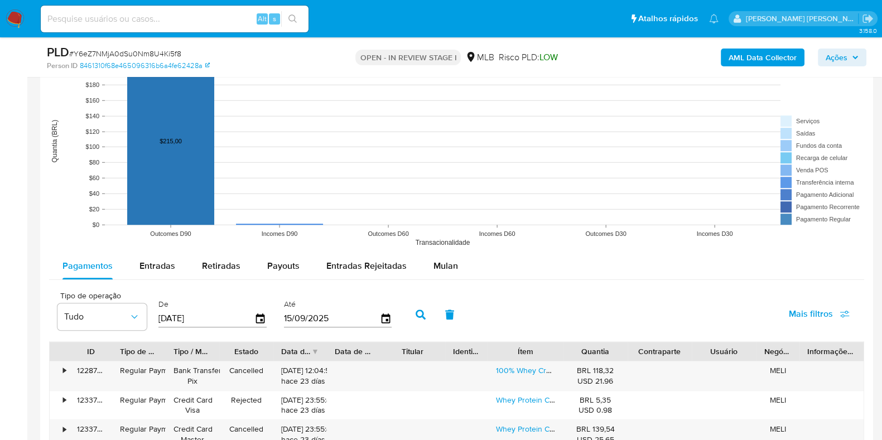
scroll to position [1031, 0]
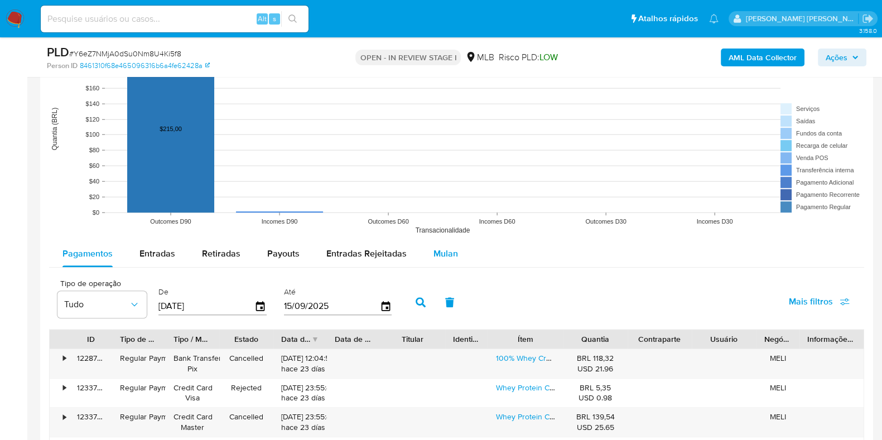
click at [445, 251] on span "Mulan" at bounding box center [446, 253] width 25 height 13
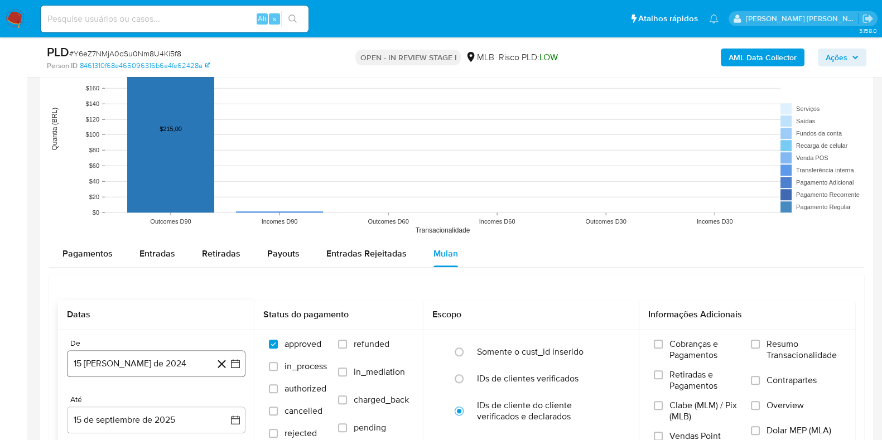
click at [191, 361] on button "15 [PERSON_NAME] de 2024" at bounding box center [156, 364] width 179 height 27
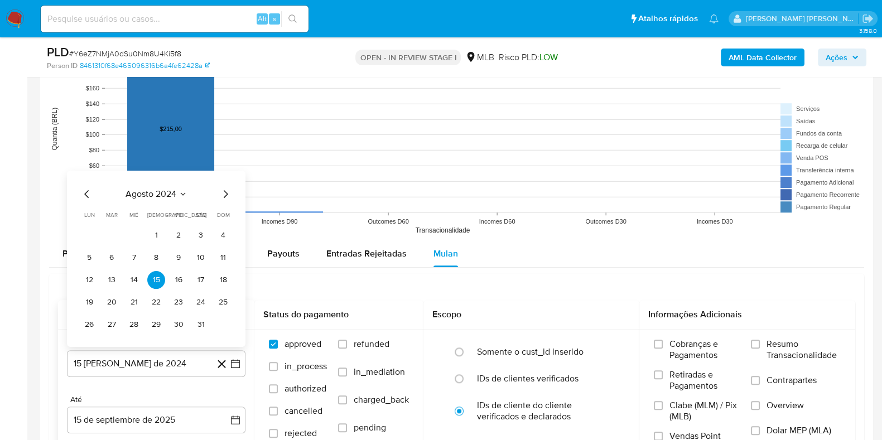
click at [182, 190] on icon "Seleccionar mes y año" at bounding box center [183, 194] width 9 height 9
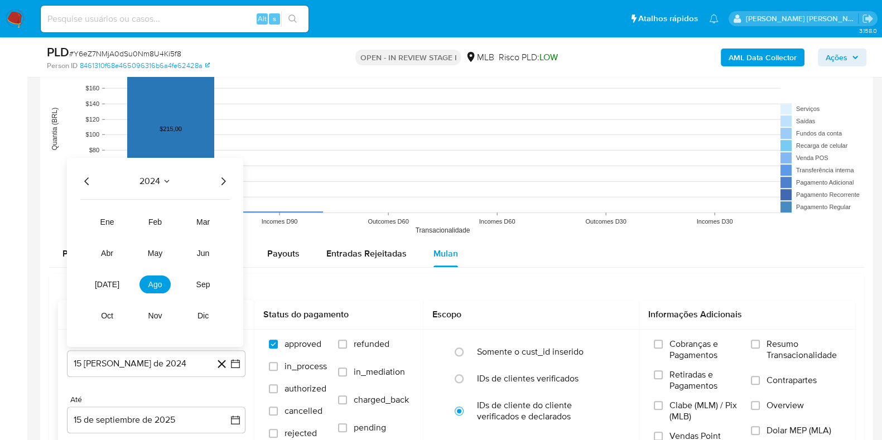
click at [220, 179] on icon "Año siguiente" at bounding box center [223, 181] width 13 height 13
click at [152, 283] on span "ago" at bounding box center [155, 284] width 14 height 9
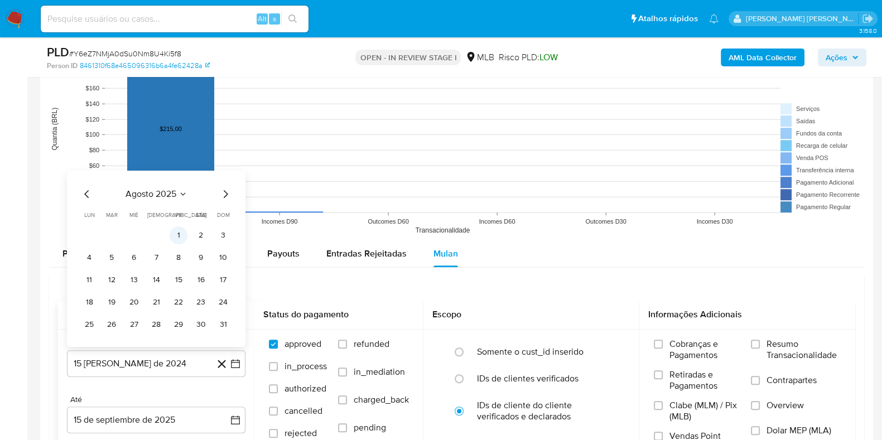
click at [172, 239] on button "1" at bounding box center [179, 236] width 18 height 18
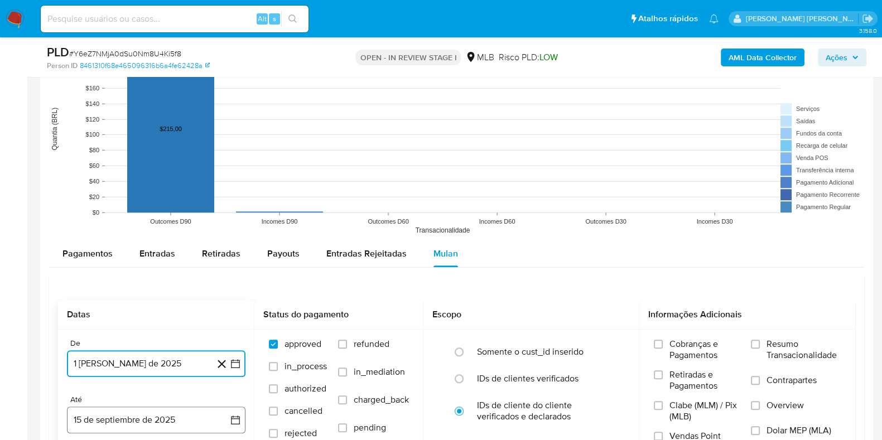
click at [162, 415] on button "15 de septiembre de 2025" at bounding box center [156, 420] width 179 height 27
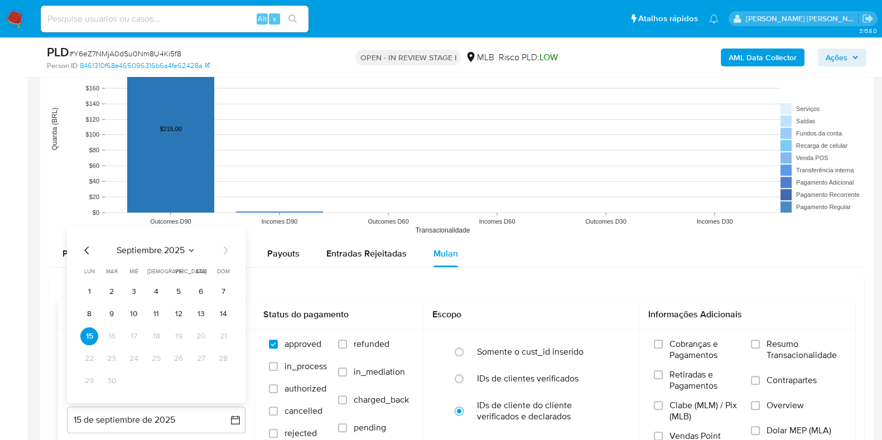
click at [219, 317] on button "14" at bounding box center [223, 314] width 18 height 18
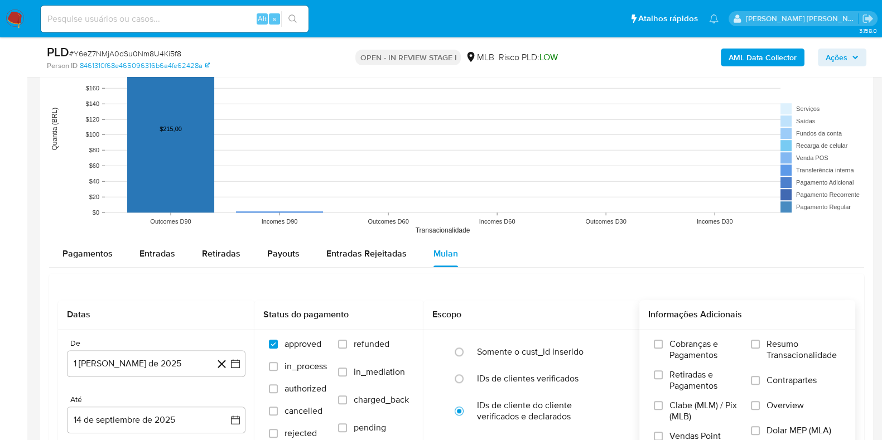
click at [799, 351] on span "Resumo Transacionalidade" at bounding box center [804, 350] width 74 height 22
click at [760, 349] on input "Resumo Transacionalidade" at bounding box center [755, 344] width 9 height 9
click at [777, 381] on span "Contrapartes" at bounding box center [792, 380] width 50 height 11
click at [760, 381] on input "Contrapartes" at bounding box center [755, 380] width 9 height 9
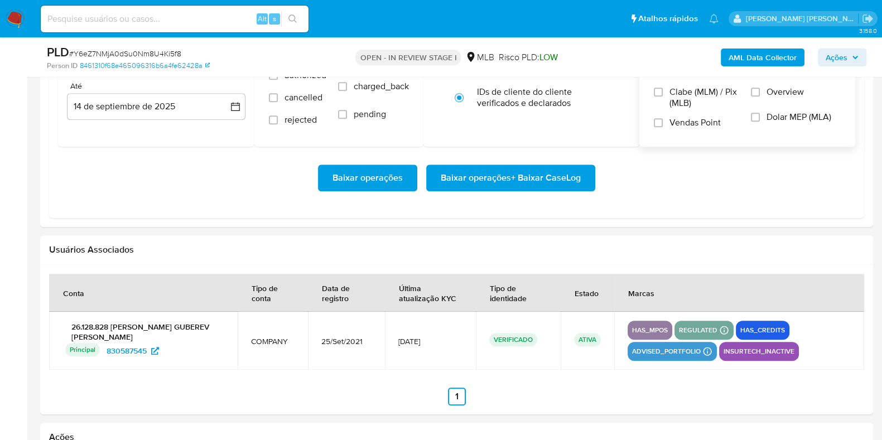
scroll to position [1361, 0]
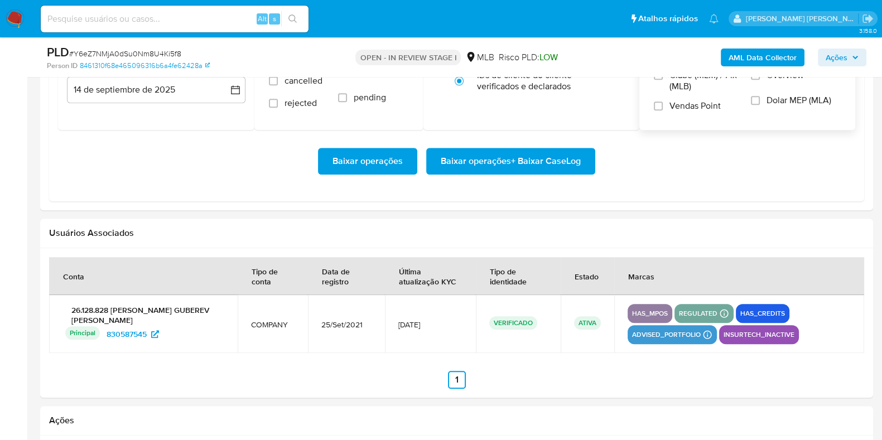
click at [511, 155] on span "Baixar operações + Baixar CaseLog" at bounding box center [511, 161] width 140 height 25
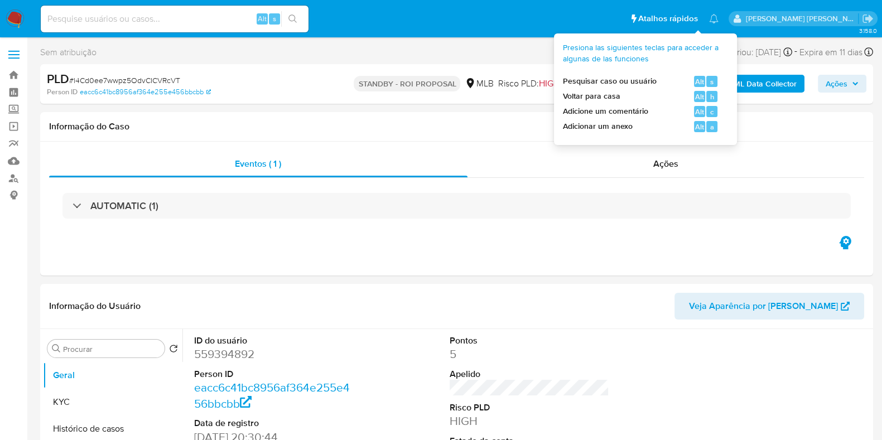
select select "10"
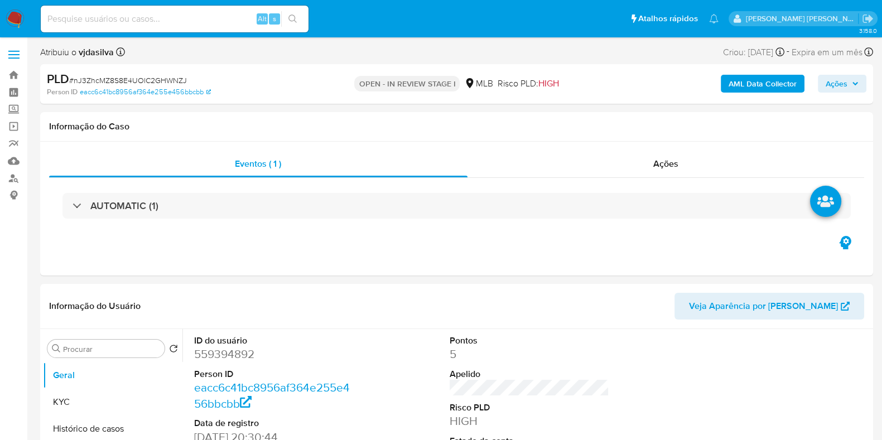
select select "10"
click at [834, 85] on span "Ações" at bounding box center [837, 84] width 22 height 18
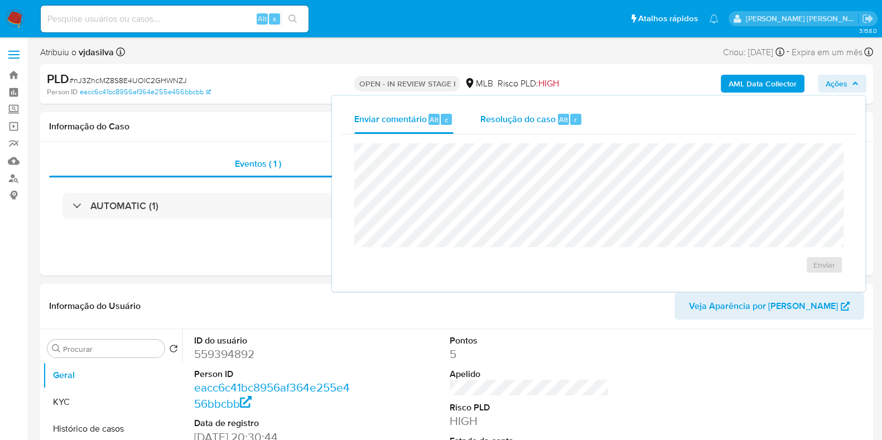
click at [513, 124] on span "Resolução do caso" at bounding box center [518, 119] width 75 height 13
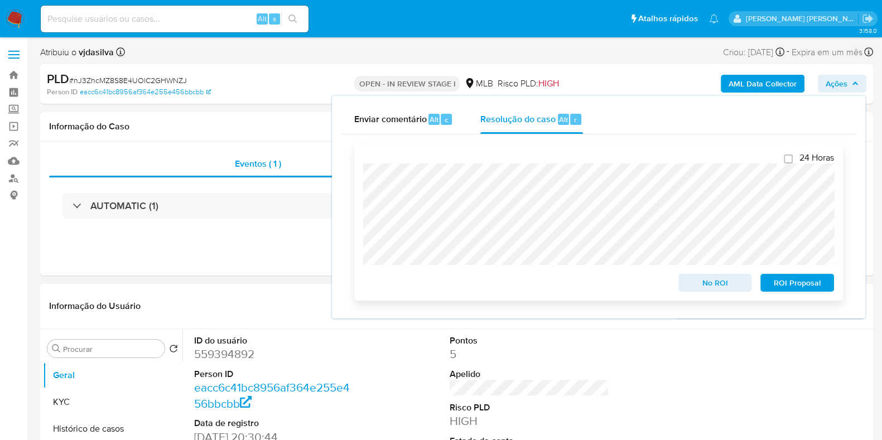
click at [724, 286] on span "No ROI" at bounding box center [715, 283] width 58 height 16
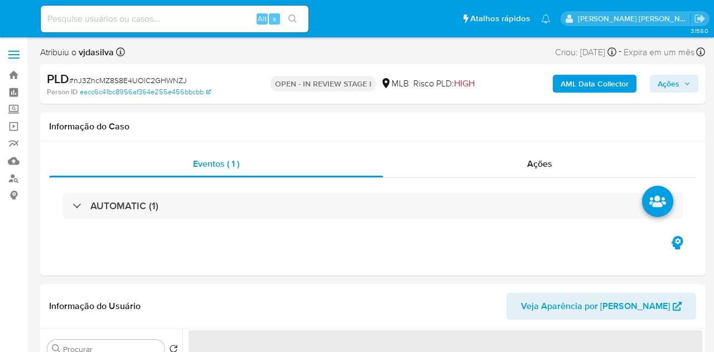
select select "10"
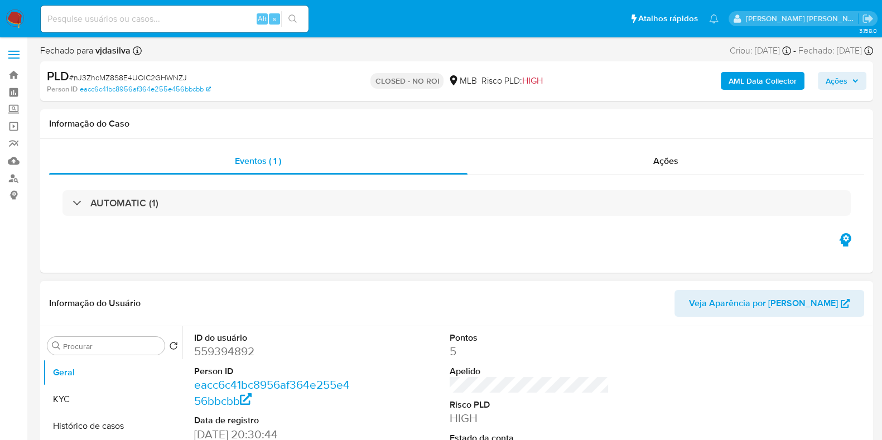
select select "10"
drag, startPoint x: 188, startPoint y: 76, endPoint x: 75, endPoint y: 76, distance: 113.3
click at [75, 76] on div "PLD # nJ3ZhcMZ8S8E4UOlC2GHWNZJ" at bounding box center [181, 76] width 269 height 17
copy span "nJ3ZhcMZ8S8E4UOlC2GHWNZJ"
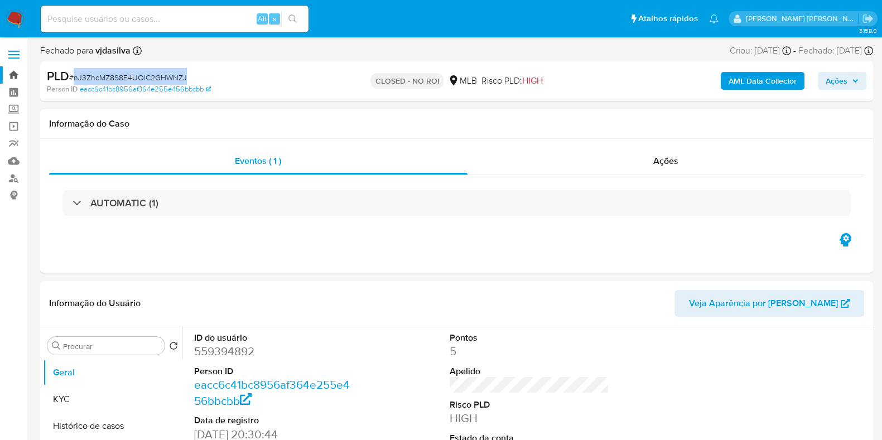
click at [15, 71] on link "Bandeja" at bounding box center [66, 74] width 133 height 17
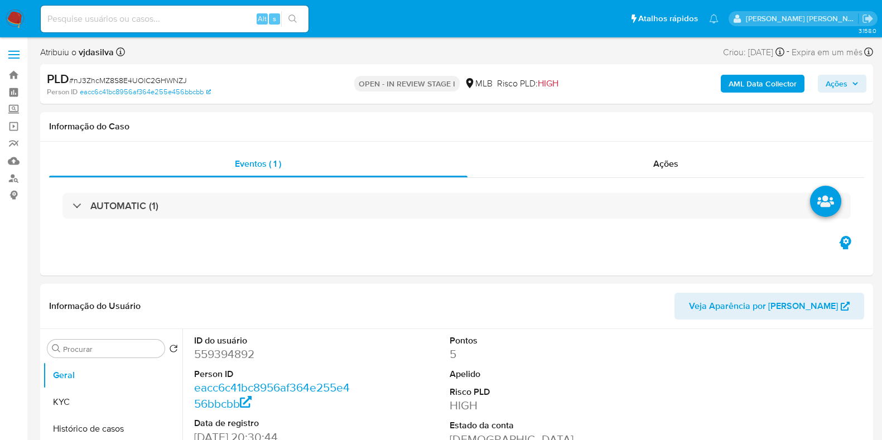
select select "10"
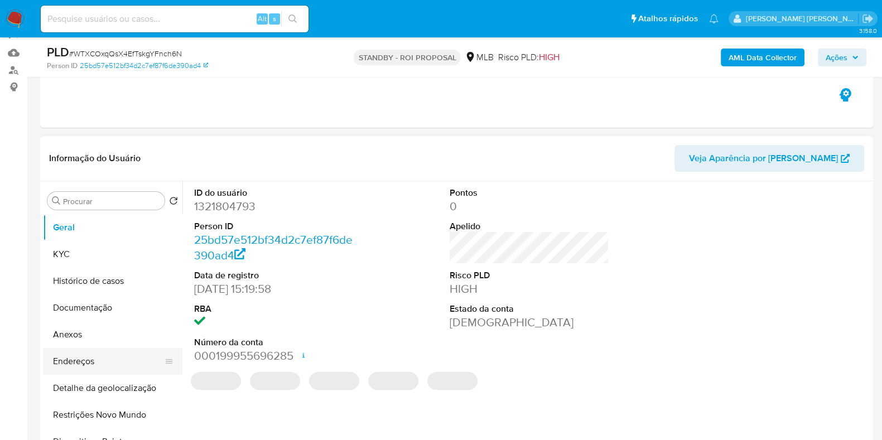
scroll to position [139, 0]
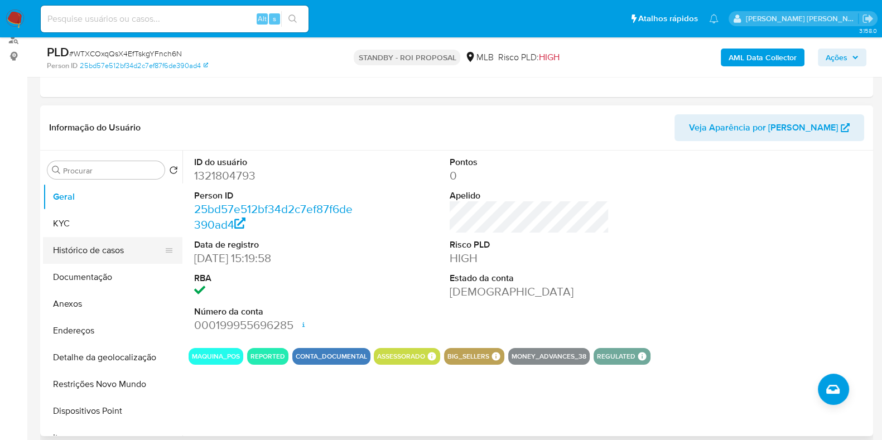
click at [87, 246] on button "Histórico de casos" at bounding box center [108, 250] width 131 height 27
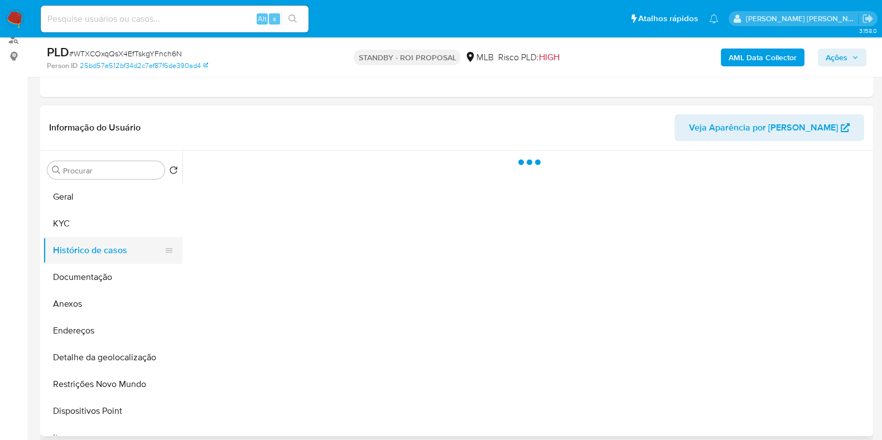
select select "10"
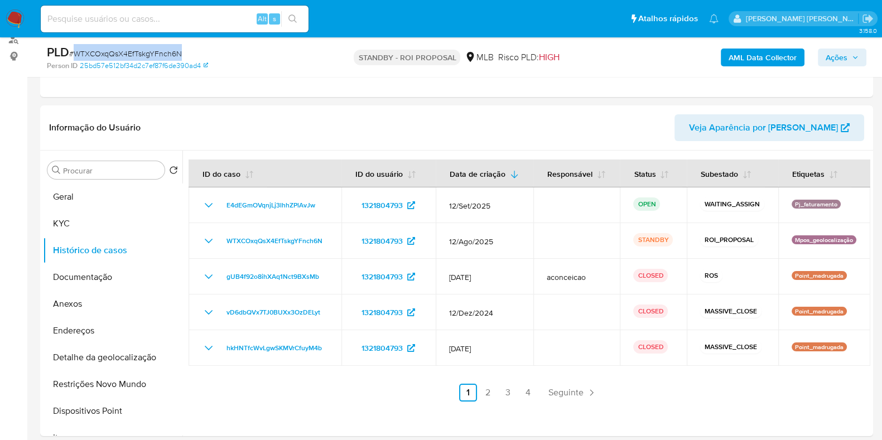
drag, startPoint x: 187, startPoint y: 54, endPoint x: 74, endPoint y: 54, distance: 112.7
click at [74, 54] on div "PLD # WTXCOxqQsX4EfTskgYFnch6N" at bounding box center [181, 52] width 269 height 17
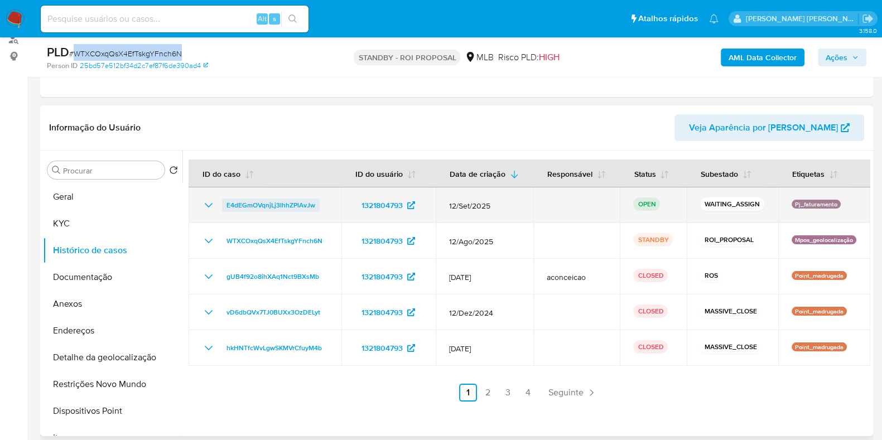
click at [248, 205] on span "E4dEGmOVqnjLj3lhhZPlAvJw" at bounding box center [271, 205] width 89 height 13
click at [240, 205] on span "E4dEGmOVqnjLj3lhhZPlAvJw" at bounding box center [271, 205] width 89 height 13
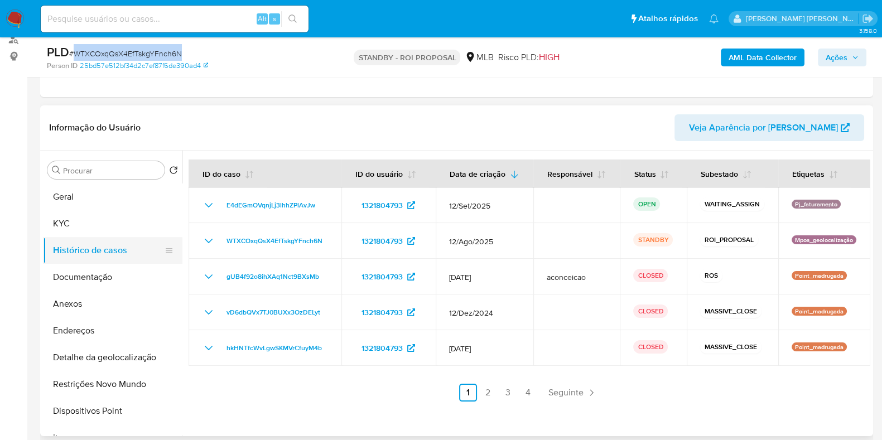
click at [103, 247] on button "Histórico de casos" at bounding box center [108, 250] width 131 height 27
click at [102, 270] on button "Documentação" at bounding box center [108, 277] width 131 height 27
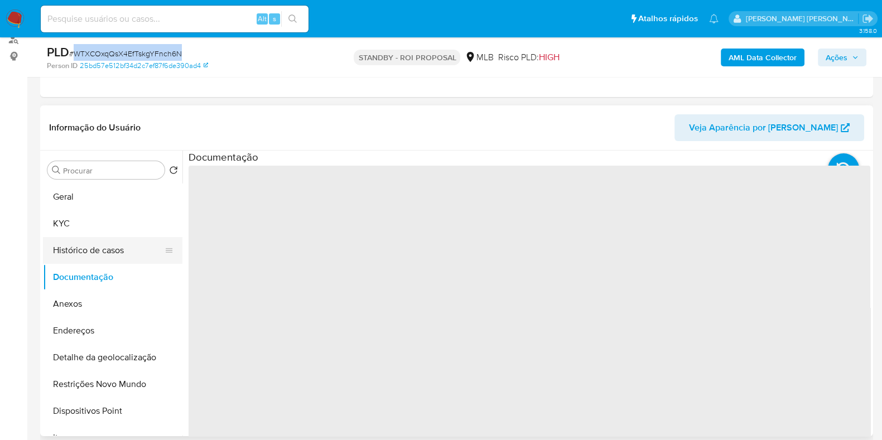
click at [104, 252] on button "Histórico de casos" at bounding box center [108, 250] width 131 height 27
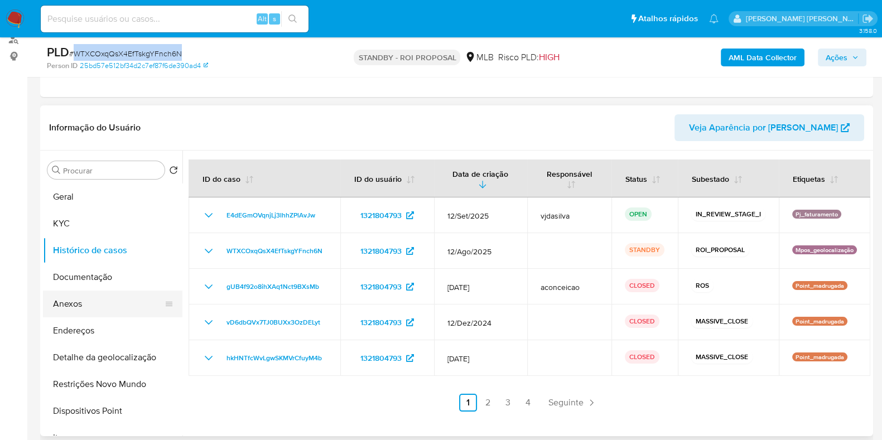
click at [92, 297] on button "Anexos" at bounding box center [108, 304] width 131 height 27
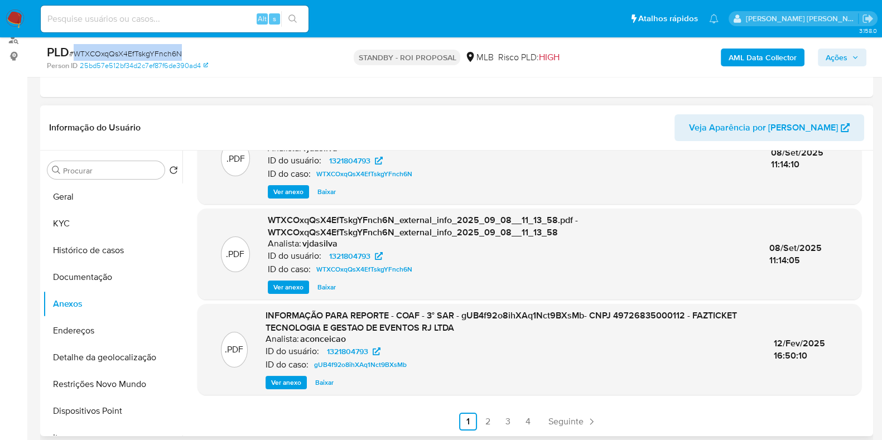
scroll to position [142, 0]
click at [530, 417] on link "4" at bounding box center [529, 422] width 18 height 18
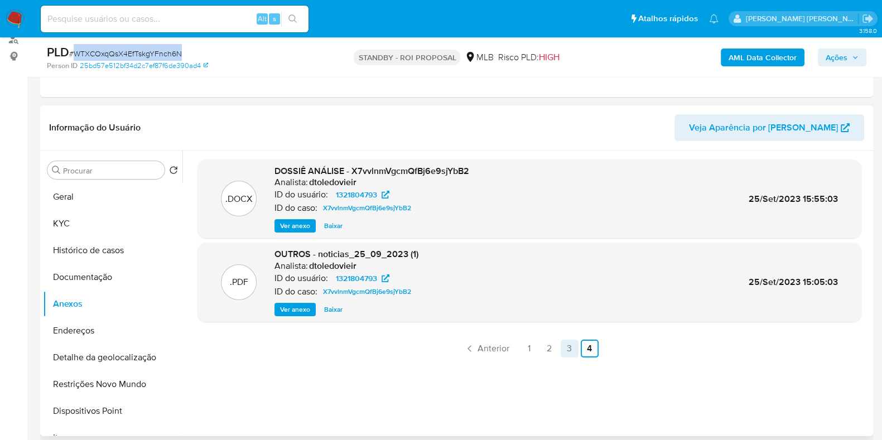
click at [565, 349] on link "3" at bounding box center [570, 349] width 18 height 18
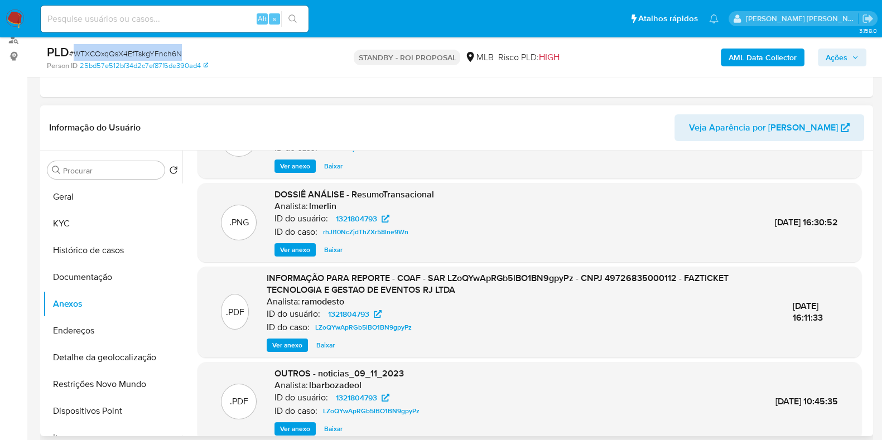
scroll to position [106, 0]
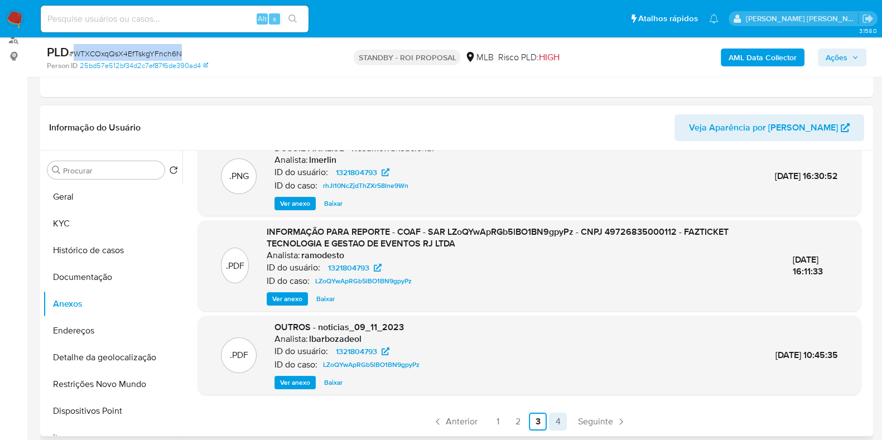
click at [555, 424] on link "4" at bounding box center [558, 422] width 18 height 18
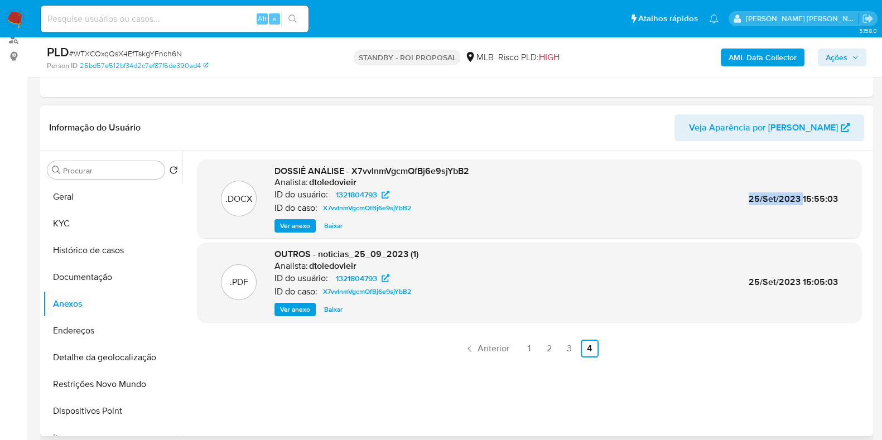
drag, startPoint x: 742, startPoint y: 199, endPoint x: 800, endPoint y: 200, distance: 58.6
click at [800, 200] on div ".DOCX DOSSIÊ ANÁLISE - X7vvlnmVgcmQfBj6e9sjYbB2 Analista: dtoledovieir ID do us…" at bounding box center [529, 199] width 653 height 68
copy span "25/Set/2023"
click at [303, 220] on span "Ver anexo" at bounding box center [295, 225] width 30 height 11
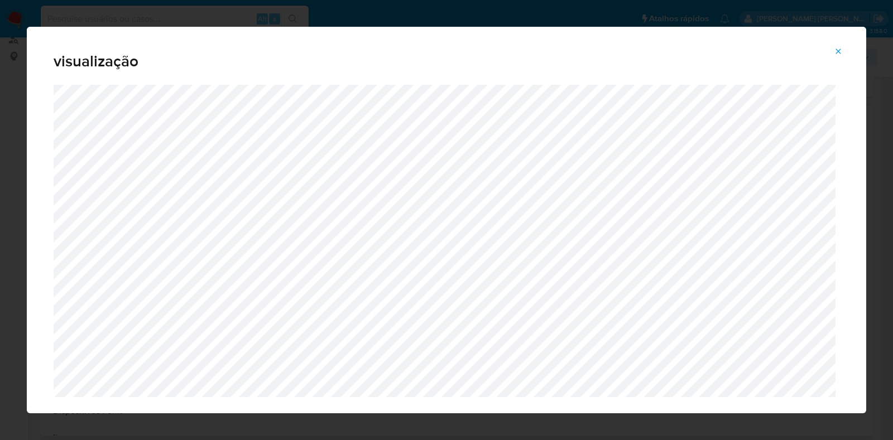
click at [836, 48] on icon "Attachment preview" at bounding box center [838, 51] width 9 height 9
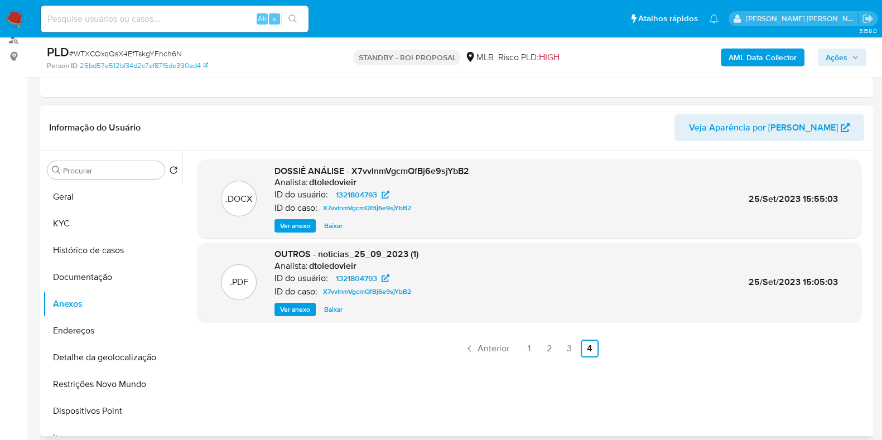
click at [334, 224] on span "Baixar" at bounding box center [333, 225] width 18 height 11
click at [568, 349] on link "3" at bounding box center [570, 349] width 18 height 18
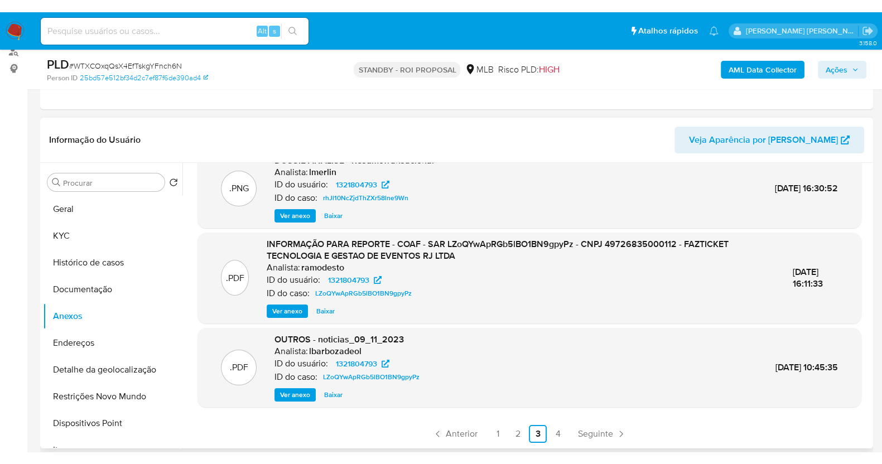
scroll to position [209, 0]
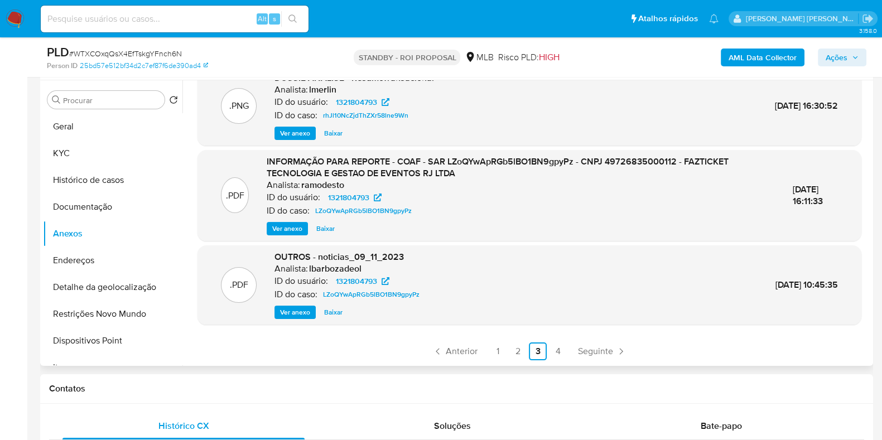
click at [793, 187] on span "22/Nov/2023 16:11:33" at bounding box center [808, 195] width 30 height 25
copy div "22/Nov/2023 16:11:33"
click at [289, 230] on span "Ver anexo" at bounding box center [287, 228] width 30 height 11
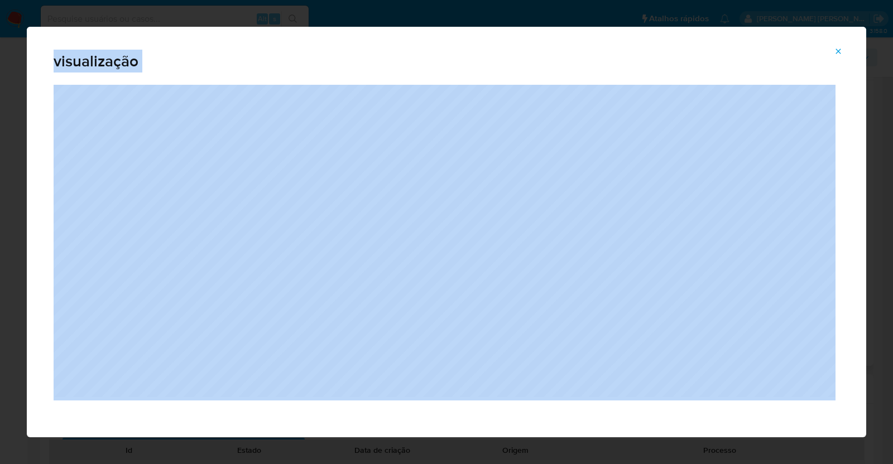
click at [834, 53] on icon "Attachment preview" at bounding box center [838, 51] width 9 height 9
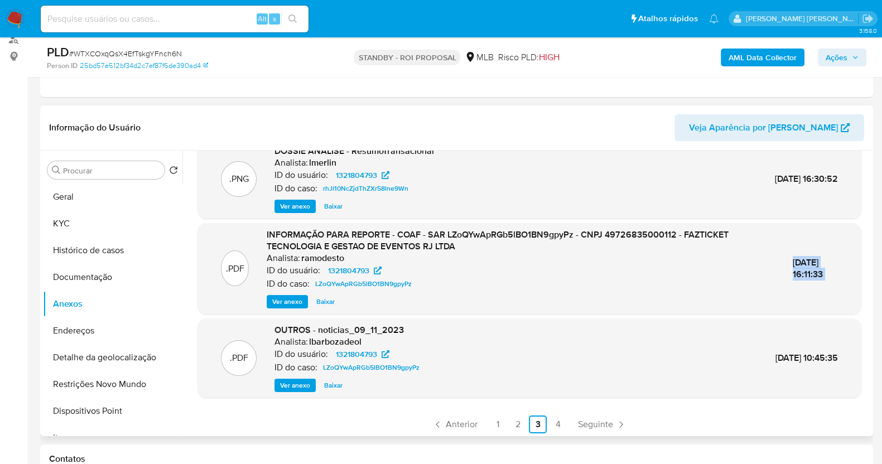
scroll to position [106, 0]
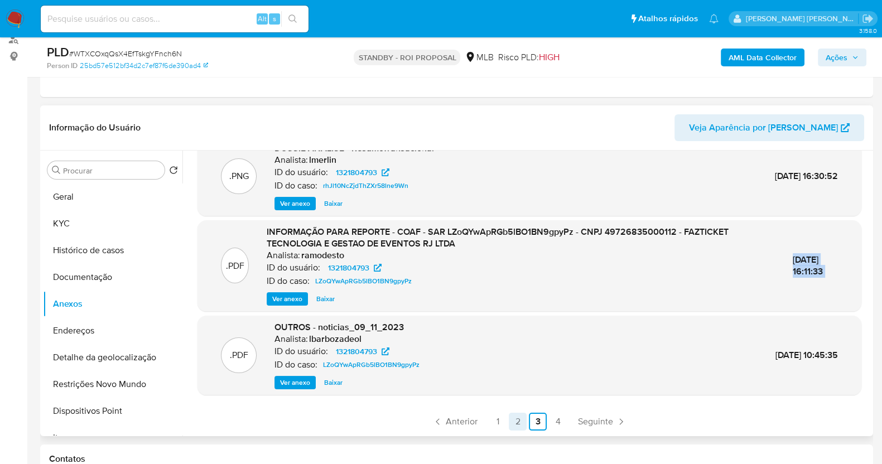
click at [512, 426] on link "2" at bounding box center [518, 422] width 18 height 18
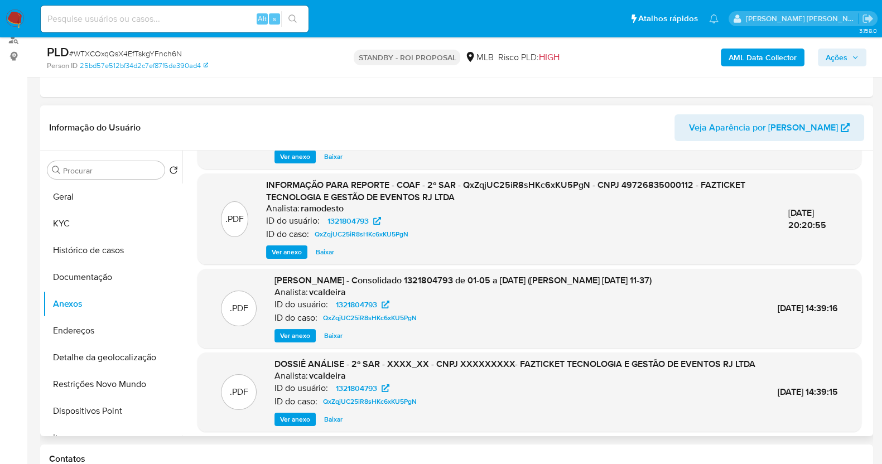
scroll to position [118, 0]
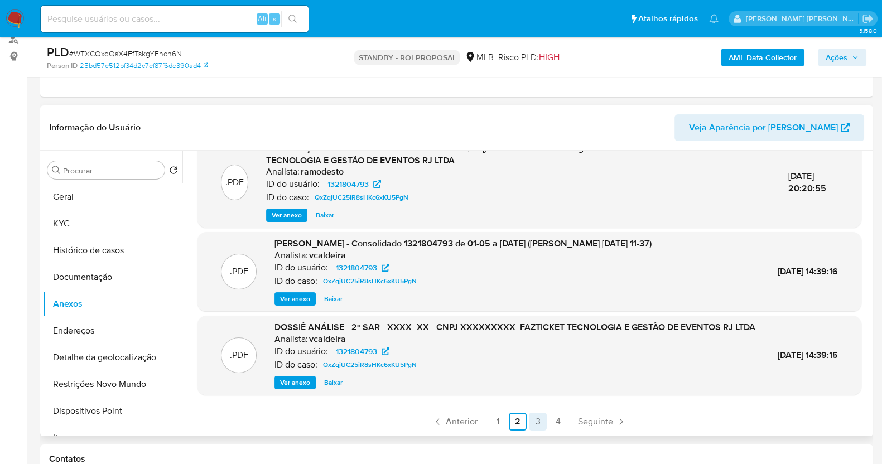
click at [537, 417] on link "3" at bounding box center [538, 422] width 18 height 18
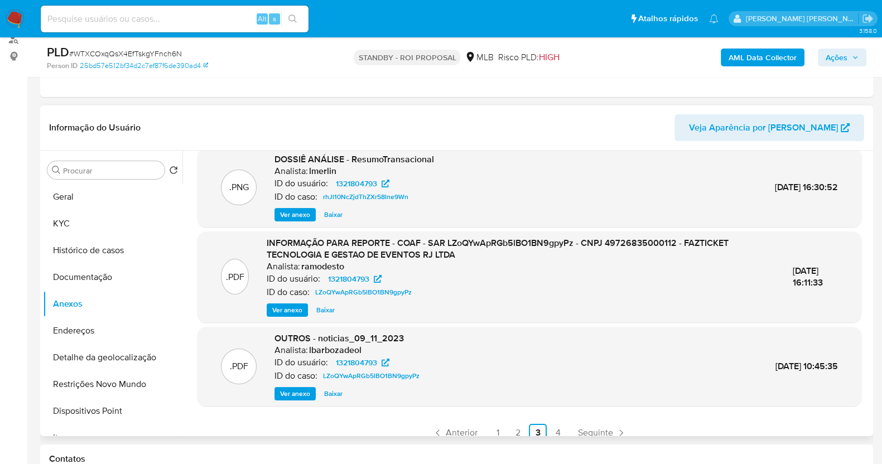
scroll to position [106, 0]
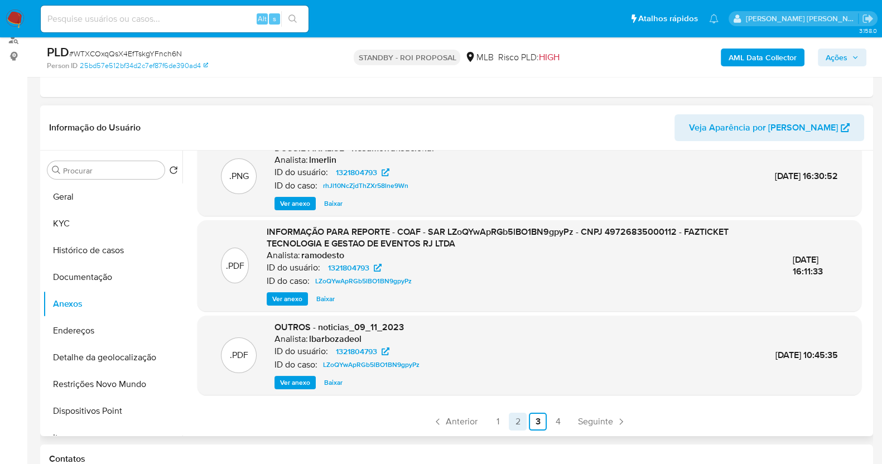
click at [511, 420] on link "2" at bounding box center [518, 422] width 18 height 18
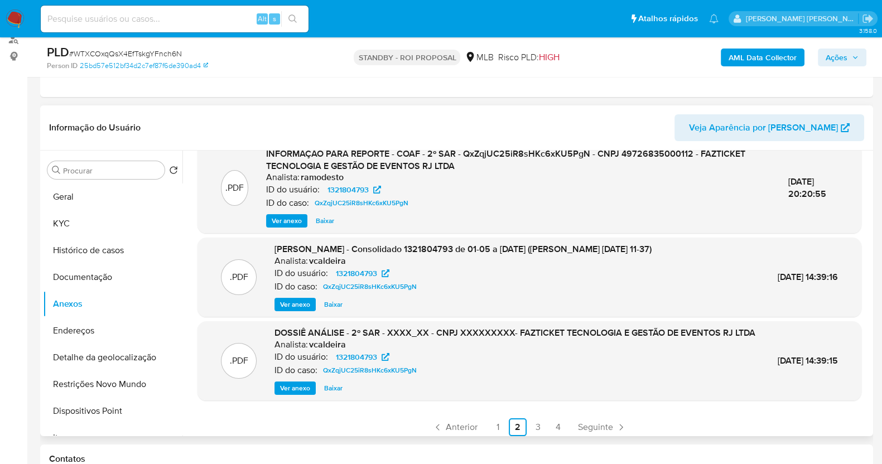
scroll to position [118, 0]
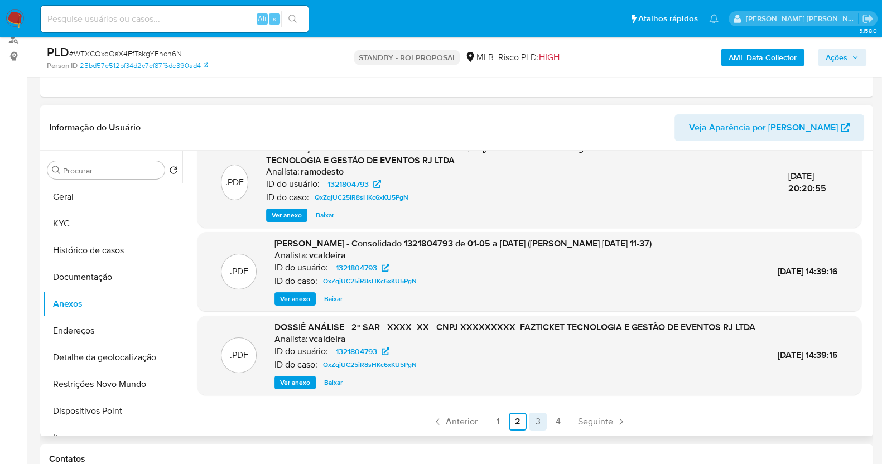
click at [536, 417] on link "3" at bounding box center [538, 422] width 18 height 18
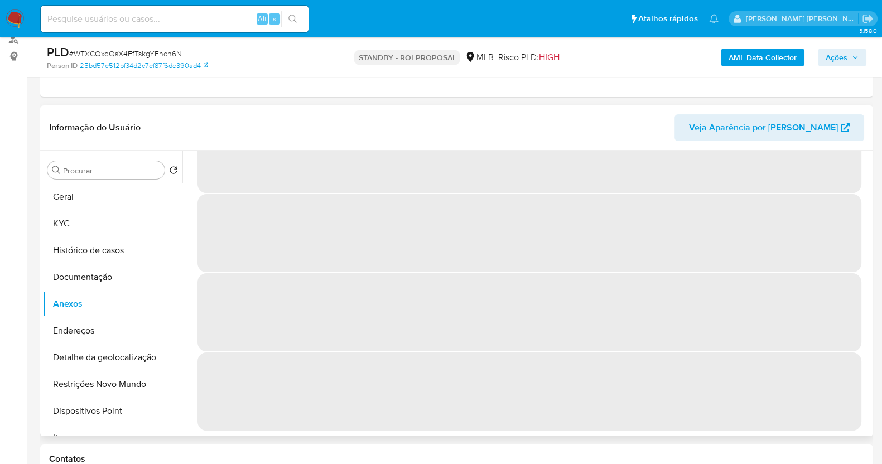
scroll to position [0, 0]
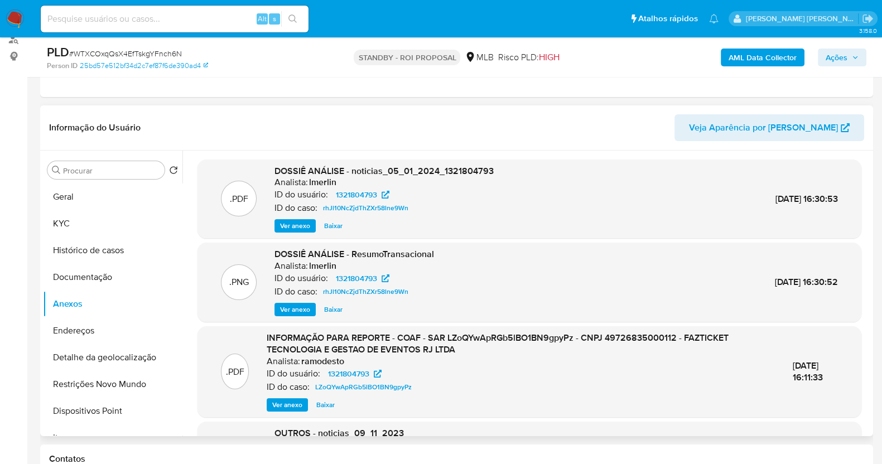
click at [280, 224] on span "Ver anexo" at bounding box center [295, 225] width 30 height 11
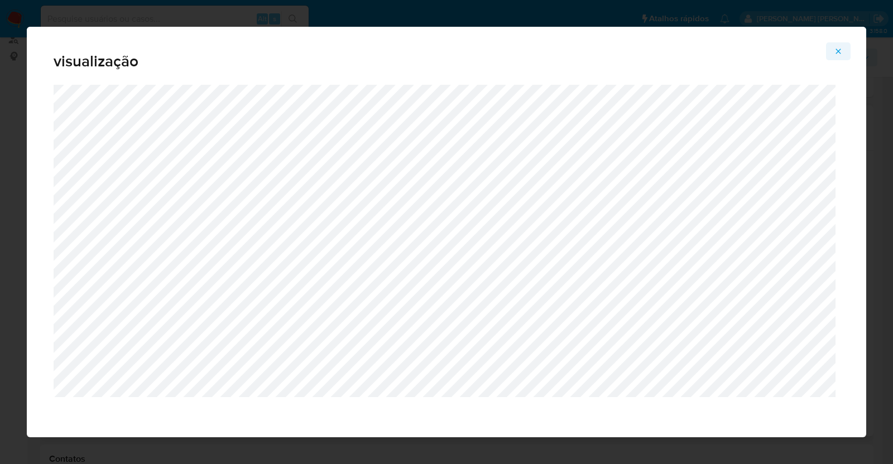
click at [837, 50] on icon "Attachment preview" at bounding box center [838, 51] width 5 height 5
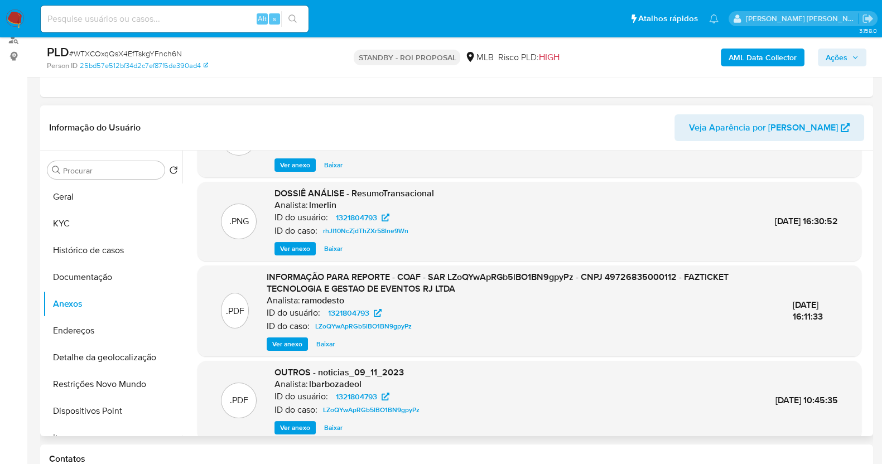
scroll to position [106, 0]
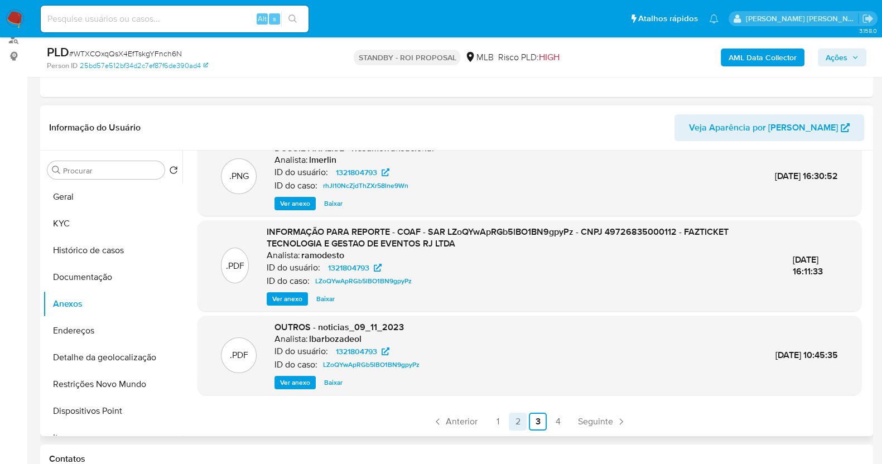
click at [511, 415] on link "2" at bounding box center [518, 422] width 18 height 18
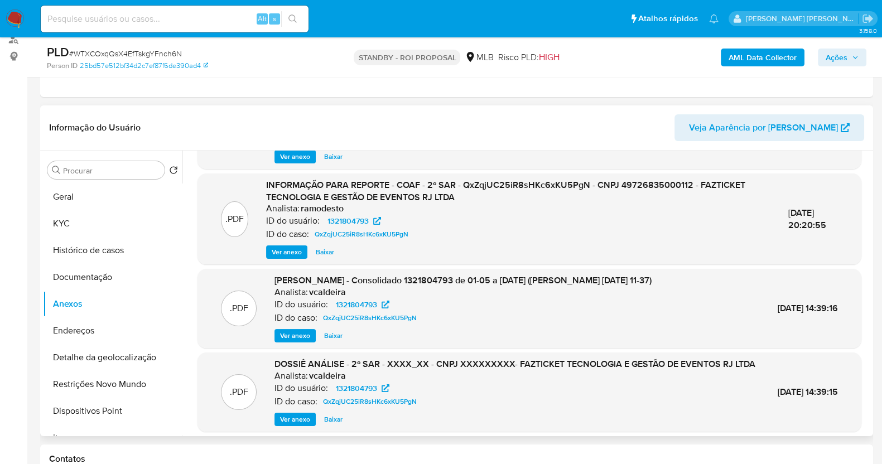
scroll to position [118, 0]
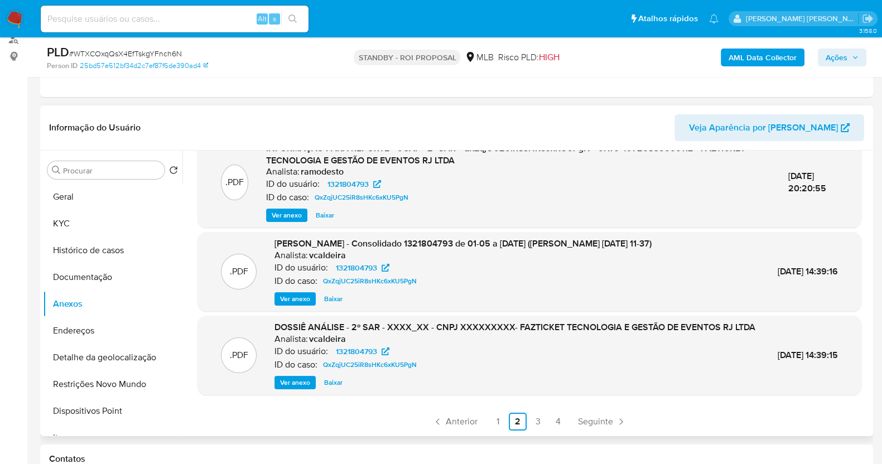
click at [781, 349] on span "10/Jul/2024 14:39:15" at bounding box center [808, 355] width 60 height 13
copy div "10/Jul/2024 14:39:15 Anterior"
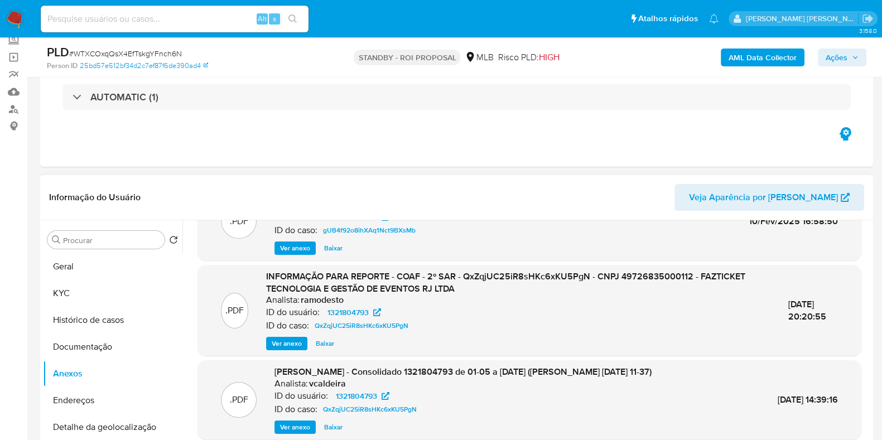
scroll to position [69, 0]
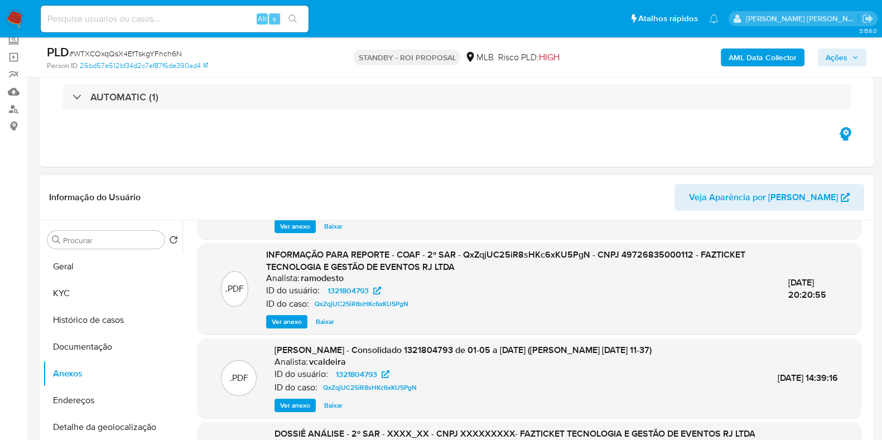
click at [458, 284] on div "ID do usuário: 1321804793" at bounding box center [518, 290] width 505 height 13
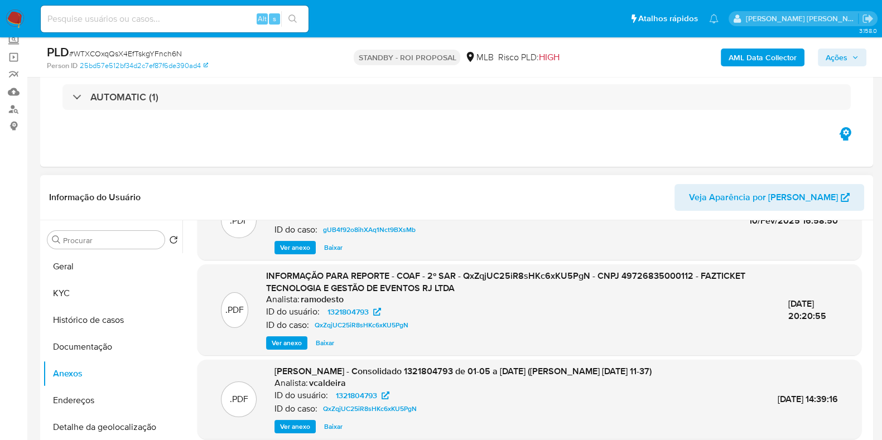
scroll to position [118, 0]
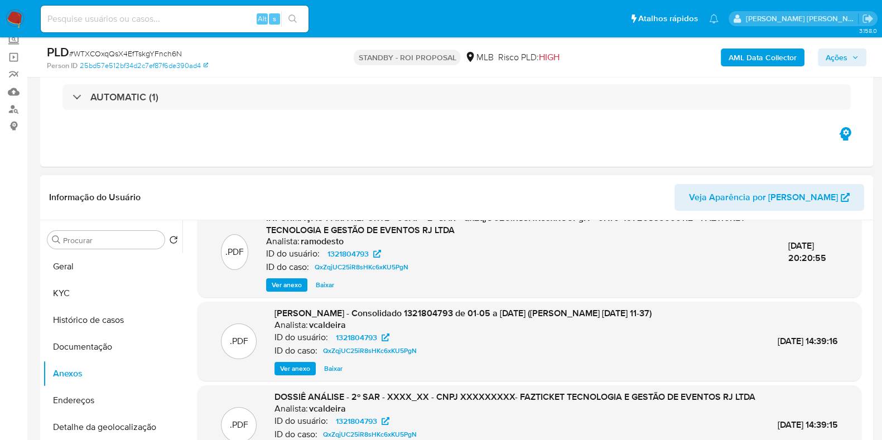
click at [291, 363] on span "Ver anexo" at bounding box center [295, 368] width 30 height 11
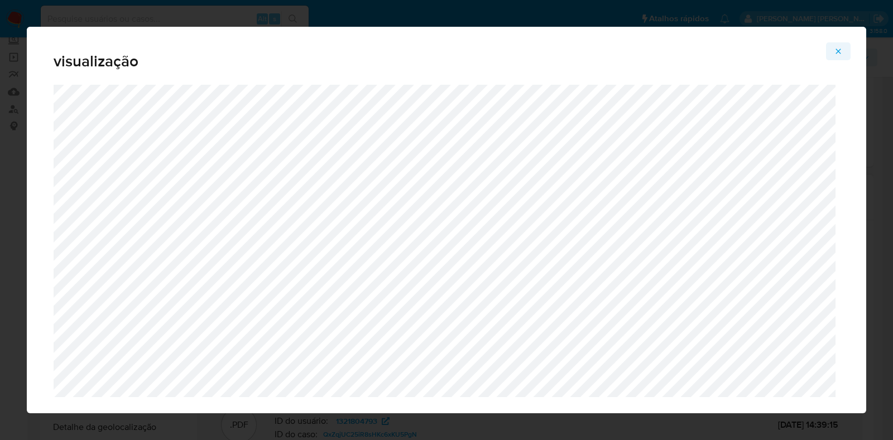
click at [843, 49] on icon "Attachment preview" at bounding box center [838, 51] width 9 height 9
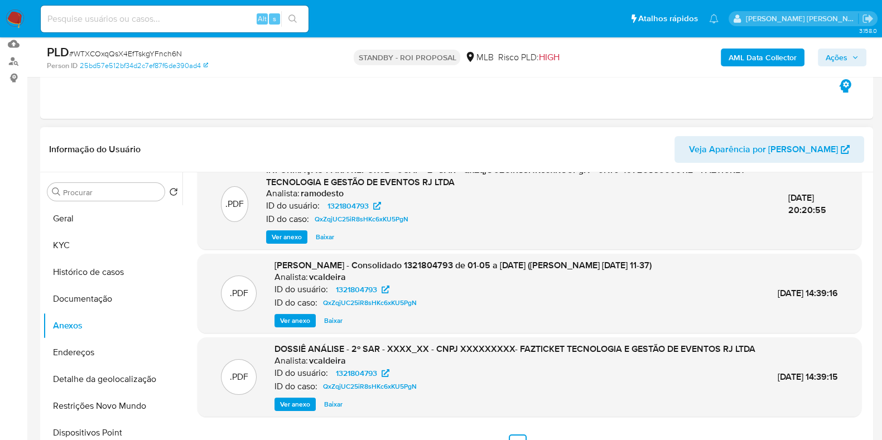
scroll to position [139, 0]
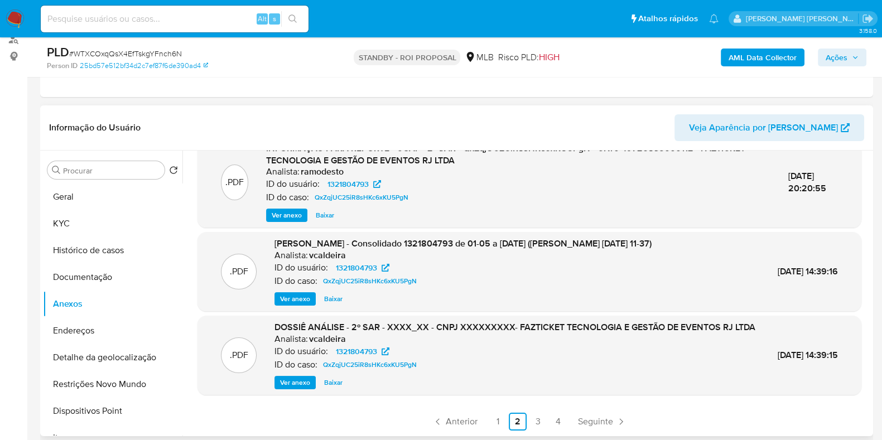
click at [307, 377] on span "Ver anexo" at bounding box center [295, 382] width 30 height 11
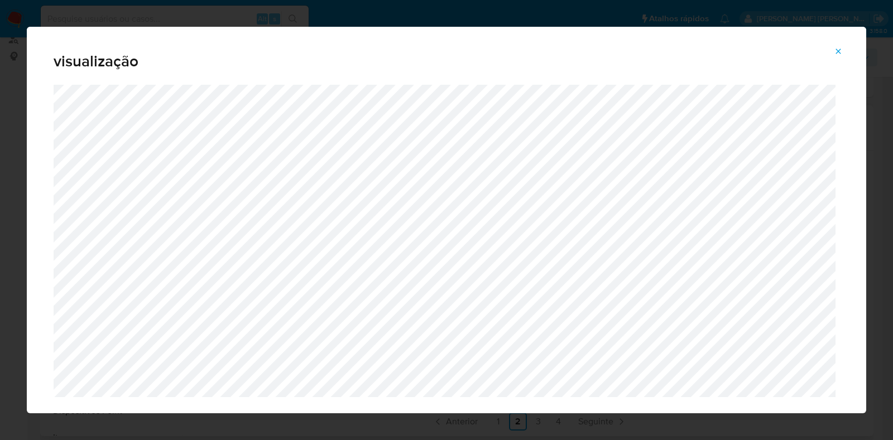
click at [836, 54] on icon "Attachment preview" at bounding box center [838, 51] width 9 height 9
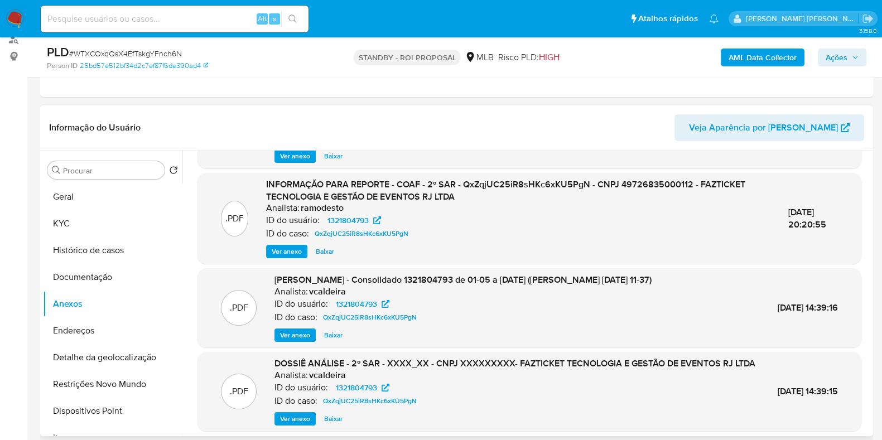
scroll to position [48, 0]
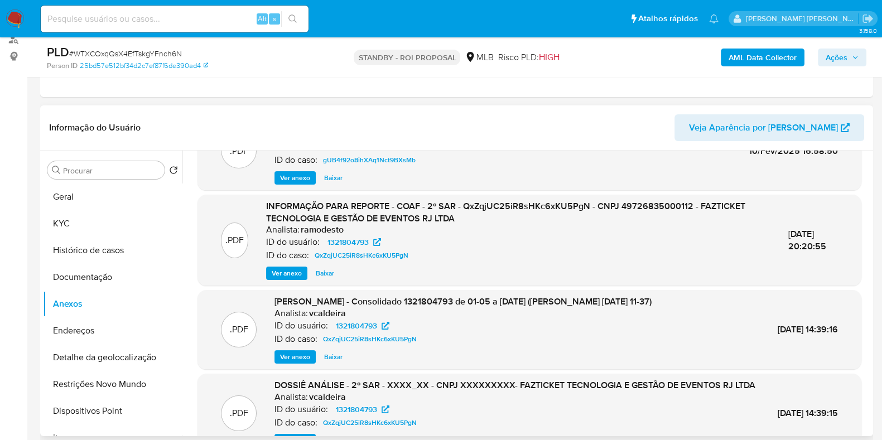
click at [294, 271] on span "Ver anexo" at bounding box center [287, 273] width 30 height 11
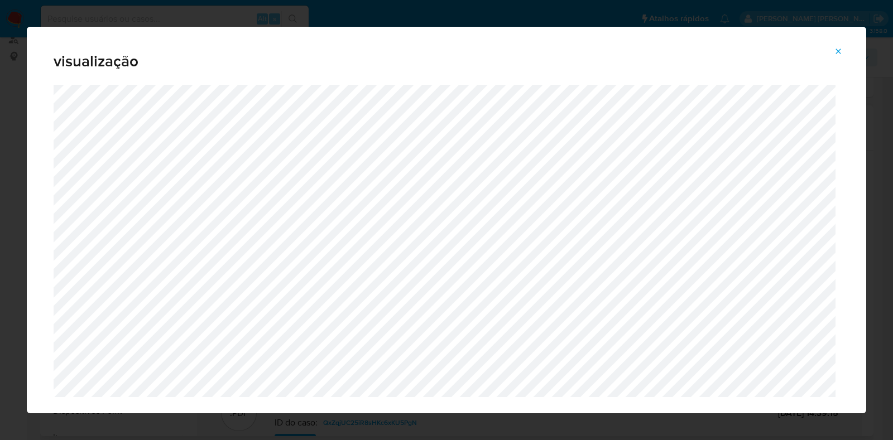
click at [838, 50] on icon "Attachment preview" at bounding box center [838, 51] width 9 height 9
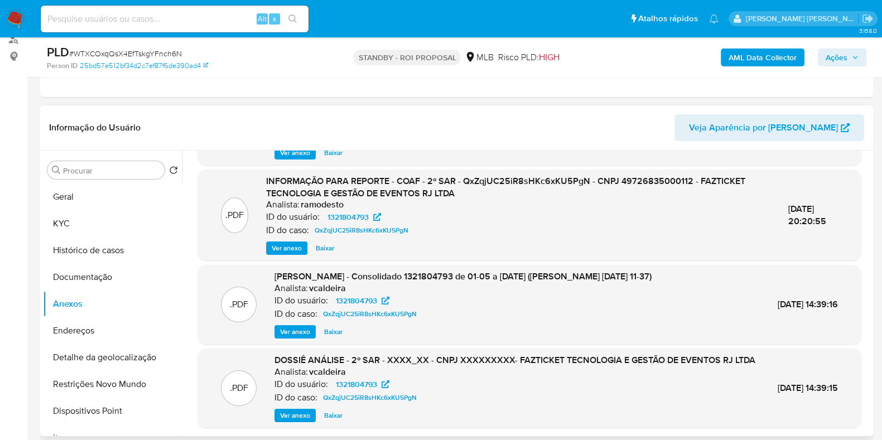
scroll to position [118, 0]
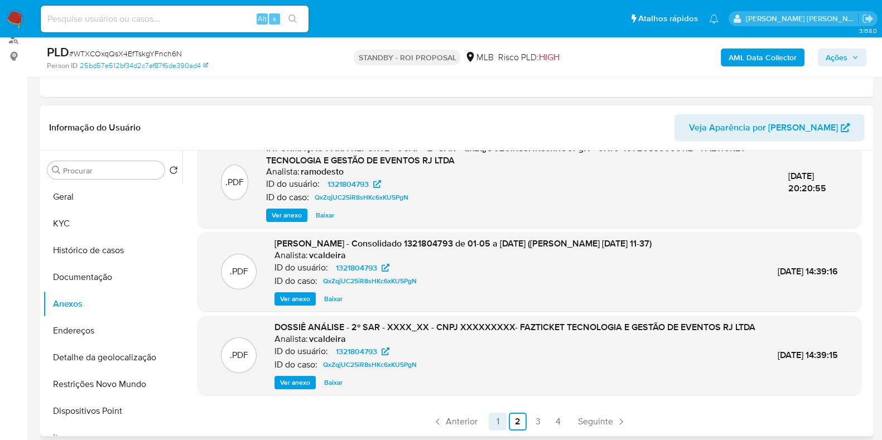
click at [497, 416] on link "1" at bounding box center [498, 422] width 18 height 18
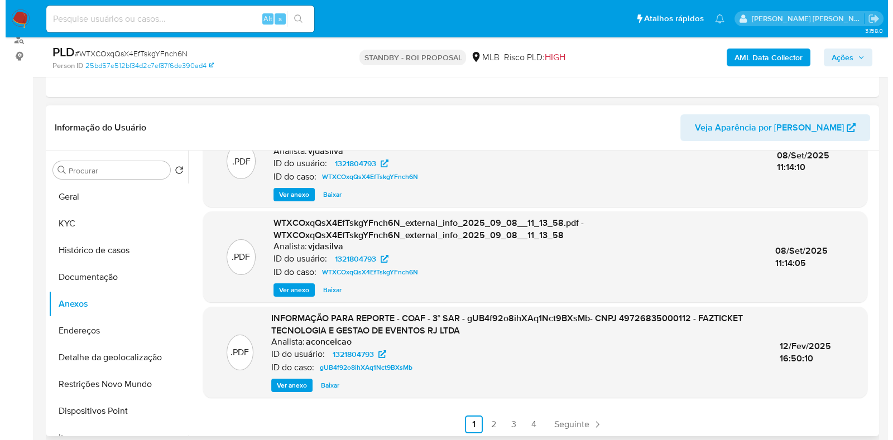
scroll to position [142, 0]
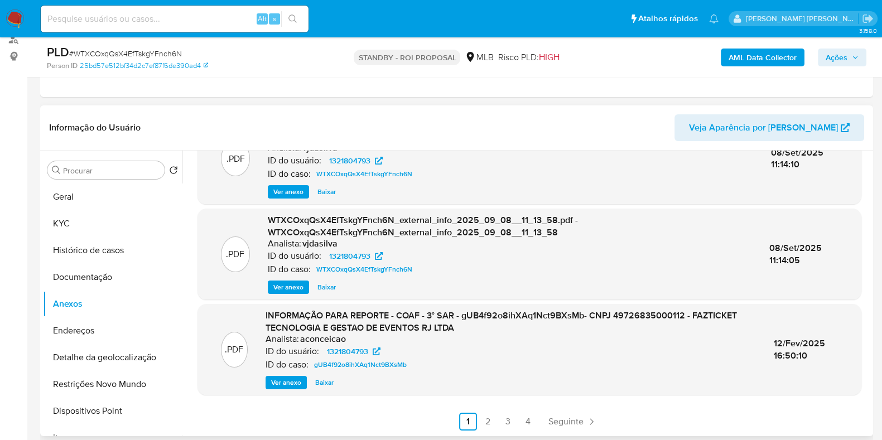
click at [784, 340] on span "12/Fev/2025 16:50:10" at bounding box center [799, 349] width 51 height 25
copy div "12/Fev/2025 16:50:10 Anterior"
click at [286, 378] on span "Ver anexo" at bounding box center [286, 382] width 30 height 11
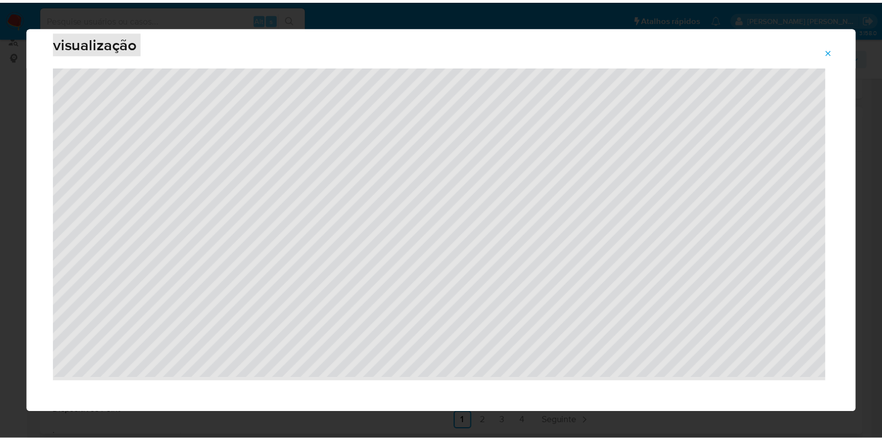
scroll to position [28, 0]
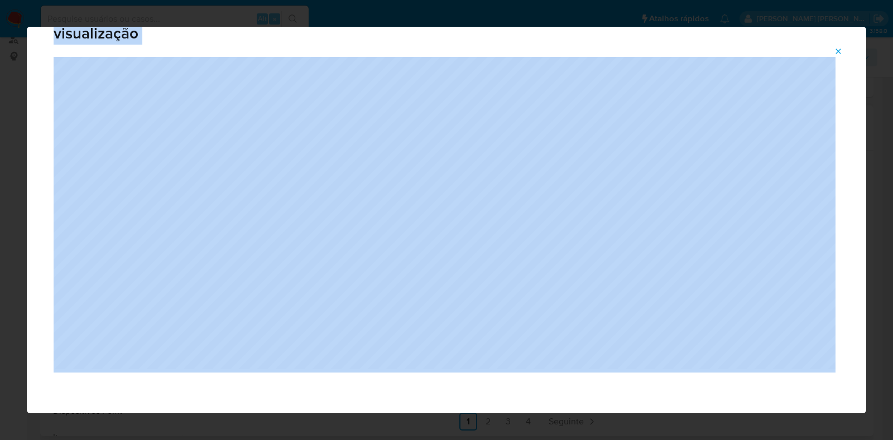
click at [839, 46] on span "Attachment preview" at bounding box center [838, 52] width 9 height 16
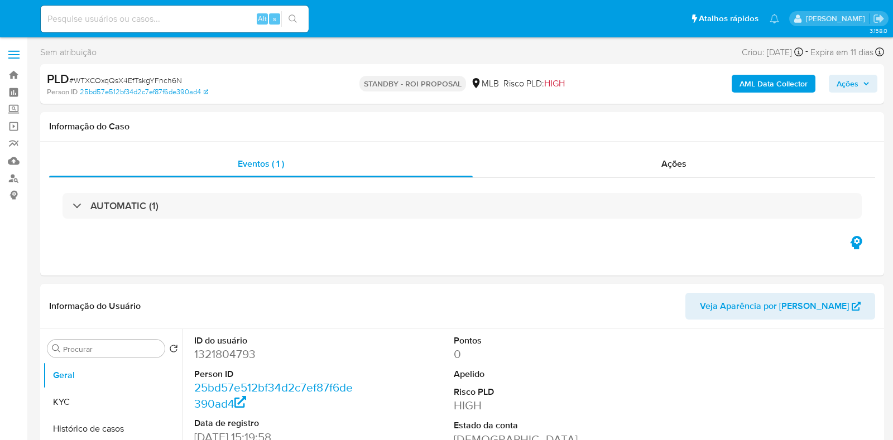
select select "10"
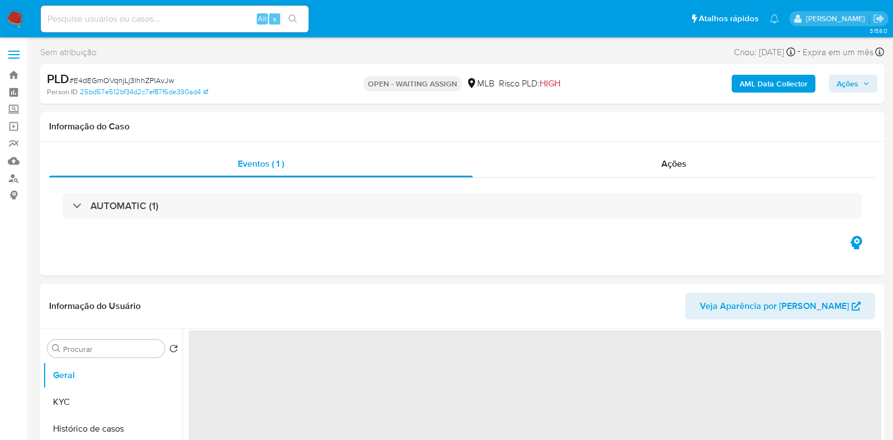
select select "10"
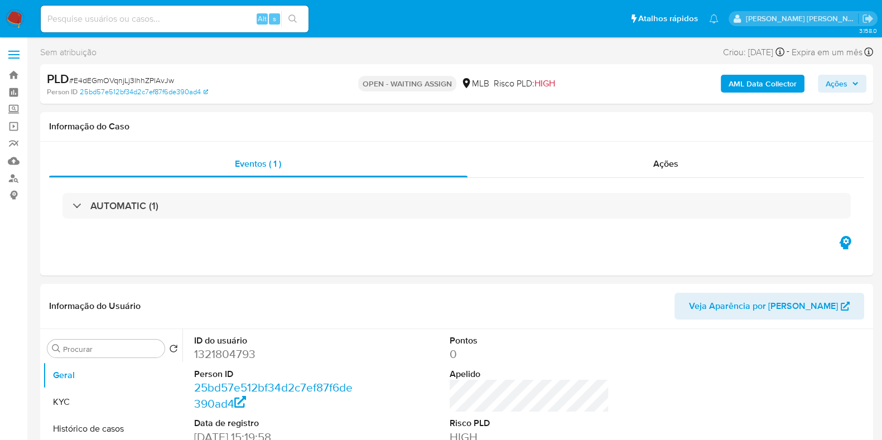
select select "10"
drag, startPoint x: 179, startPoint y: 82, endPoint x: 74, endPoint y: 76, distance: 104.5
click at [74, 76] on div "PLD # E4dEGmOVqnjLj3lhhZPlAvJw" at bounding box center [181, 79] width 269 height 17
copy span "E4dEGmOVqnjLj3lhhZPlAvJw"
click at [19, 76] on link "Bandeja" at bounding box center [66, 74] width 133 height 17
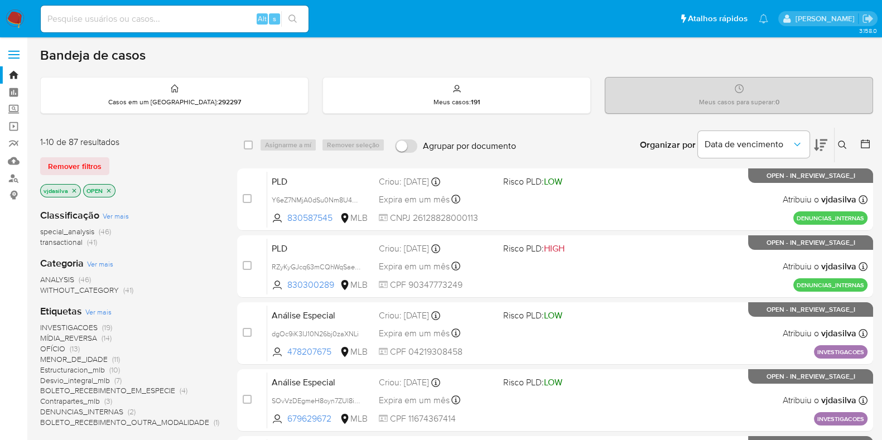
click at [842, 138] on button at bounding box center [844, 144] width 18 height 13
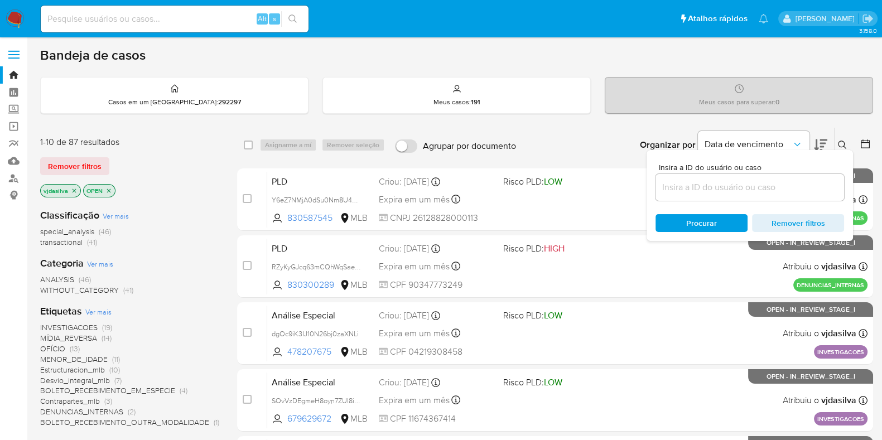
click at [719, 185] on input at bounding box center [750, 187] width 189 height 15
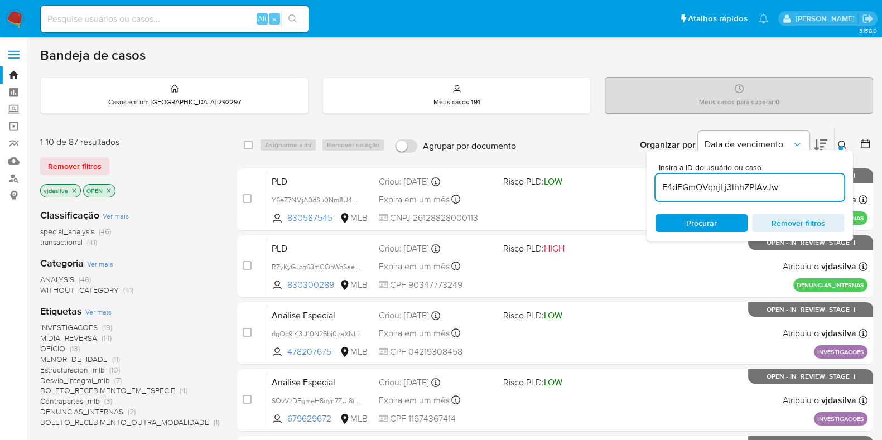
type input "E4dEGmOVqnjLj3lhhZPlAvJw"
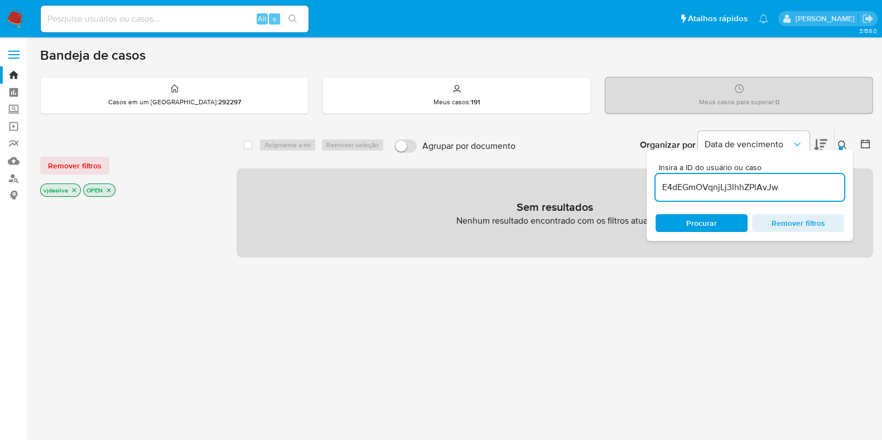
click at [73, 188] on icon "close-filter" at bounding box center [74, 190] width 7 height 7
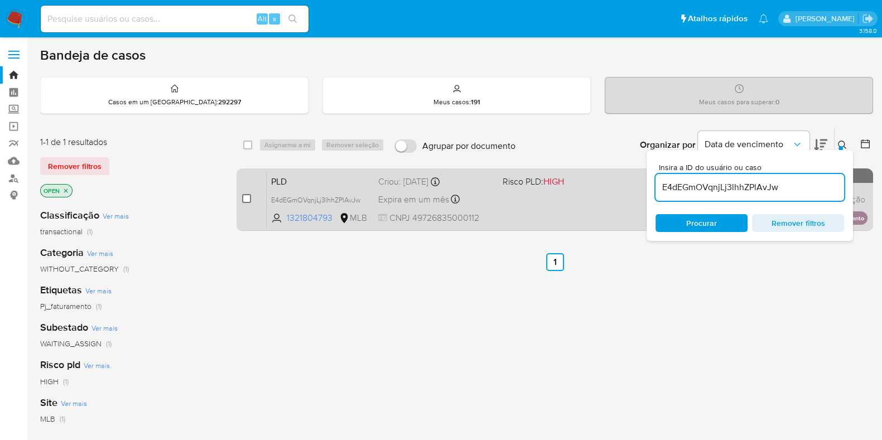
click at [248, 194] on input "checkbox" at bounding box center [246, 198] width 9 height 9
checkbox input "true"
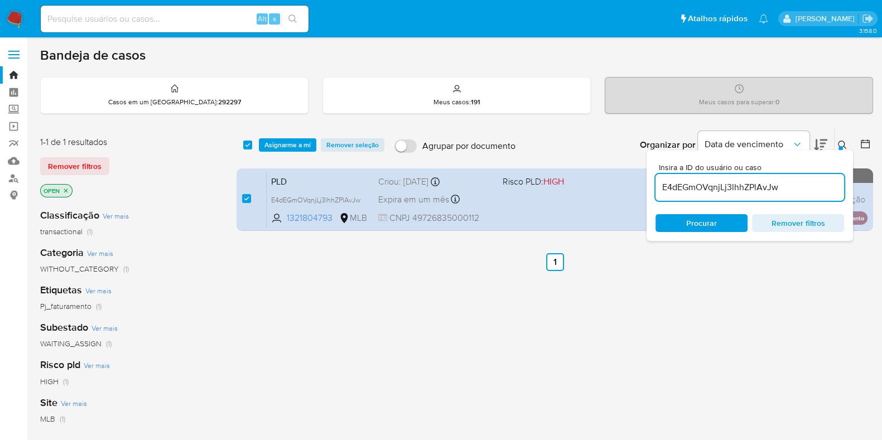
click at [279, 135] on div "select-all-cases-checkbox Asignarme a mí Remover seleção Agrupar por documento …" at bounding box center [555, 145] width 637 height 35
click at [280, 144] on span "Asignarme a mí" at bounding box center [288, 145] width 46 height 11
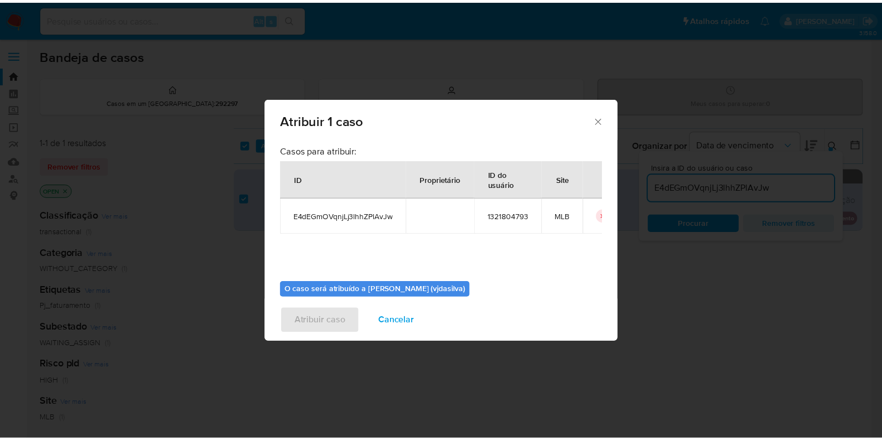
scroll to position [57, 0]
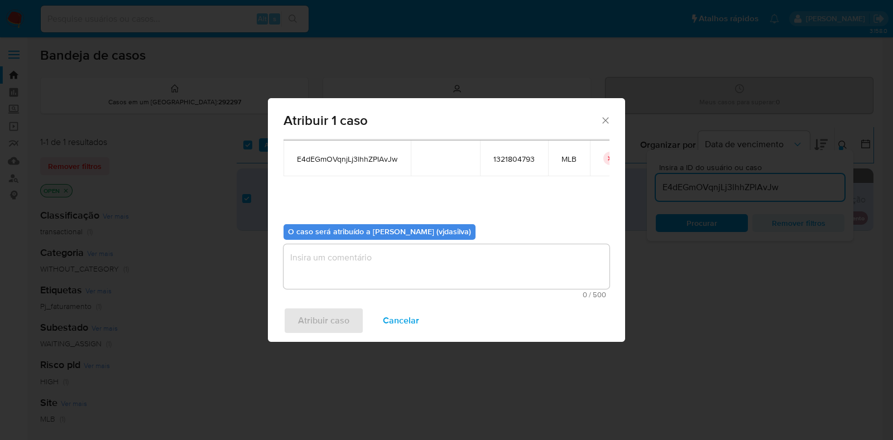
click at [357, 250] on textarea "assign-modal" at bounding box center [447, 266] width 326 height 45
click at [327, 322] on span "Atribuir caso" at bounding box center [323, 321] width 51 height 25
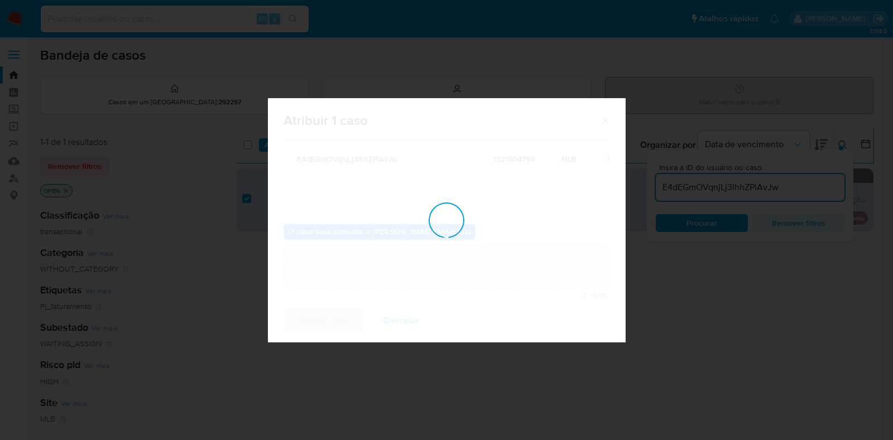
checkbox input "false"
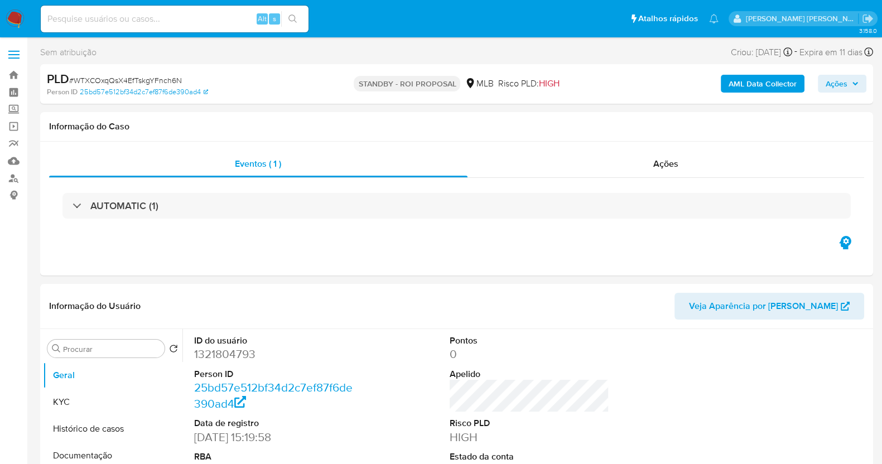
click at [142, 15] on input at bounding box center [175, 19] width 268 height 15
paste input "i9DNppemSJYrFyC7kJVYDigH"
type input "i9DNppemSJYrFyC7kJVYDigH"
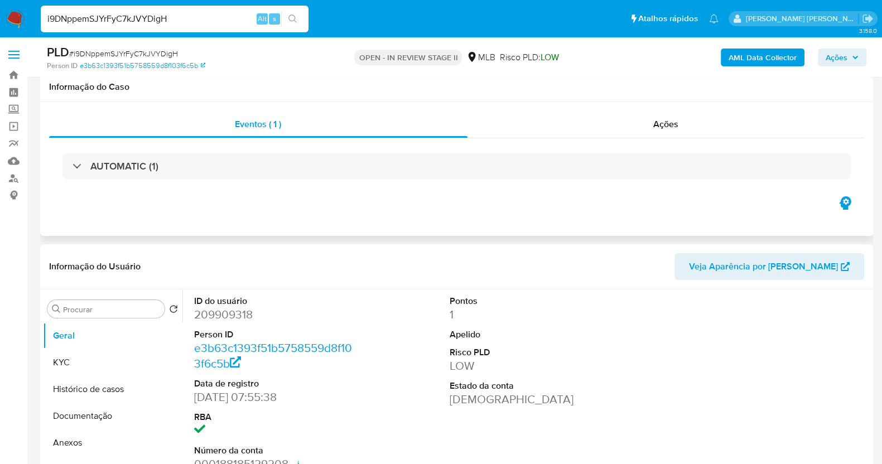
scroll to position [69, 0]
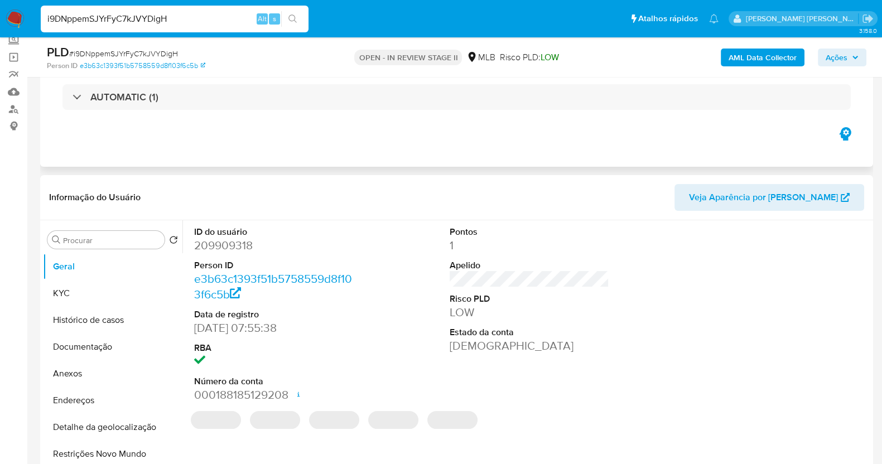
select select "10"
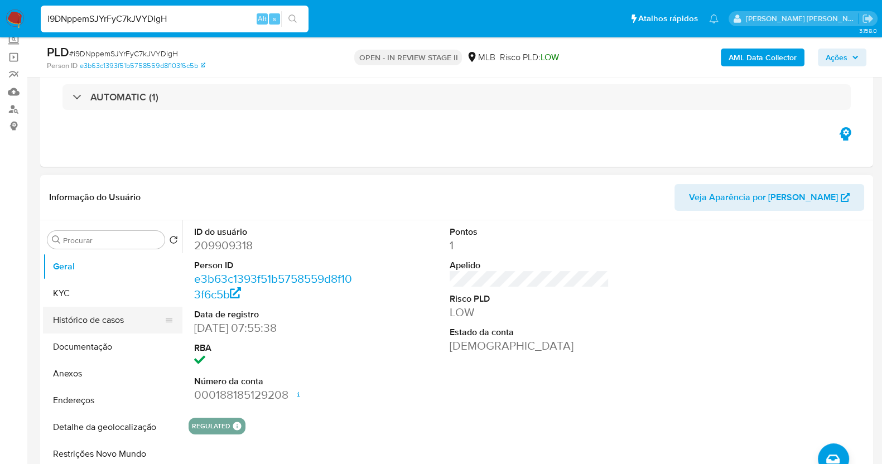
click at [93, 322] on button "Histórico de casos" at bounding box center [108, 320] width 131 height 27
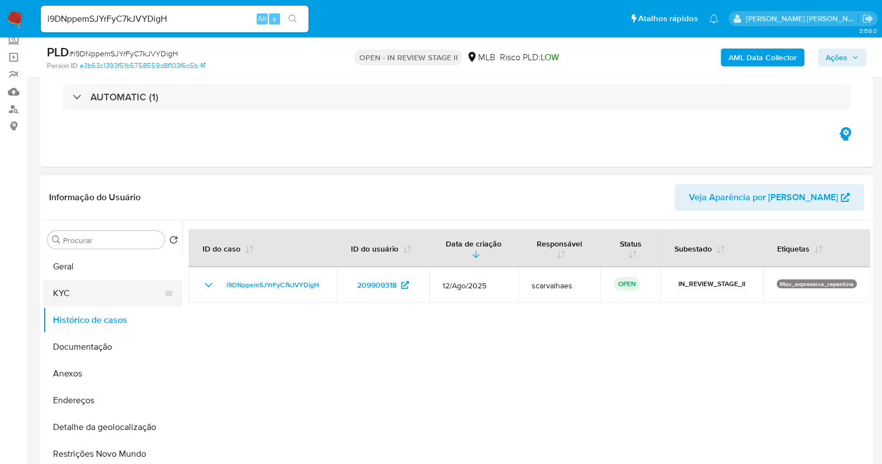
click at [118, 281] on button "KYC" at bounding box center [108, 293] width 131 height 27
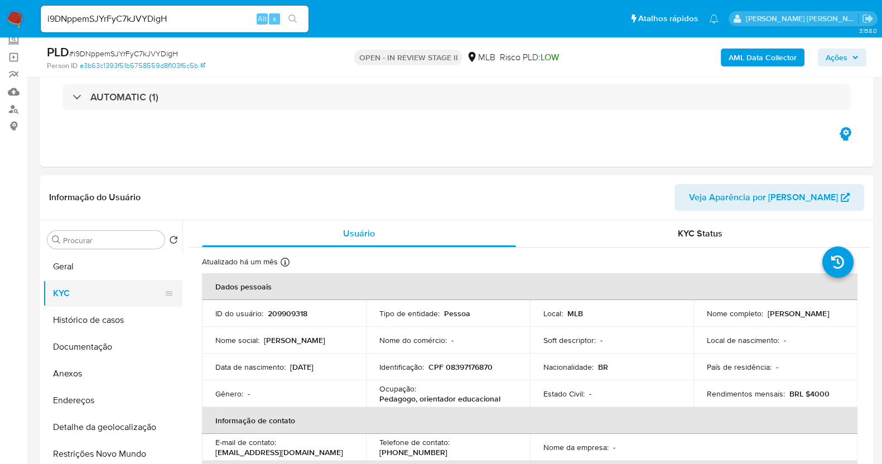
click at [140, 292] on button "KYC" at bounding box center [108, 293] width 131 height 27
click at [121, 369] on button "Anexos" at bounding box center [108, 374] width 131 height 27
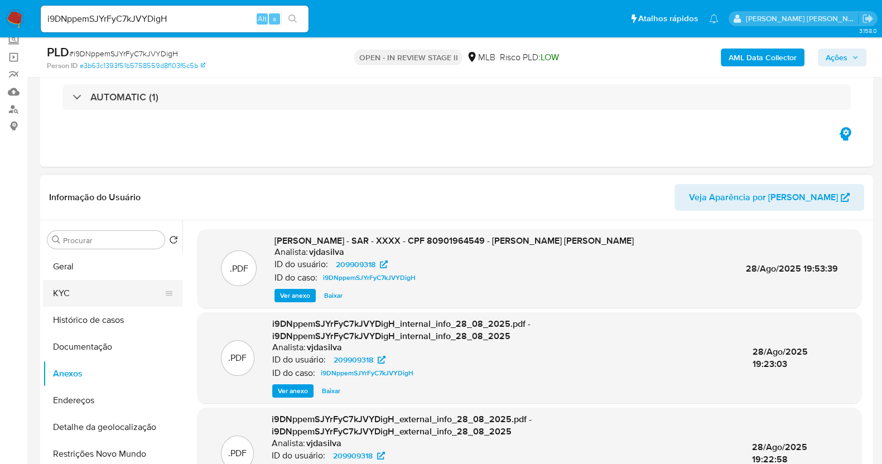
click at [113, 289] on button "KYC" at bounding box center [108, 293] width 131 height 27
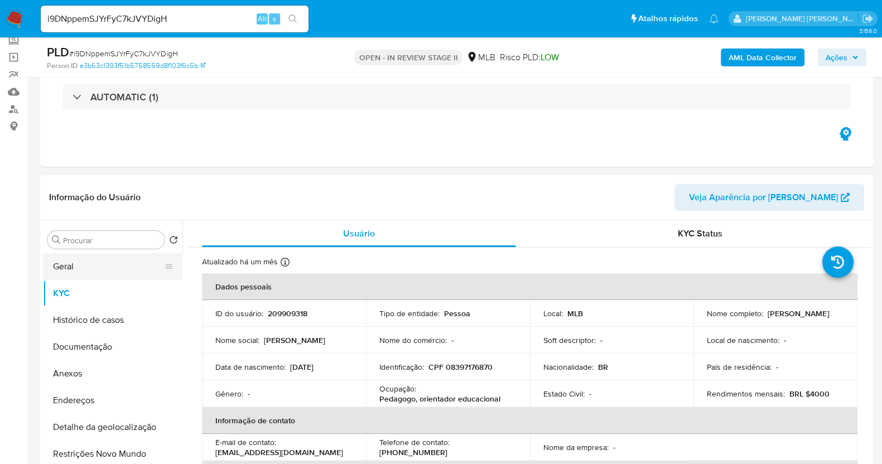
click at [107, 271] on button "Geral" at bounding box center [108, 266] width 131 height 27
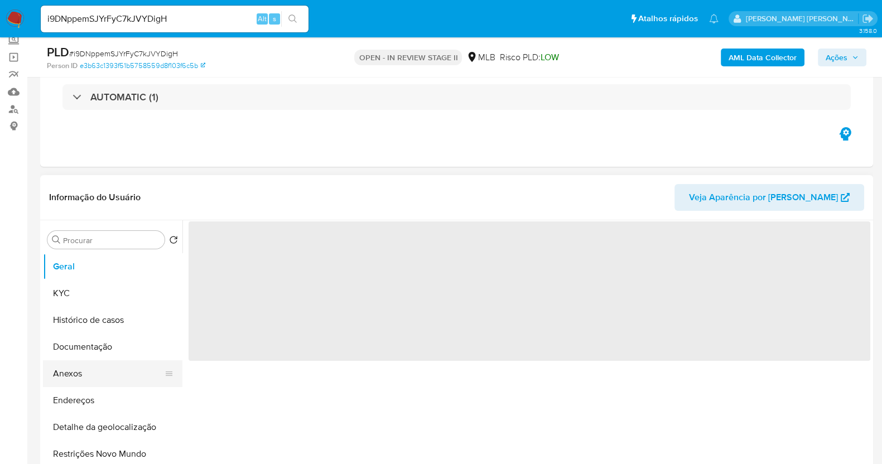
click at [95, 366] on button "Anexos" at bounding box center [108, 374] width 131 height 27
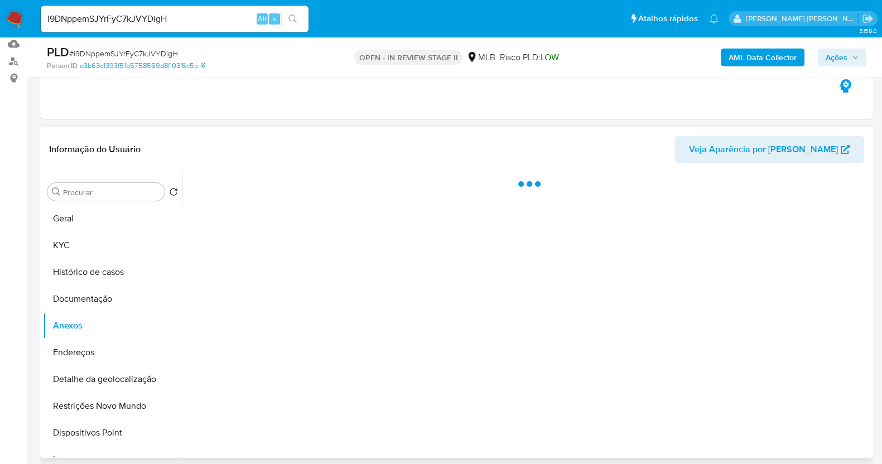
scroll to position [139, 0]
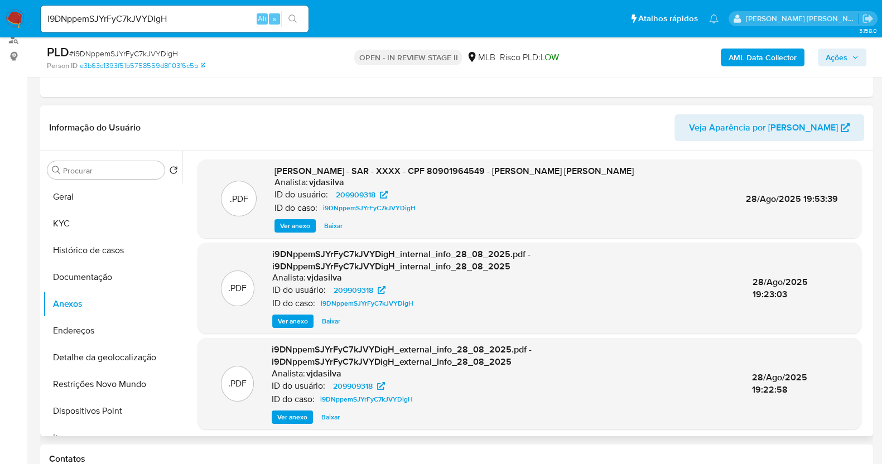
click at [295, 227] on span "Ver anexo" at bounding box center [295, 225] width 30 height 11
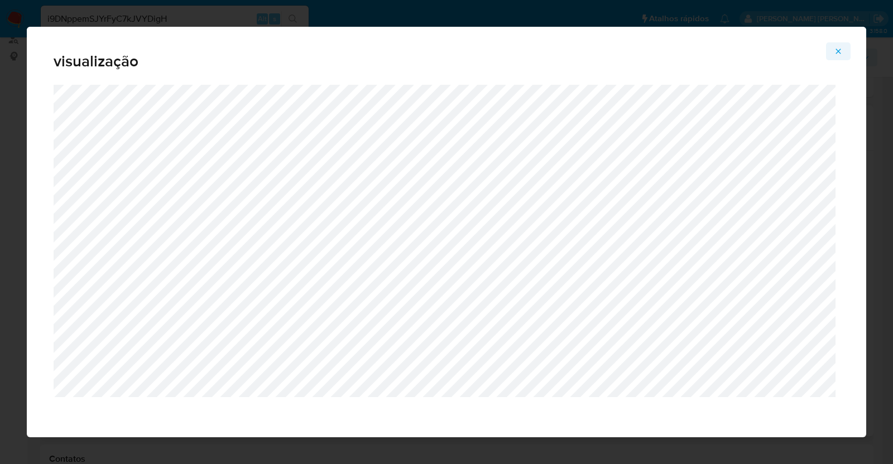
click at [838, 52] on icon "Attachment preview" at bounding box center [838, 51] width 9 height 9
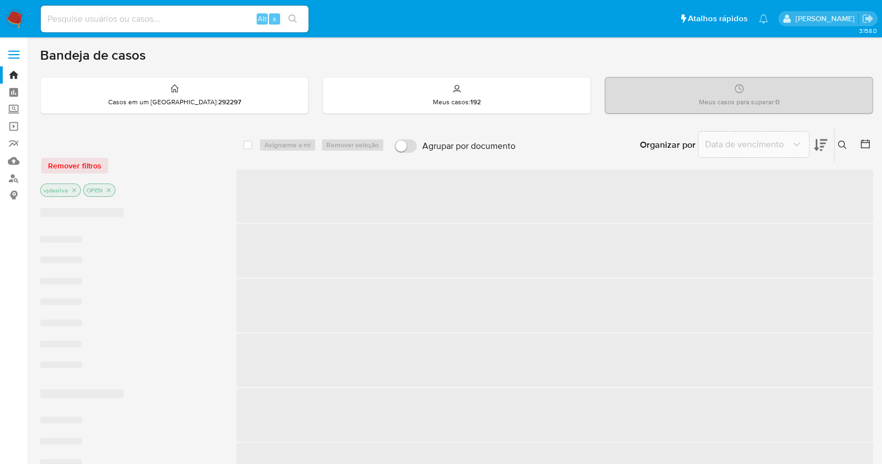
click at [115, 18] on input at bounding box center [175, 19] width 268 height 15
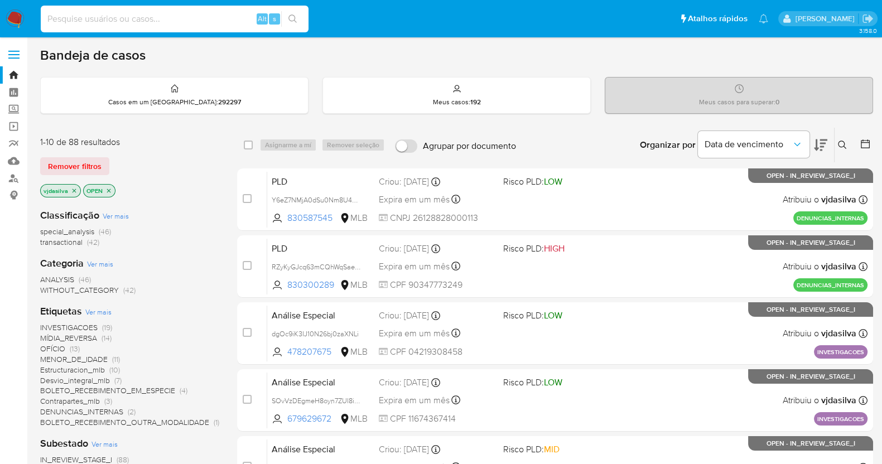
paste input "i9DNppemSJYrFyC7kJVYDigH"
type input "i9DNppemSJYrFyC7kJVYDigH"
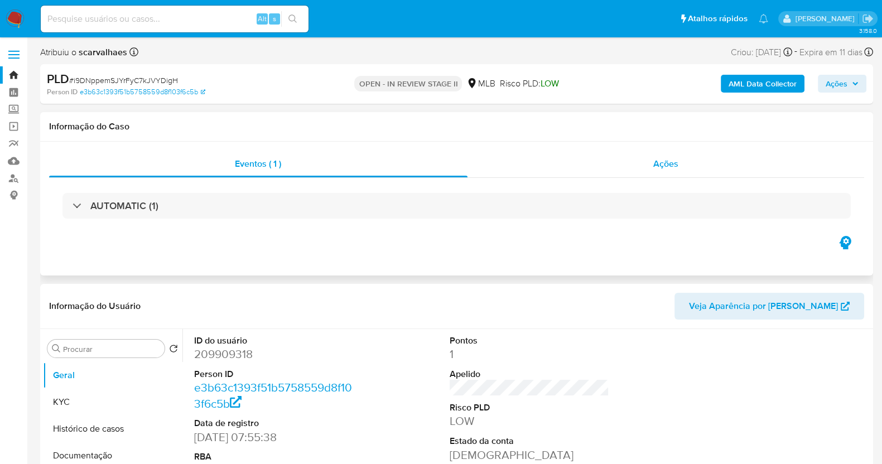
click at [675, 162] on span "Ações" at bounding box center [666, 163] width 25 height 13
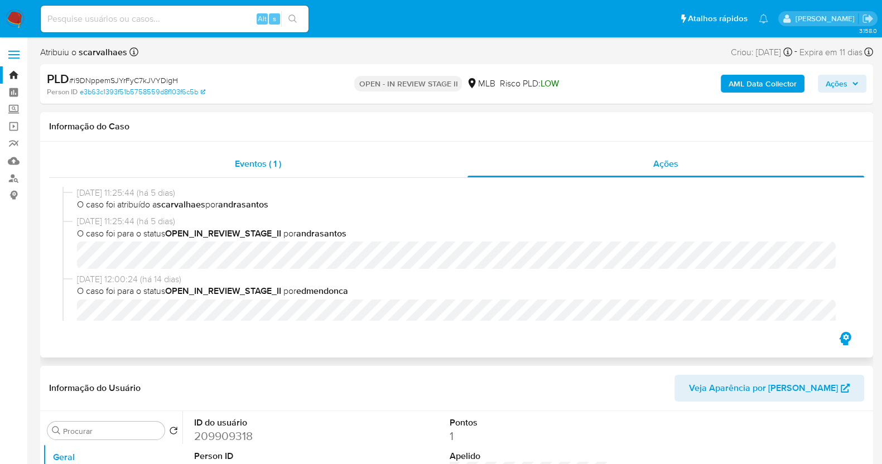
select select "10"
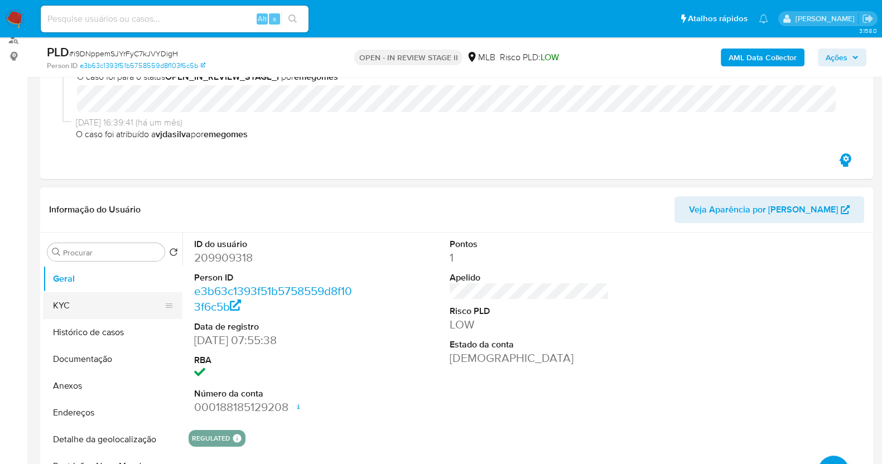
click at [97, 301] on button "KYC" at bounding box center [108, 305] width 131 height 27
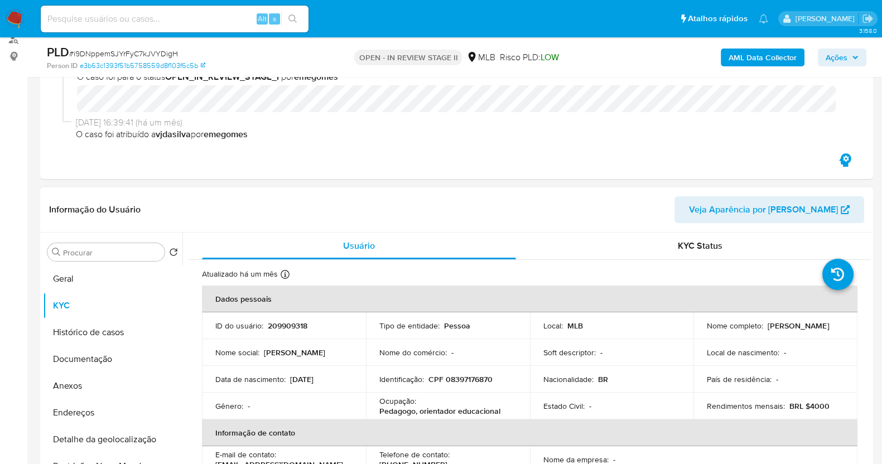
drag, startPoint x: 765, startPoint y: 328, endPoint x: 828, endPoint y: 329, distance: 63.6
click at [828, 329] on div "Nome completo : Julia Viana Varela" at bounding box center [775, 326] width 137 height 10
copy p "[PERSON_NAME]"
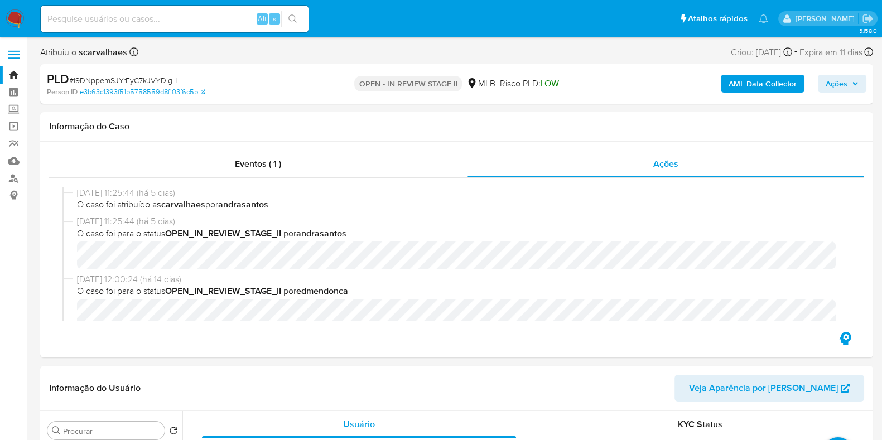
click at [156, 78] on span "# i9DNppemSJYrFyC7kJVYDigH" at bounding box center [123, 80] width 109 height 11
copy span "i9DNppemSJYrFyC7kJVYDigH"
click at [11, 71] on link "Bandeja" at bounding box center [66, 74] width 133 height 17
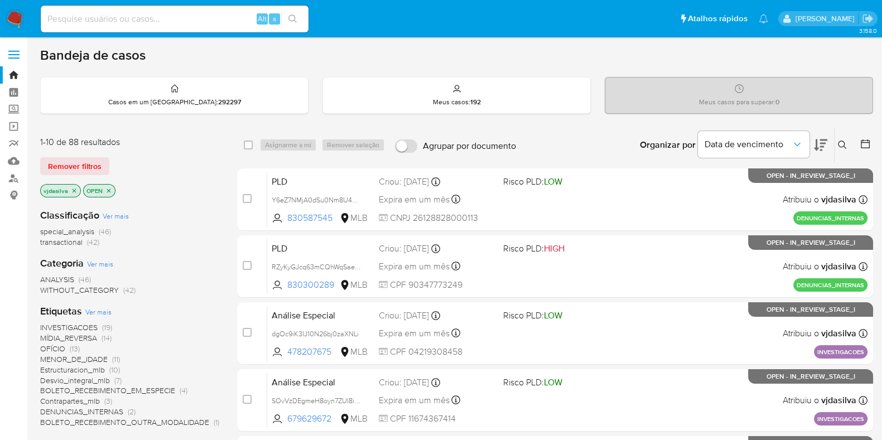
click at [73, 189] on icon "close-filter" at bounding box center [74, 191] width 7 height 7
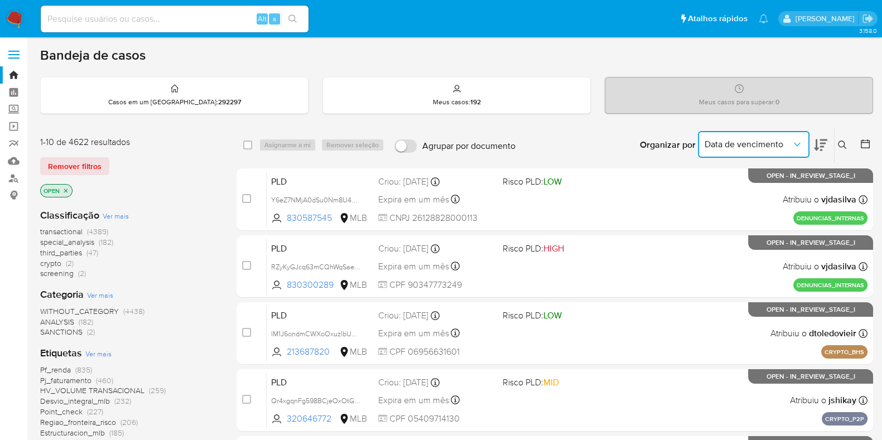
click at [789, 140] on span "Data de vencimento" at bounding box center [748, 144] width 87 height 11
click at [839, 144] on icon at bounding box center [842, 145] width 9 height 9
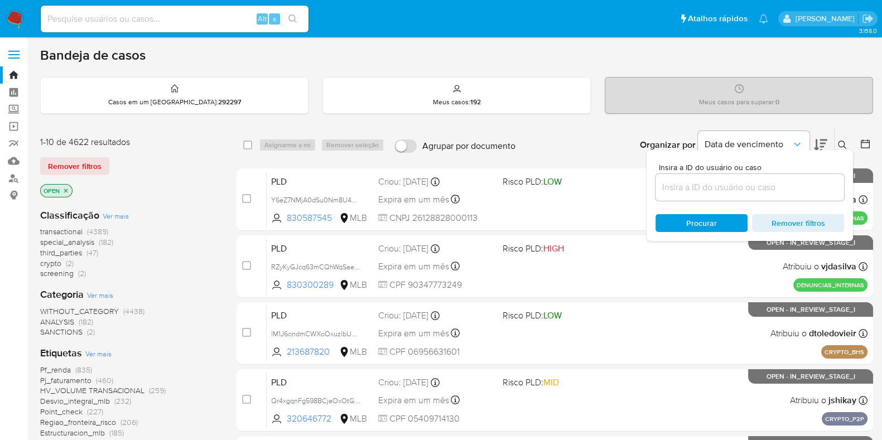
click at [730, 183] on input at bounding box center [750, 187] width 189 height 15
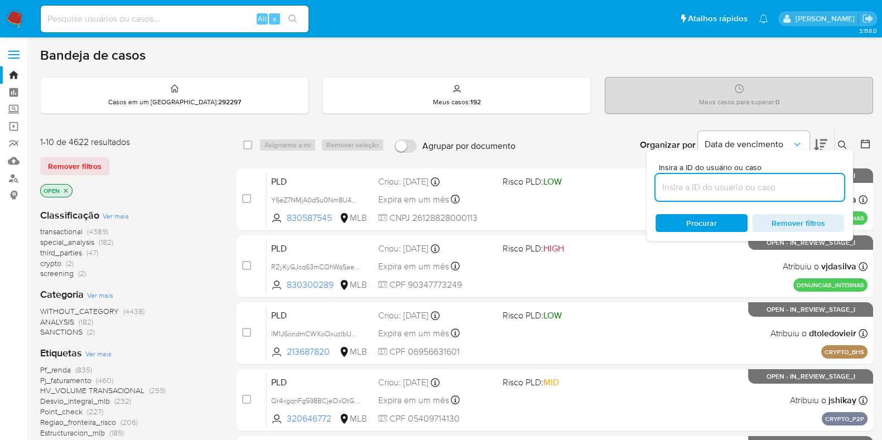
paste input "i9DNppemSJYrFyC7kJVYDigH"
type input "i9DNppemSJYrFyC7kJVYDigH"
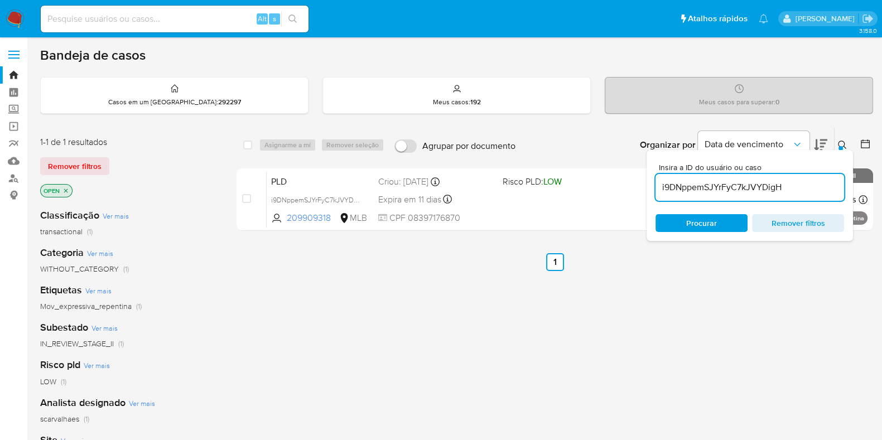
click at [66, 189] on icon "close-filter" at bounding box center [66, 191] width 4 height 4
